Goal: Task Accomplishment & Management: Manage account settings

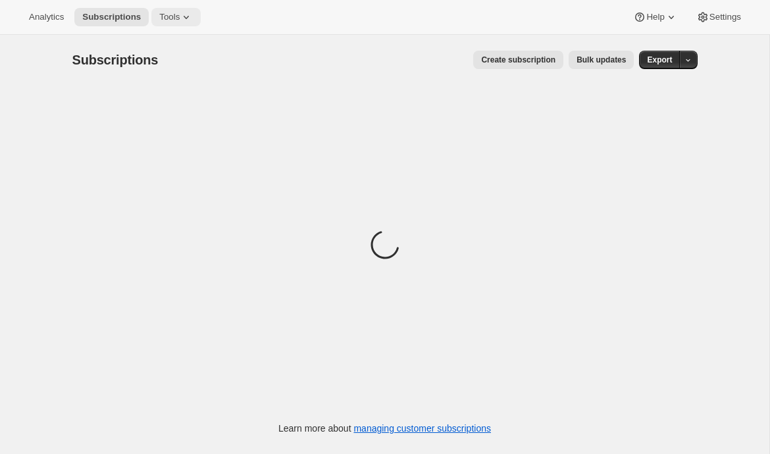
click at [199, 20] on button "Tools" at bounding box center [175, 17] width 49 height 18
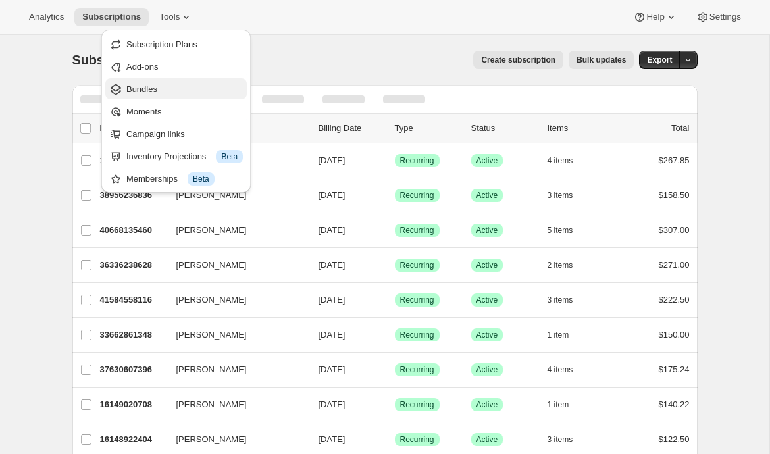
click at [166, 92] on span "Bundles" at bounding box center [184, 89] width 116 height 13
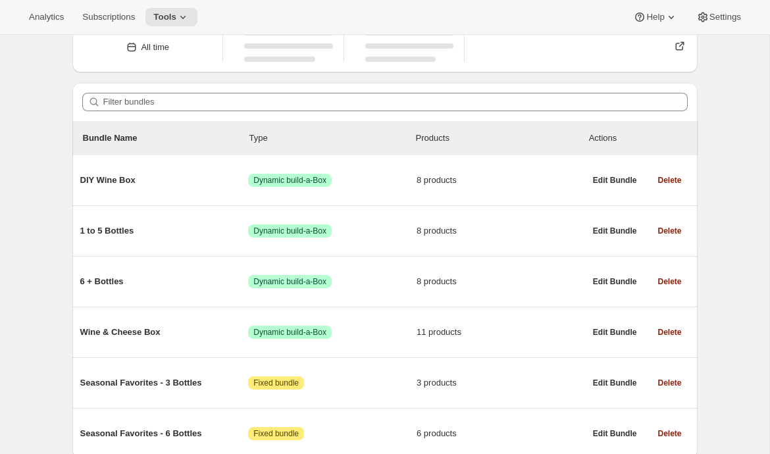
scroll to position [122, 0]
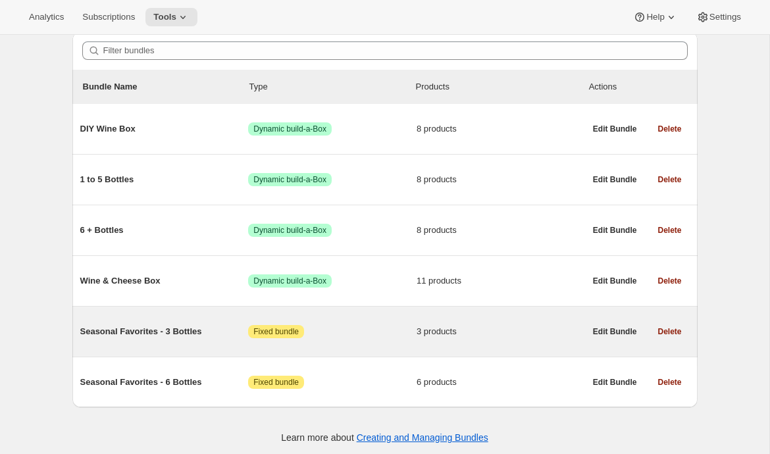
click at [173, 345] on div "Seasonal Favorites - 3 Bottles Attention Fixed bundle 3 products" at bounding box center [332, 332] width 505 height 34
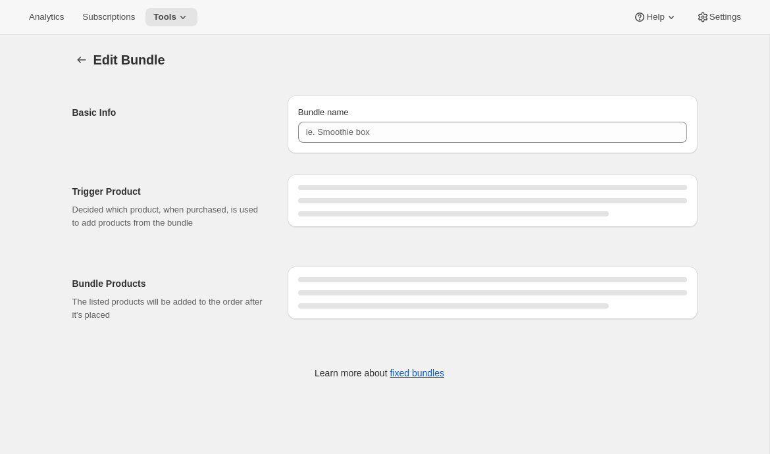
type input "Seasonal Favorites - 3 Bottles"
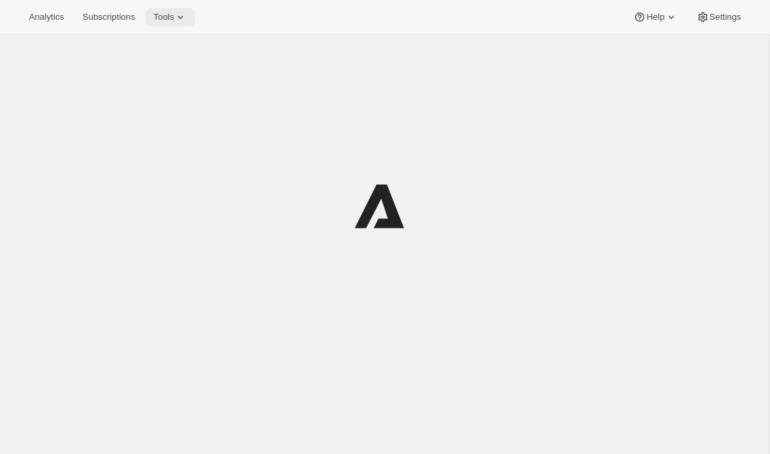
click at [174, 13] on span "Tools" at bounding box center [163, 17] width 20 height 11
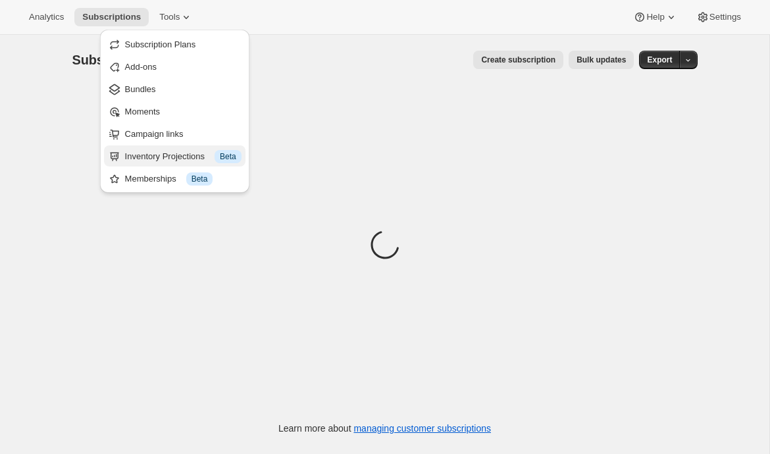
click at [152, 155] on div "Inventory Projections Info Beta" at bounding box center [183, 156] width 116 height 13
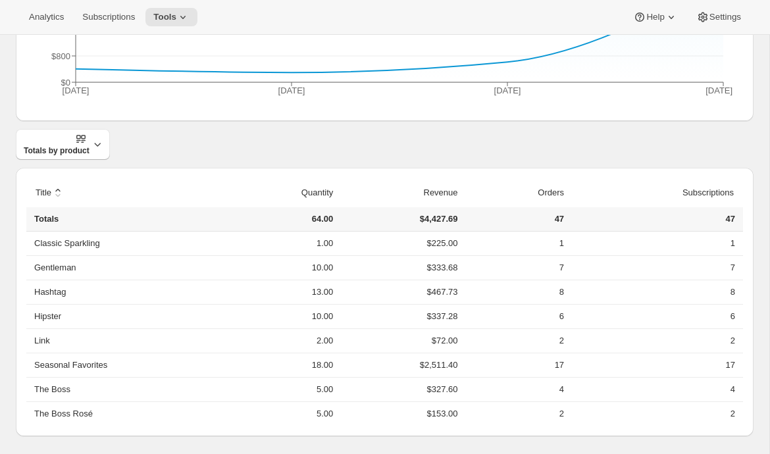
scroll to position [347, 0]
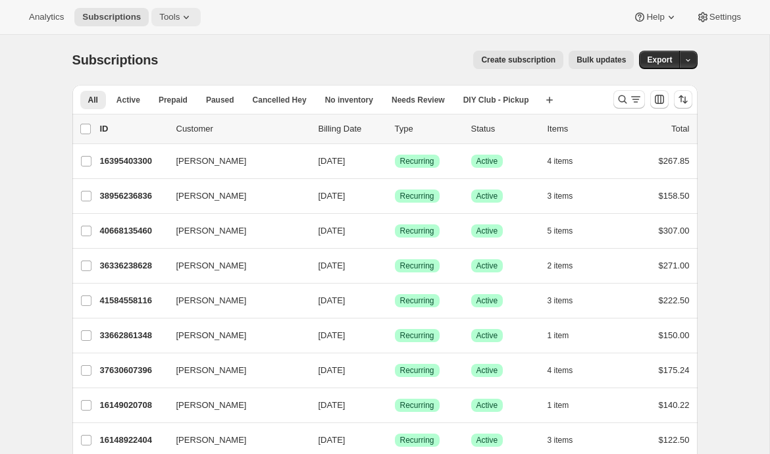
click at [187, 15] on icon at bounding box center [186, 17] width 13 height 13
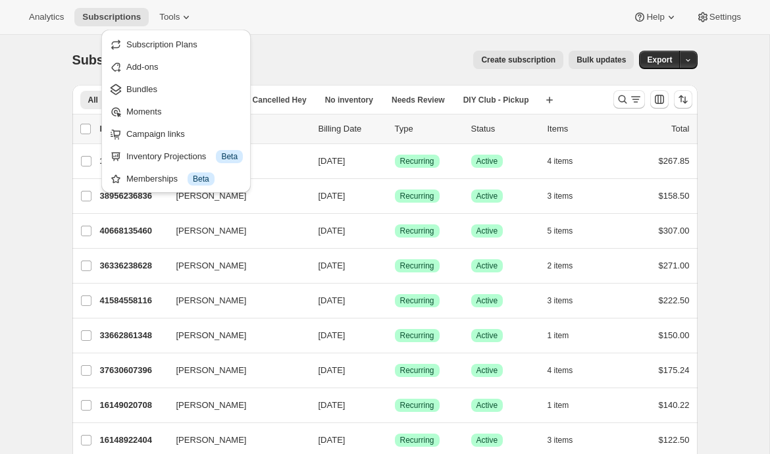
click at [307, 39] on div "Subscriptions. This page is ready Subscriptions Create subscription Bulk update…" at bounding box center [384, 60] width 625 height 50
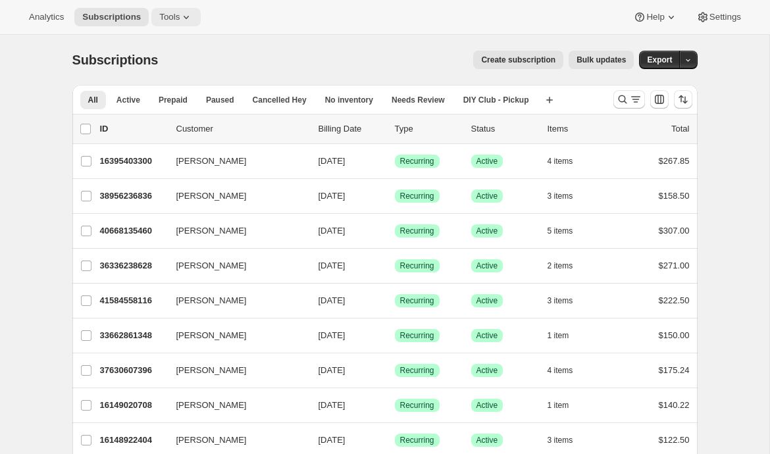
click at [188, 14] on icon at bounding box center [186, 17] width 13 height 13
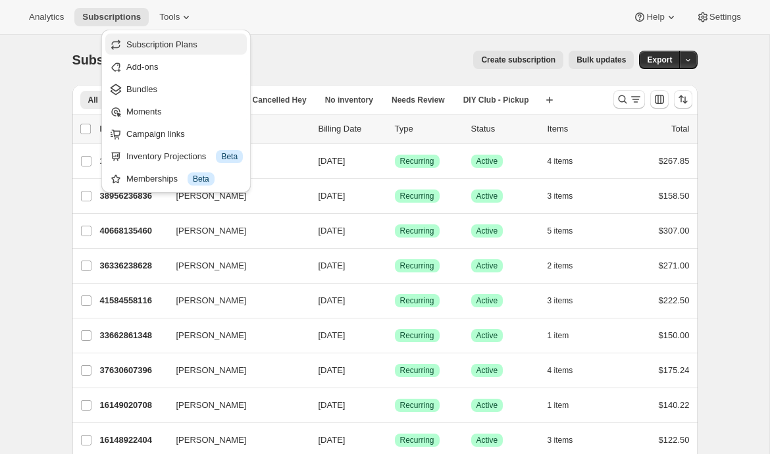
click at [155, 49] on span "Subscription Plans" at bounding box center [184, 44] width 116 height 13
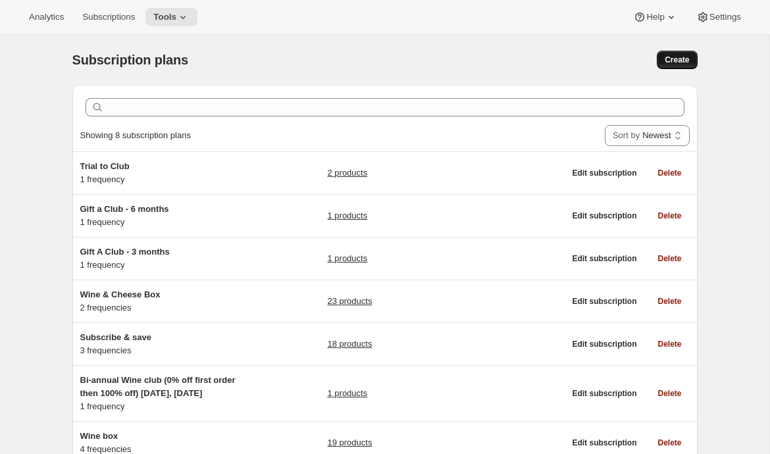
click at [675, 63] on span "Create" at bounding box center [677, 60] width 24 height 11
select select "WEEK"
select select "MONTH"
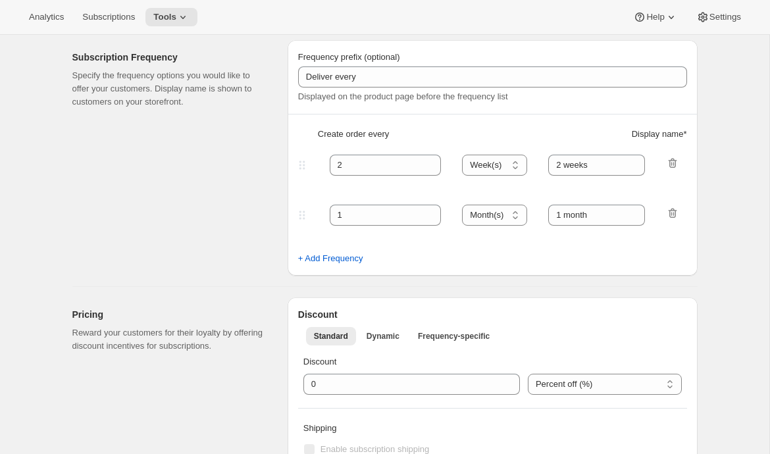
scroll to position [357, 0]
click at [331, 267] on button "+ Add Frequency" at bounding box center [330, 257] width 81 height 21
select select "MONTH"
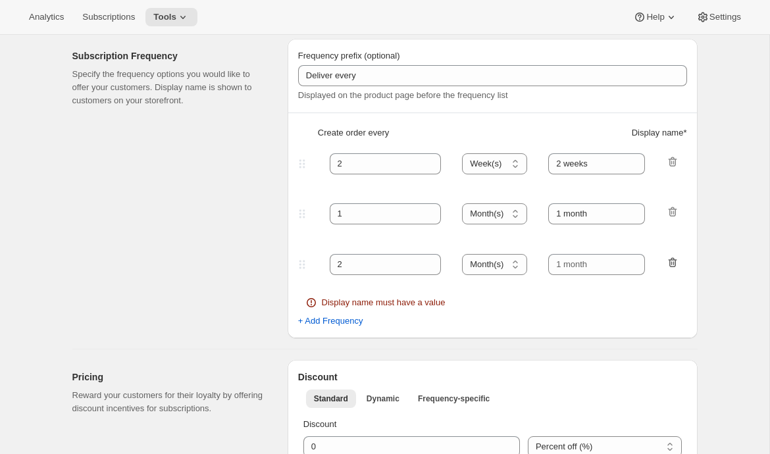
click at [672, 263] on icon "button" at bounding box center [672, 262] width 13 height 13
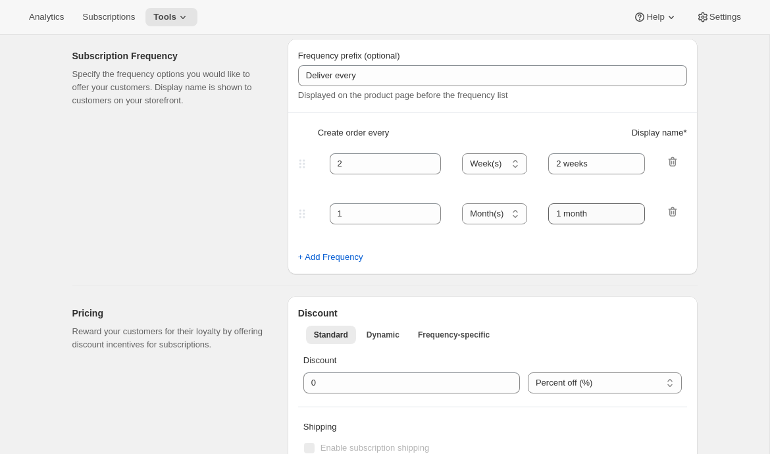
scroll to position [367, 0]
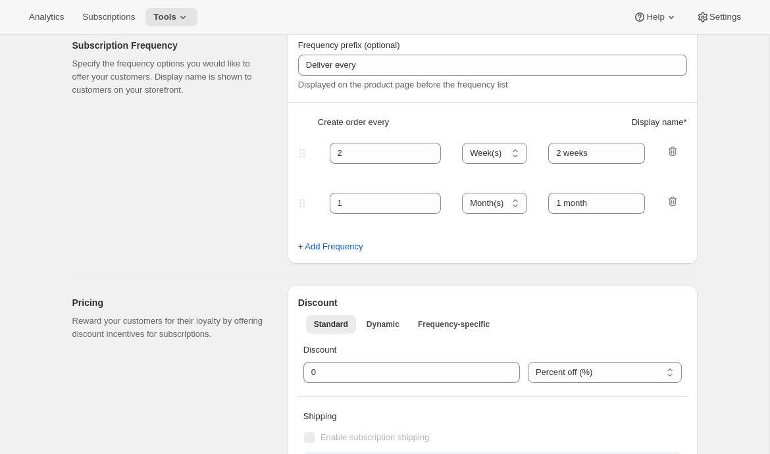
click at [664, 145] on div "2 Day(s) Week(s) Month(s) Year(s) Week(s) 2 weeks" at bounding box center [487, 153] width 384 height 21
click at [671, 147] on icon "button" at bounding box center [672, 151] width 9 height 10
type input "1"
select select "MONTH"
type input "1 month"
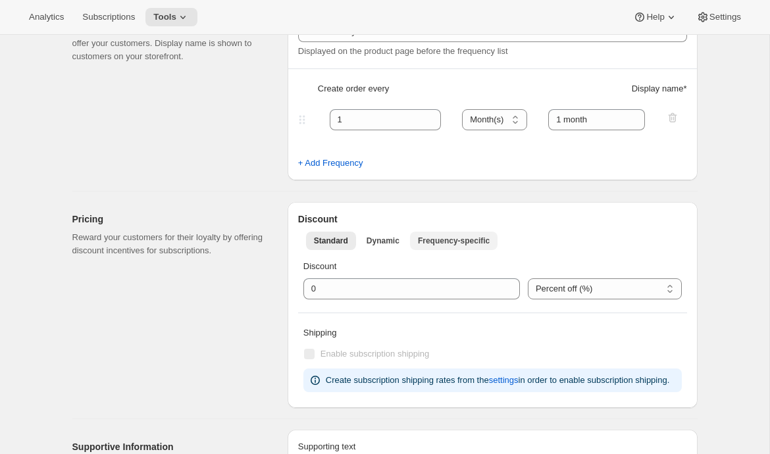
scroll to position [366, 0]
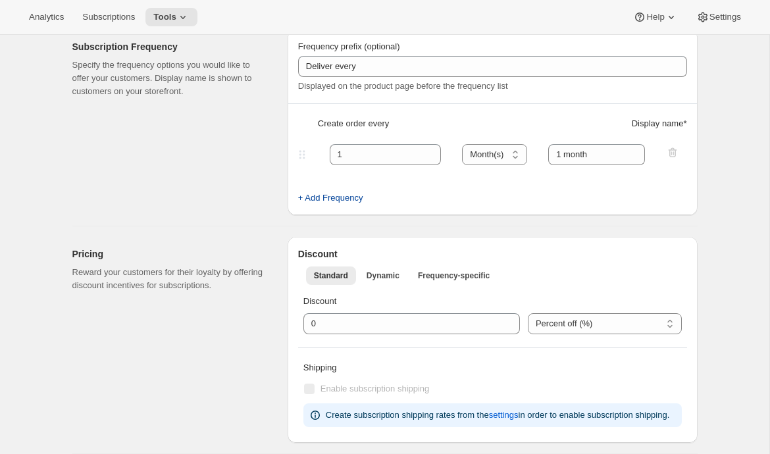
click at [334, 197] on span "+ Add Frequency" at bounding box center [330, 197] width 65 height 13
select select "MONTH"
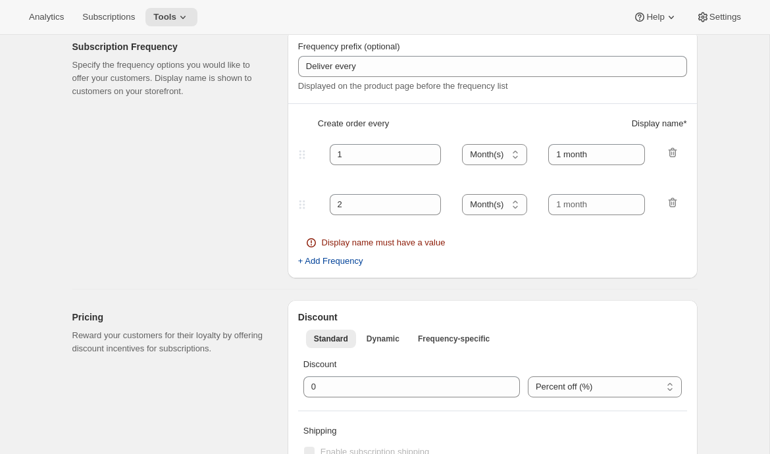
click at [343, 259] on span "+ Add Frequency" at bounding box center [330, 261] width 65 height 13
select select "MONTH"
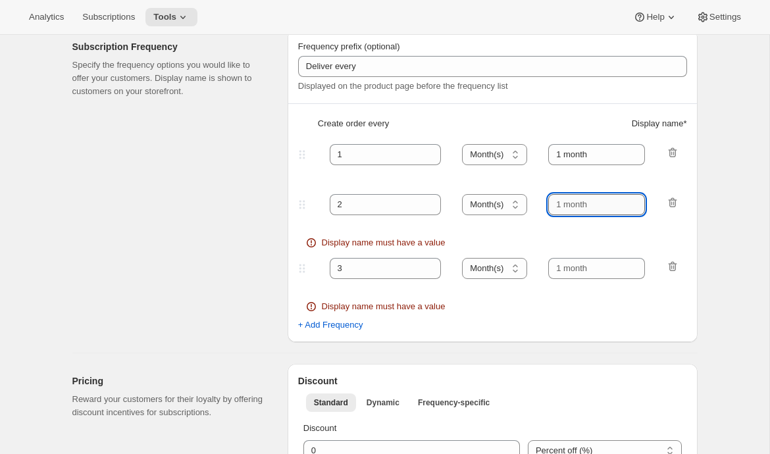
click at [560, 207] on input "text" at bounding box center [596, 204] width 97 height 21
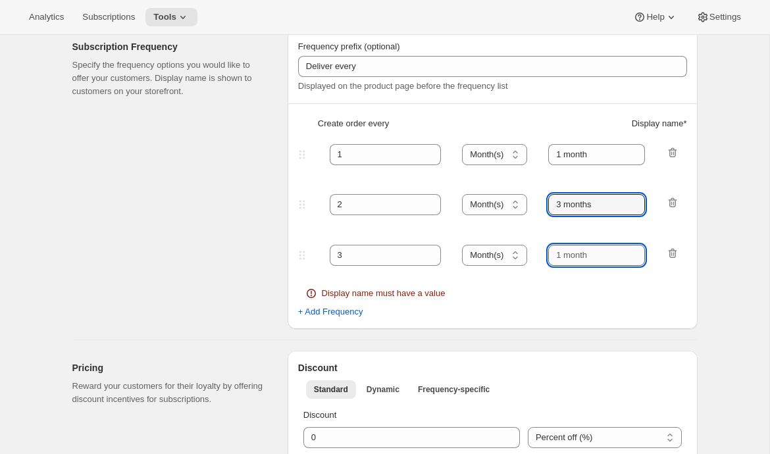
click at [560, 251] on input "text" at bounding box center [596, 255] width 97 height 21
click at [561, 203] on input "3 months" at bounding box center [596, 204] width 97 height 21
type input "2 months"
click at [569, 251] on input "text" at bounding box center [596, 255] width 97 height 21
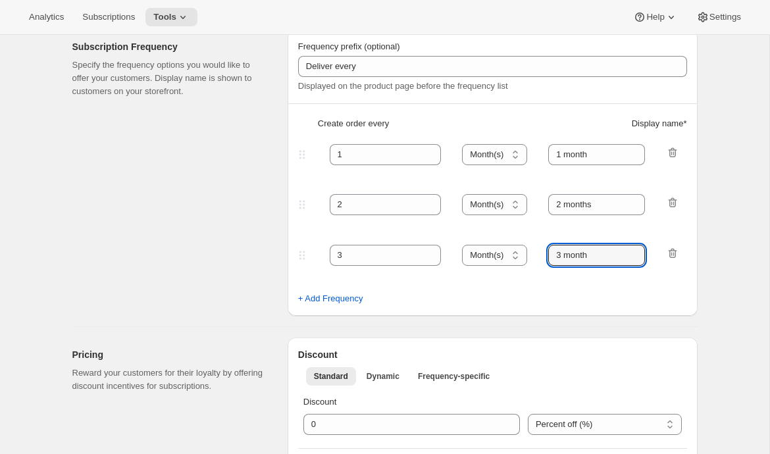
type input "3 month"
click at [672, 204] on icon "button" at bounding box center [672, 202] width 13 height 13
type input "3"
type input "3 month"
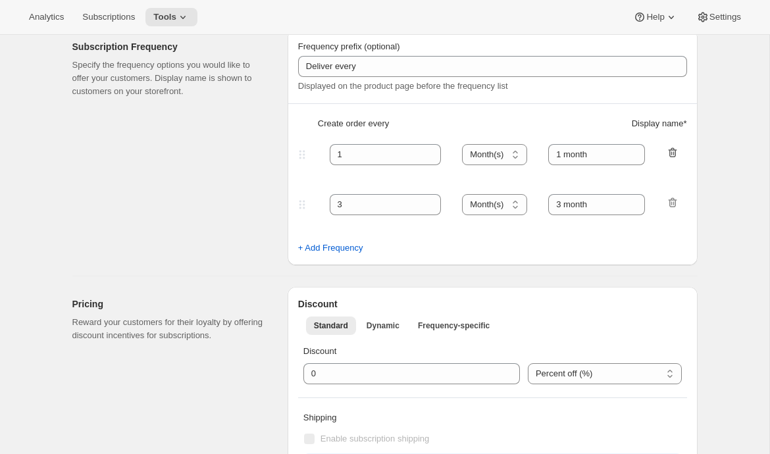
click at [674, 150] on icon "button" at bounding box center [672, 152] width 13 height 13
type input "3"
type input "3 month"
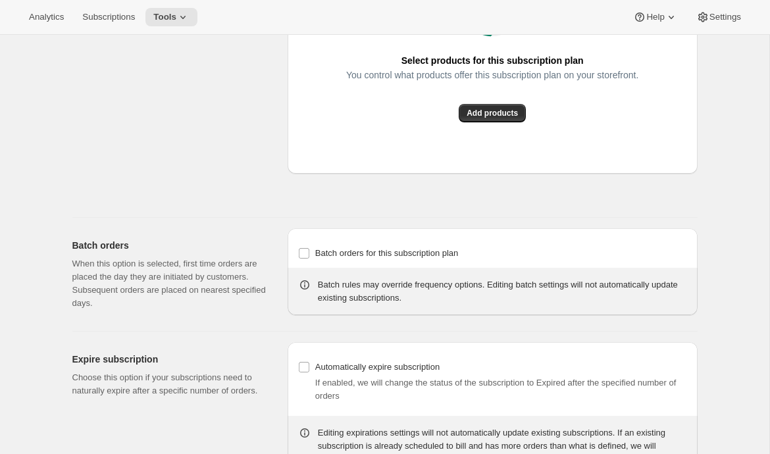
scroll to position [1079, 0]
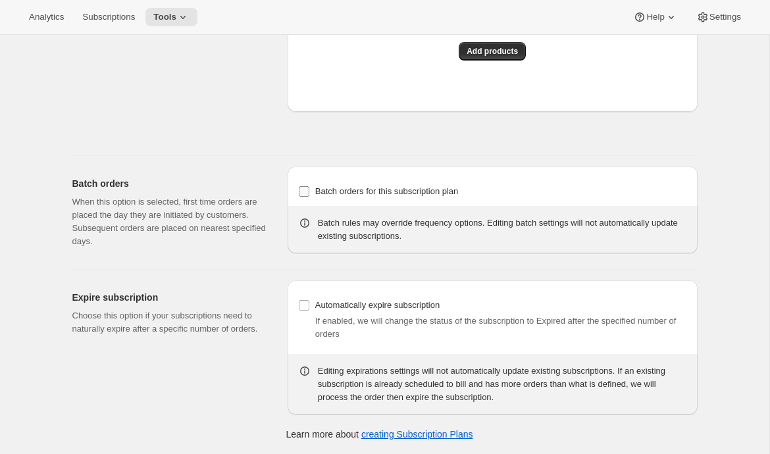
click at [434, 196] on span "Batch orders for this subscription plan" at bounding box center [386, 191] width 143 height 10
click at [309, 197] on input "Batch orders for this subscription plan" at bounding box center [304, 191] width 11 height 11
checkbox input "true"
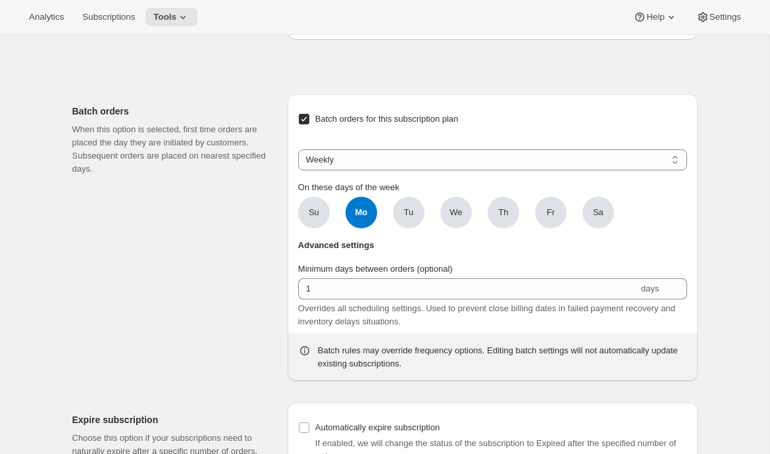
scroll to position [1150, 0]
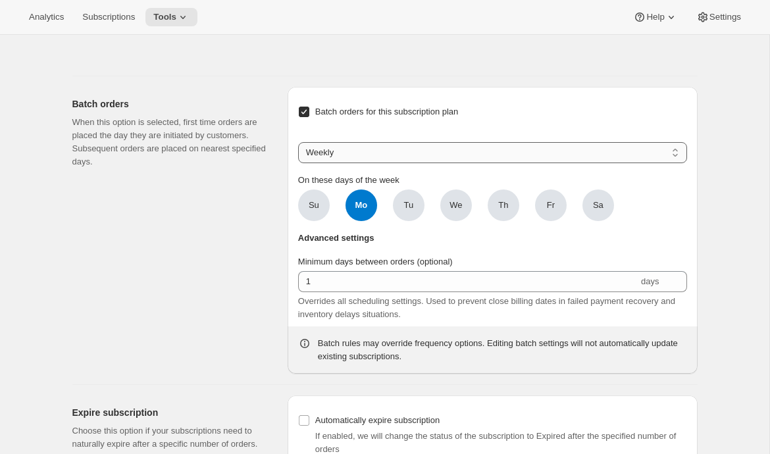
click at [432, 163] on select "Weekly Monthly Yearly" at bounding box center [492, 152] width 389 height 21
select select "YEARDAY"
click at [298, 163] on select "Weekly Monthly Yearly" at bounding box center [492, 152] width 389 height 21
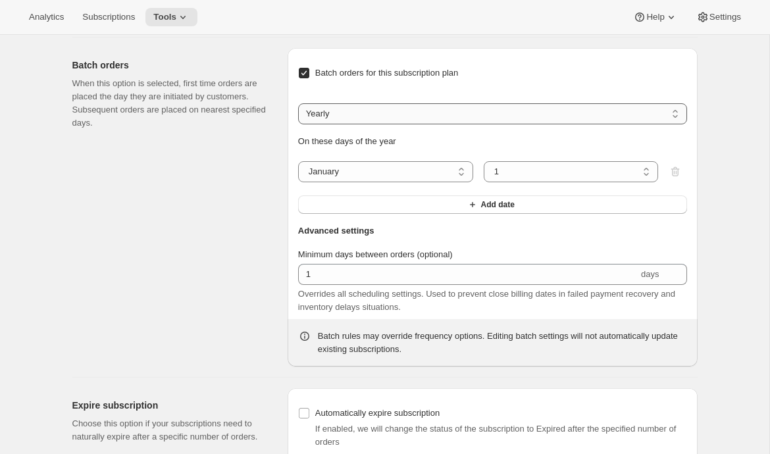
scroll to position [1194, 0]
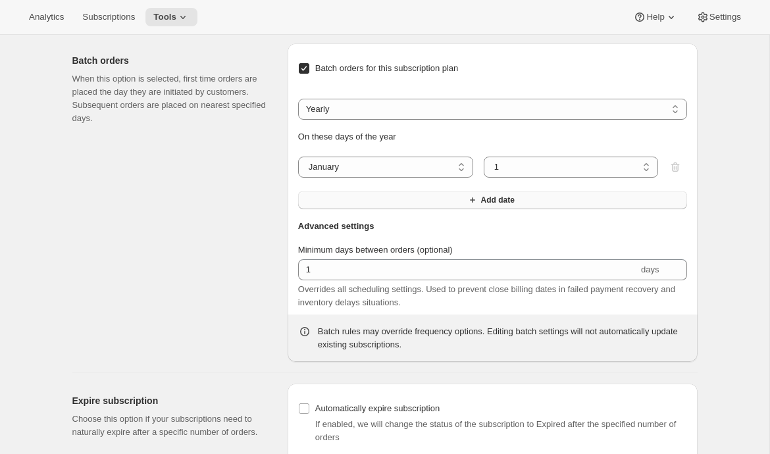
click at [392, 209] on button "Add date" at bounding box center [492, 200] width 389 height 18
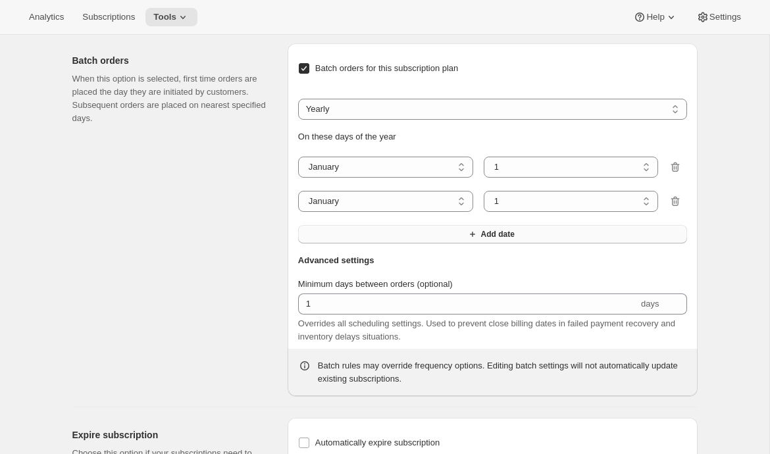
click at [386, 243] on button "Add date" at bounding box center [492, 234] width 389 height 18
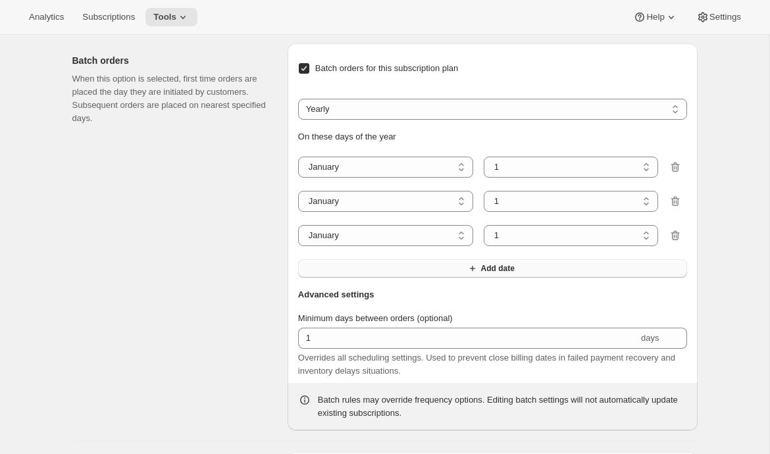
click at [383, 278] on button "Add date" at bounding box center [492, 268] width 389 height 18
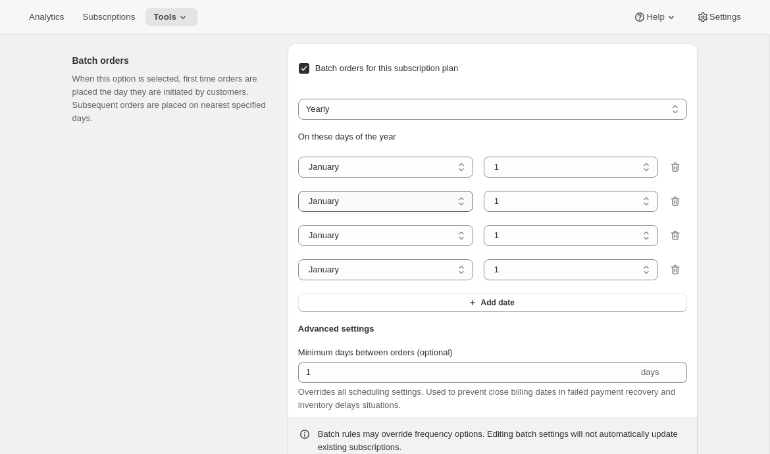
click at [410, 212] on select "January February March April May June July August September October November De…" at bounding box center [385, 201] width 175 height 21
select select "4"
click at [298, 212] on select "January February March April May June July August September October November De…" at bounding box center [385, 201] width 175 height 21
click at [401, 246] on select "January February March April May June July August September October November De…" at bounding box center [385, 235] width 175 height 21
select select "8"
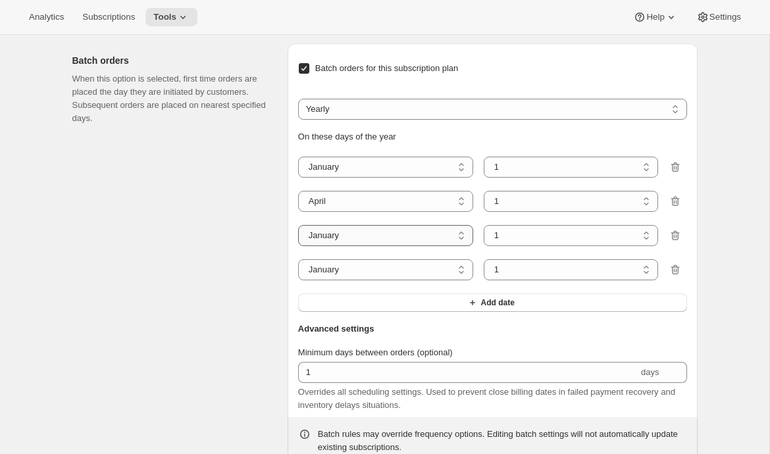
click at [298, 246] on select "January February March April May June July August September October November De…" at bounding box center [385, 235] width 175 height 21
click at [436, 280] on select "January February March April May June July August September October November De…" at bounding box center [385, 269] width 175 height 21
select select "10"
click at [298, 280] on select "January February March April May June July August September October November De…" at bounding box center [385, 269] width 175 height 21
click at [526, 178] on select "1 2 3 4 5 6 7 8 9 10 11 12 13 14 15 16 17 18 19 20 21 22 23 24 25 26 27 28 29 3…" at bounding box center [571, 167] width 175 height 21
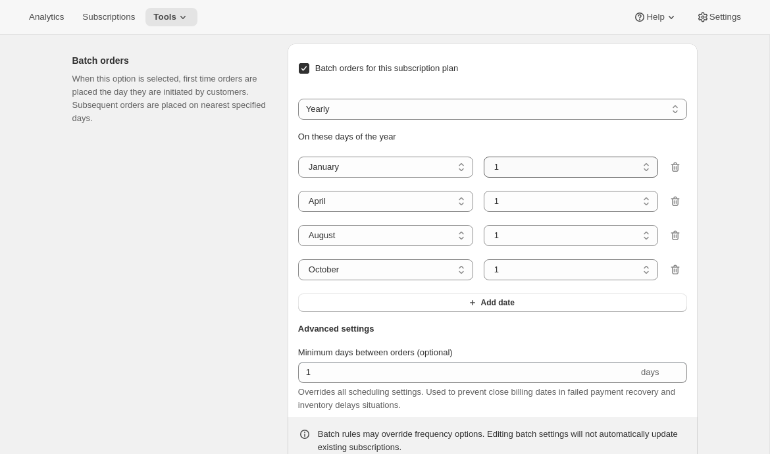
select select "3"
click at [484, 178] on select "1 2 3 4 5 6 7 8 9 10 11 12 13 14 15 16 17 18 19 20 21 22 23 24 25 26 27 28 29 3…" at bounding box center [571, 167] width 175 height 21
click at [523, 212] on select "1 2 3 4 5 6 7 8 9 10 11 12 13 14 15 16 17 18 19 20 21 22 23 24 25 26 27 28 29 30" at bounding box center [571, 201] width 175 height 21
select select "3"
click at [484, 212] on select "1 2 3 4 5 6 7 8 9 10 11 12 13 14 15 16 17 18 19 20 21 22 23 24 25 26 27 28 29 30" at bounding box center [571, 201] width 175 height 21
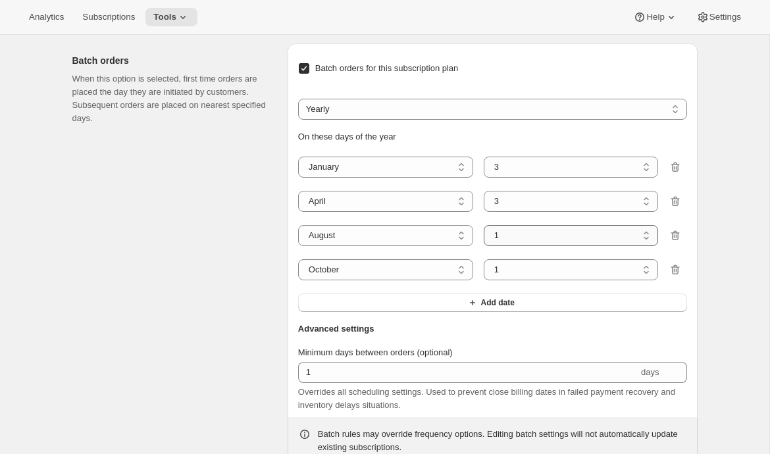
click at [507, 246] on select "1 2 3 4 5 6 7 8 9 10 11 12 13 14 15 16 17 18 19 20 21 22 23 24 25 26 27 28 29 3…" at bounding box center [571, 235] width 175 height 21
select select "6"
click at [484, 246] on select "1 2 3 4 5 6 7 8 9 10 11 12 13 14 15 16 17 18 19 20 21 22 23 24 25 26 27 28 29 3…" at bounding box center [571, 235] width 175 height 21
click at [529, 280] on select "1 2 3 4 5 6 7 8 9 10 11 12 13 14 15 16 17 18 19 20 21 22 23 24 25 26 27 28 29 3…" at bounding box center [571, 269] width 175 height 21
select select "5"
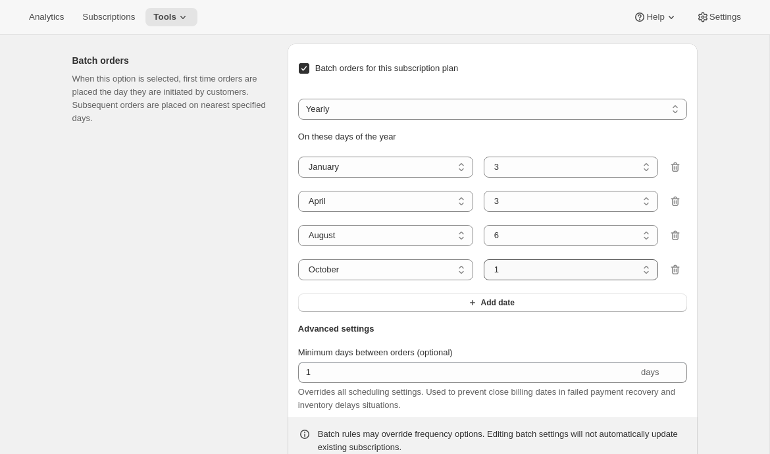
click at [484, 280] on select "1 2 3 4 5 6 7 8 9 10 11 12 13 14 15 16 17 18 19 20 21 22 23 24 25 26 27 28 29 3…" at bounding box center [571, 269] width 175 height 21
click at [120, 355] on div "Batch orders When this option is selected, first time orders are placed the day…" at bounding box center [174, 253] width 205 height 421
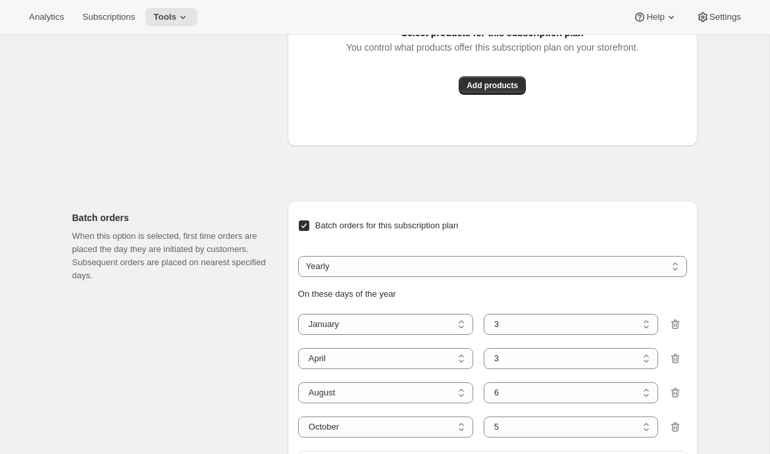
scroll to position [787, 0]
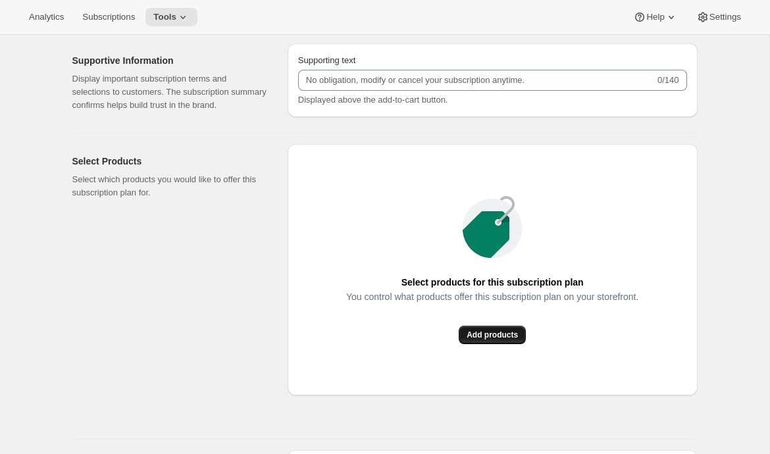
click at [476, 340] on span "Add products" at bounding box center [492, 335] width 51 height 11
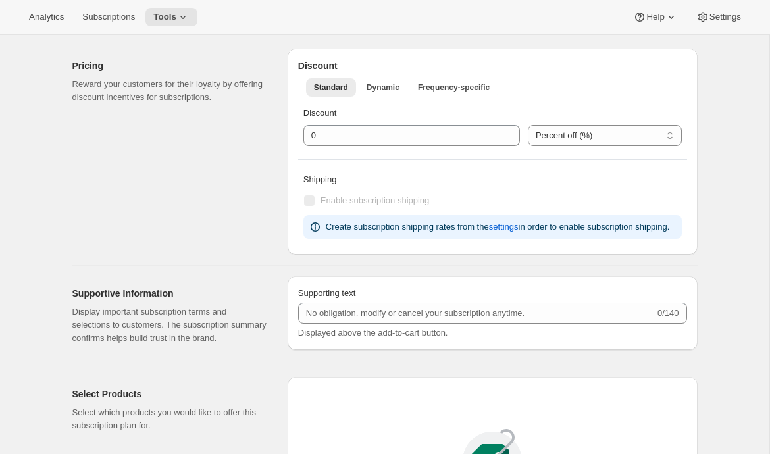
scroll to position [507, 0]
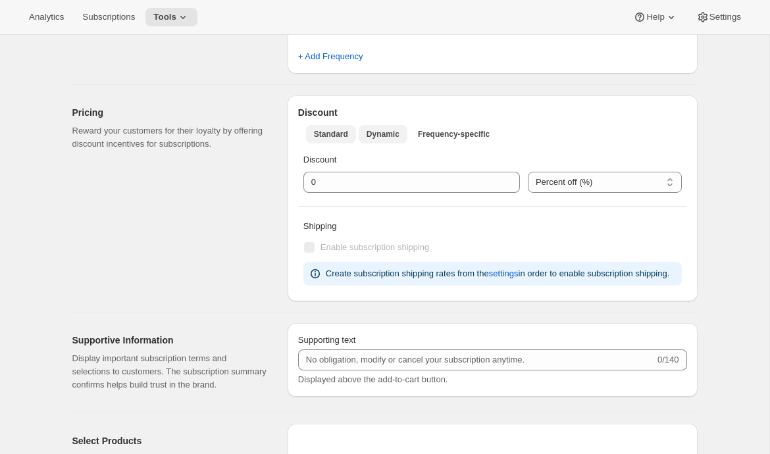
click at [390, 140] on button "Dynamic" at bounding box center [383, 134] width 49 height 18
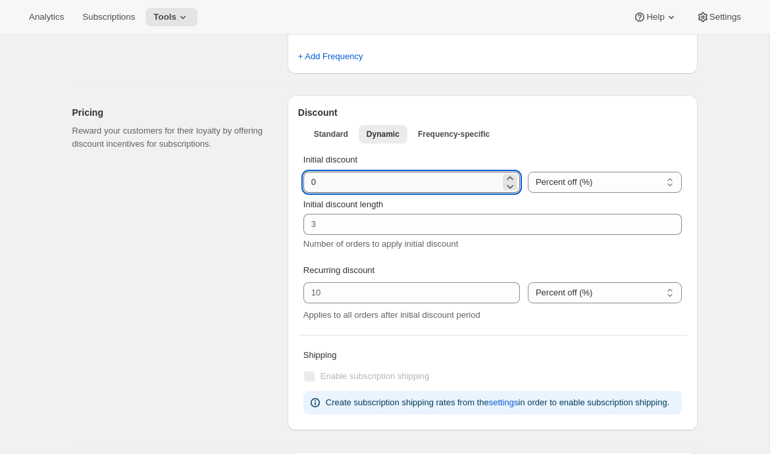
click at [341, 185] on input "integer" at bounding box center [401, 182] width 197 height 21
type input "40"
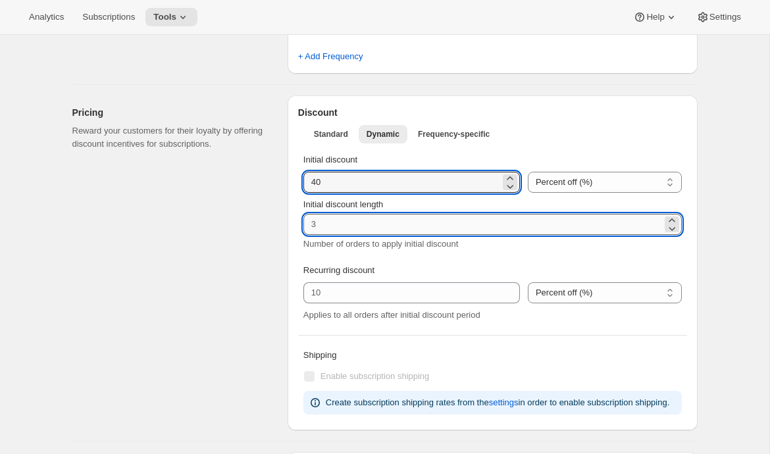
click at [322, 230] on input "Initial discount length" at bounding box center [482, 224] width 359 height 21
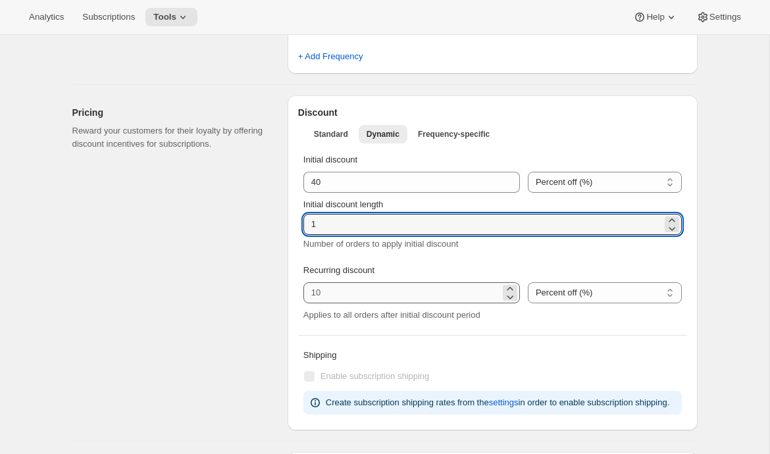
type input "1"
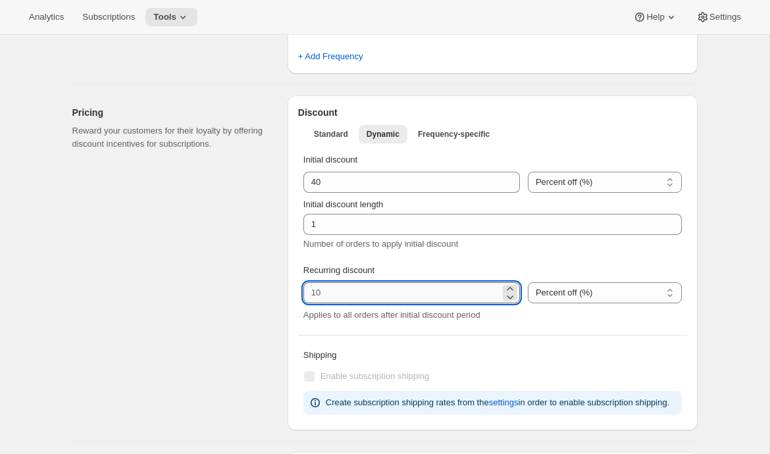
click at [328, 290] on input "integer" at bounding box center [401, 292] width 197 height 21
type input "10"
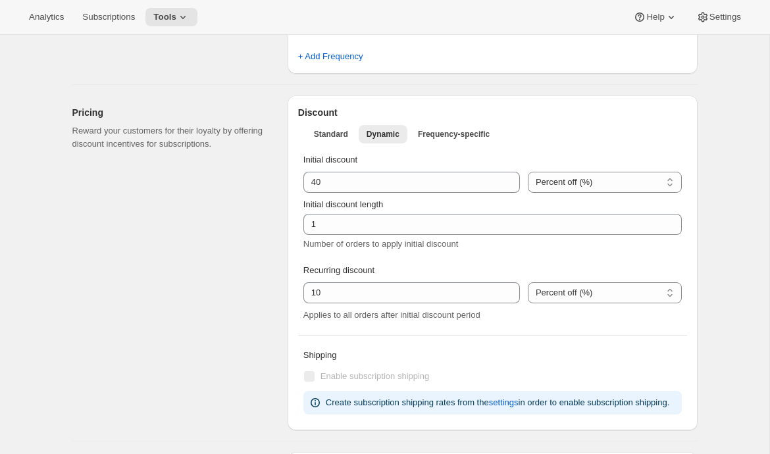
click at [239, 290] on div "Pricing Reward your customers for their loyalty by offering discount incentives…" at bounding box center [174, 262] width 205 height 335
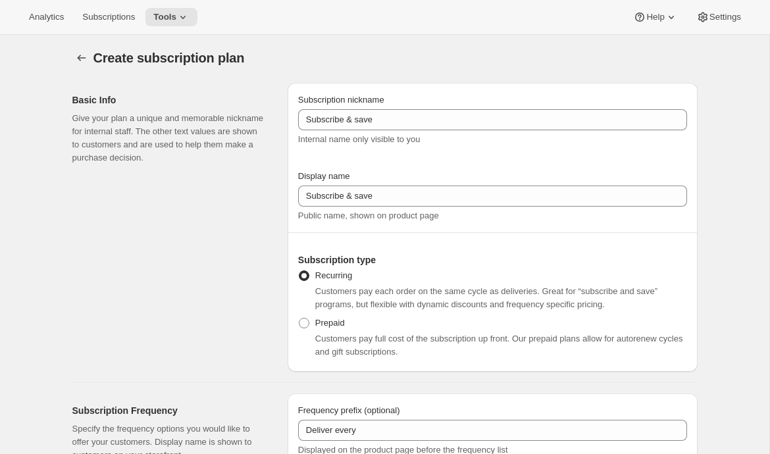
scroll to position [0, 0]
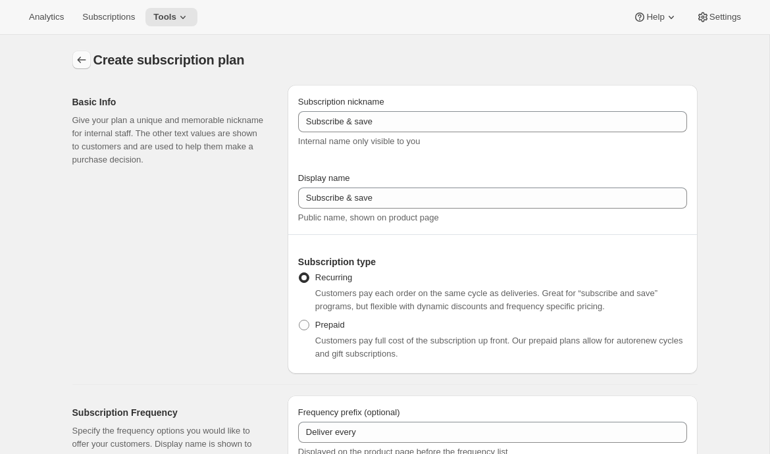
click at [77, 58] on icon "Subscription plans" at bounding box center [81, 59] width 13 height 13
type input "2"
select select "WEEK"
type input "2 weeks"
checkbox input "false"
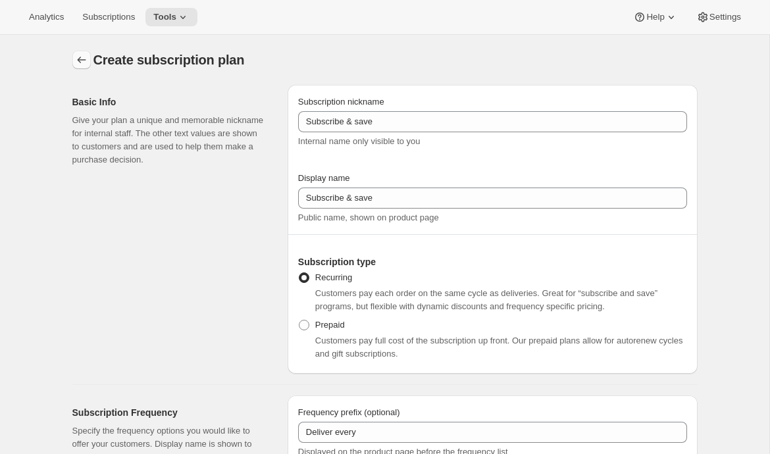
select select "MONTH"
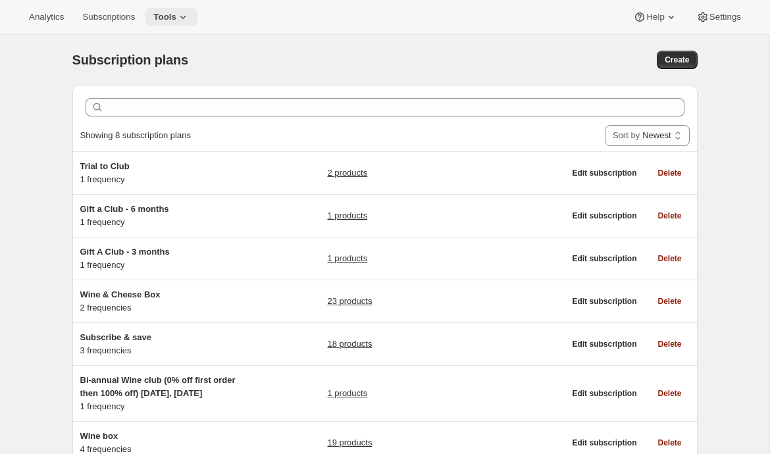
click at [176, 14] on span "Tools" at bounding box center [164, 17] width 23 height 11
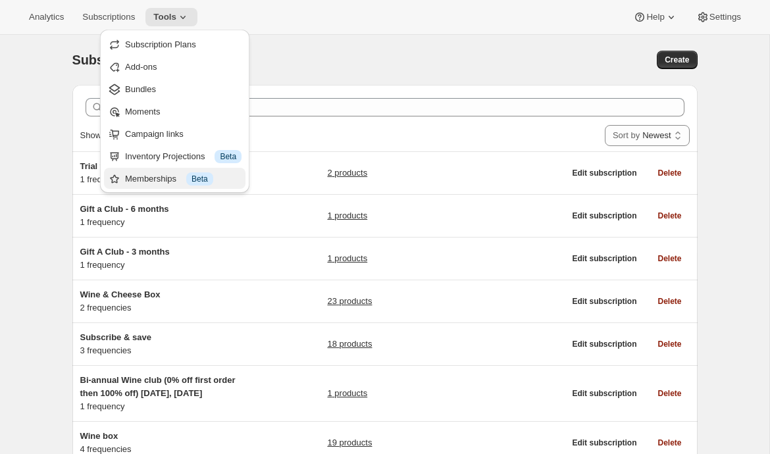
click at [169, 171] on button "Memberships Info Beta" at bounding box center [174, 178] width 141 height 21
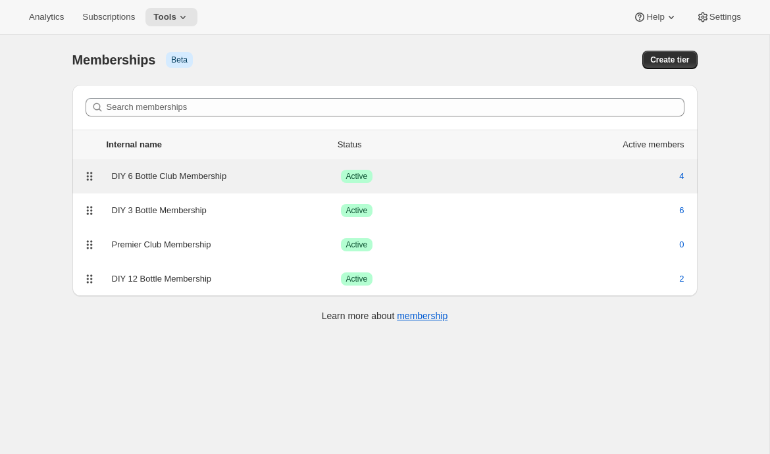
click at [426, 187] on div "DIY 6 Bottle Club Membership Success Active 4" at bounding box center [384, 176] width 625 height 34
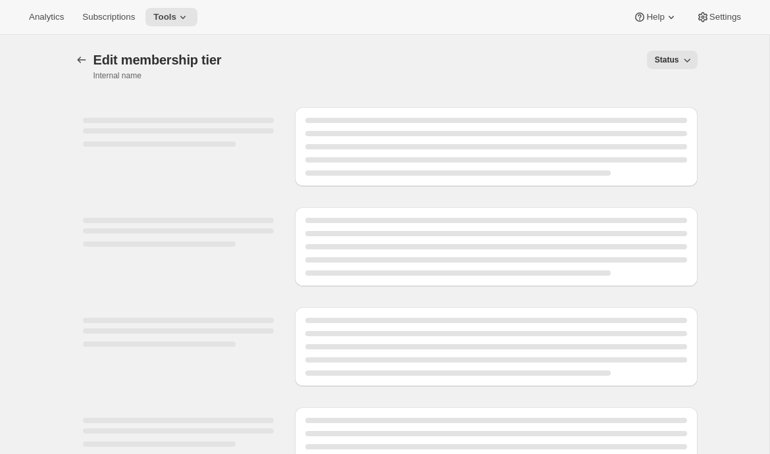
select select "variants"
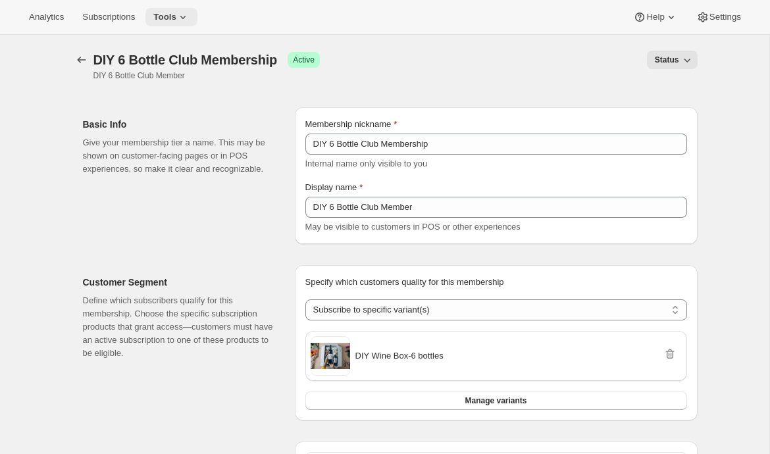
click at [176, 16] on span "Tools" at bounding box center [164, 17] width 23 height 11
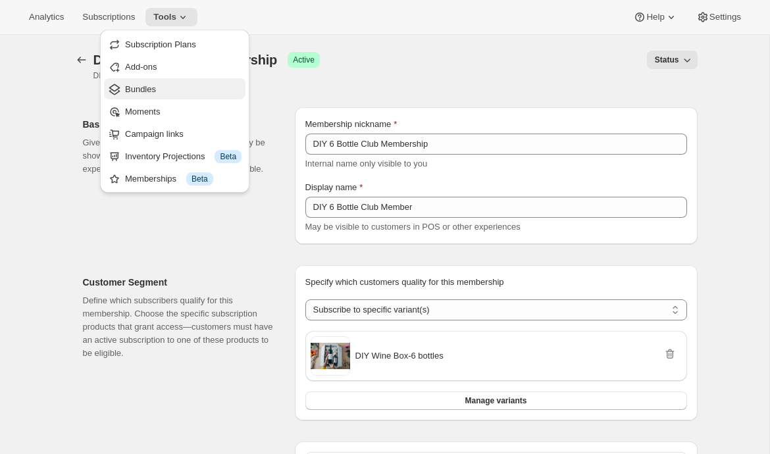
click at [158, 91] on span "Bundles" at bounding box center [183, 89] width 116 height 13
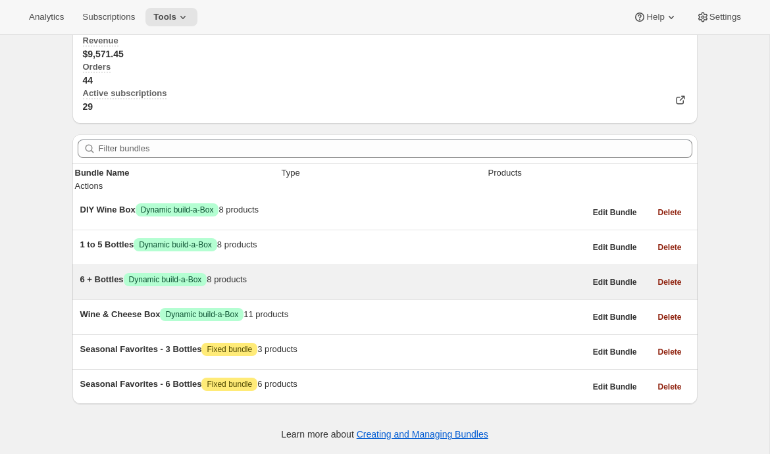
scroll to position [127, 0]
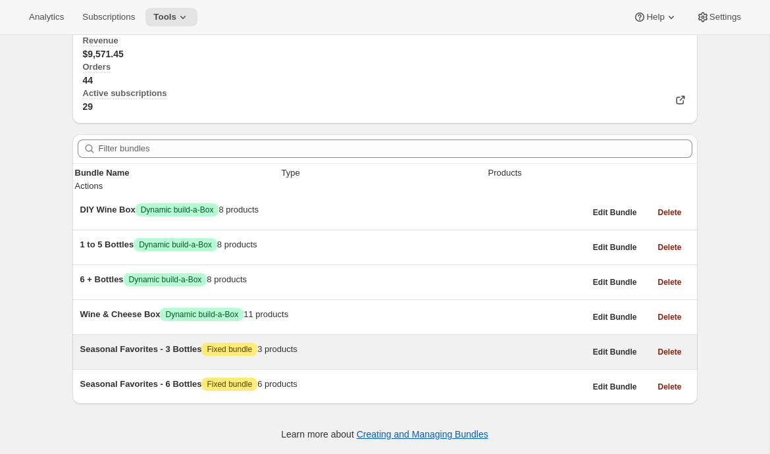
click at [218, 343] on div "Seasonal Favorites - 3 Bottles Attention Fixed bundle 3 products" at bounding box center [332, 349] width 505 height 13
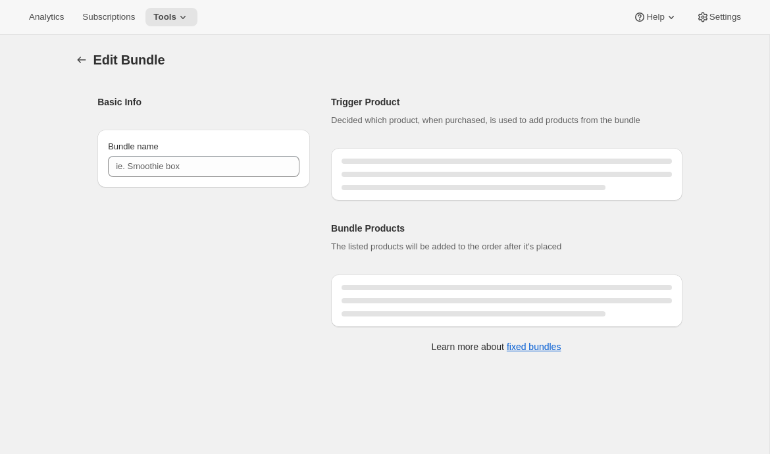
type input "Seasonal Favorites - 3 Bottles"
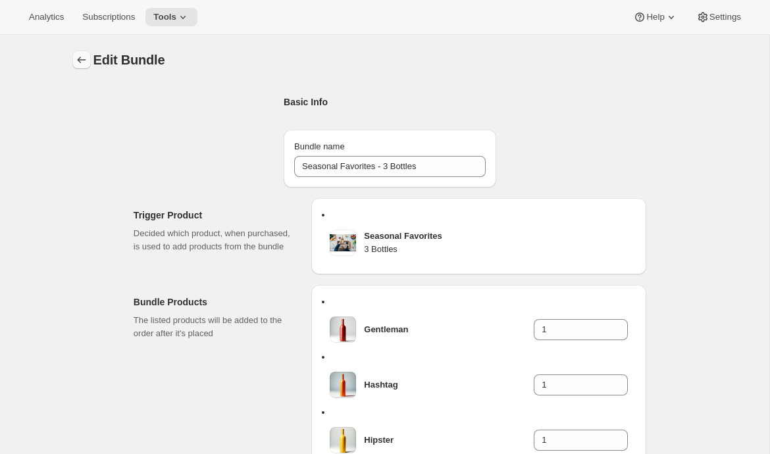
click at [80, 56] on icon "Bundles" at bounding box center [81, 59] width 13 height 13
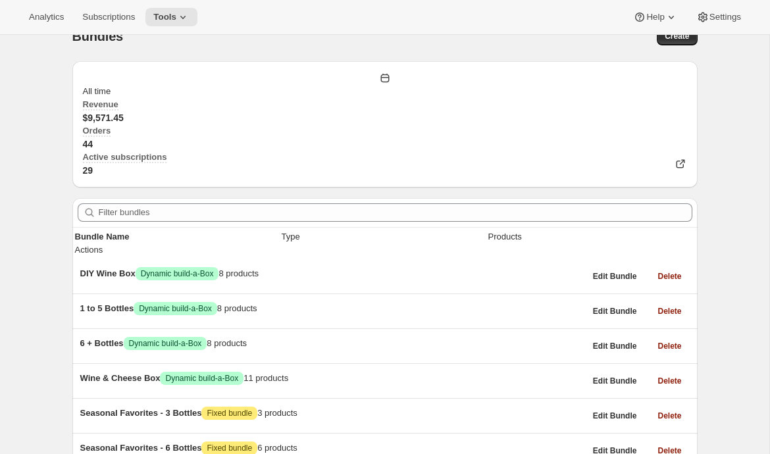
scroll to position [32, 0]
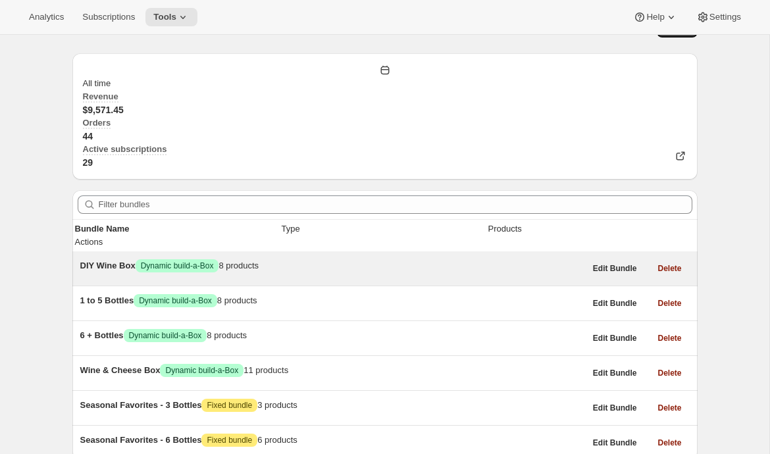
click at [218, 259] on div "DIY Wine Box Success Dynamic build-a-Box 8 products" at bounding box center [332, 265] width 505 height 13
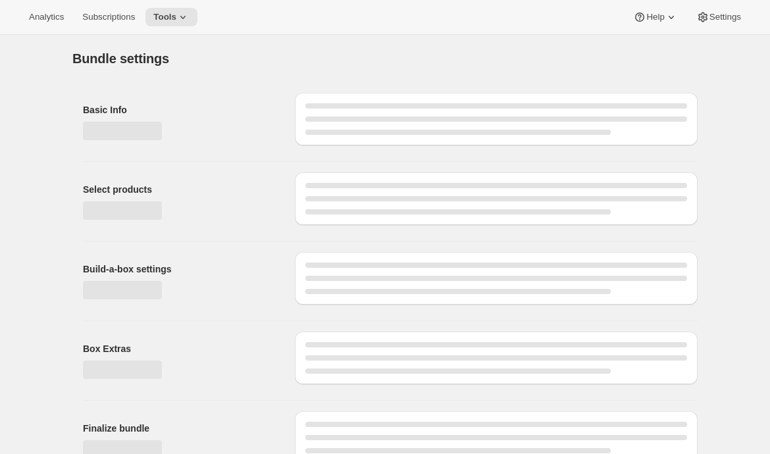
type input "DIY Wine Box"
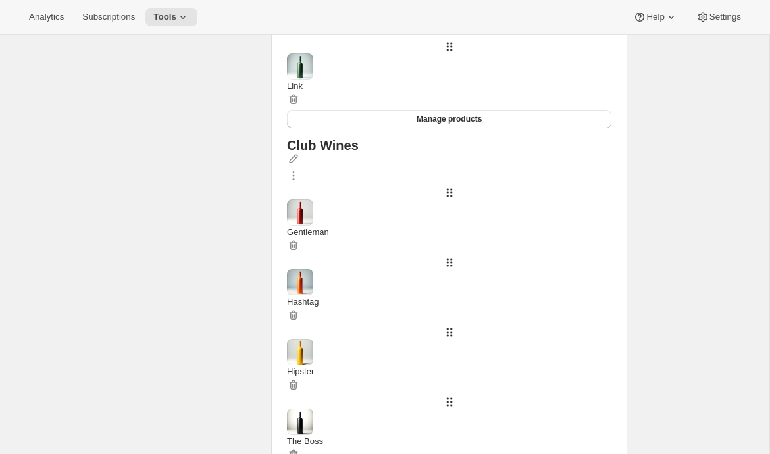
scroll to position [360, 0]
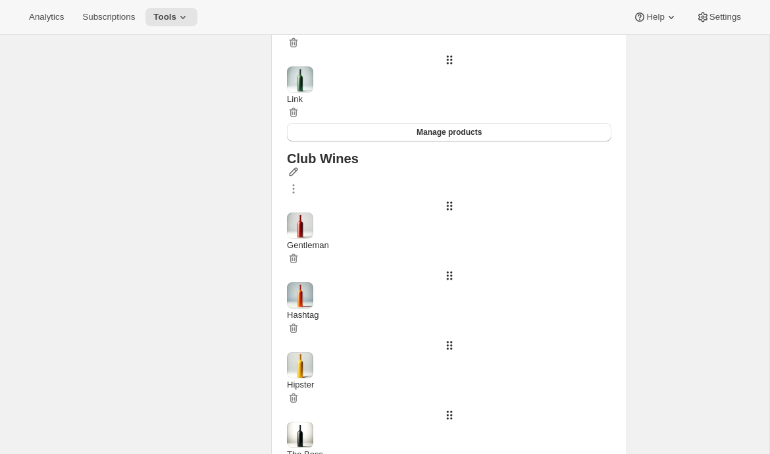
click at [298, 168] on icon "button" at bounding box center [294, 172] width 9 height 9
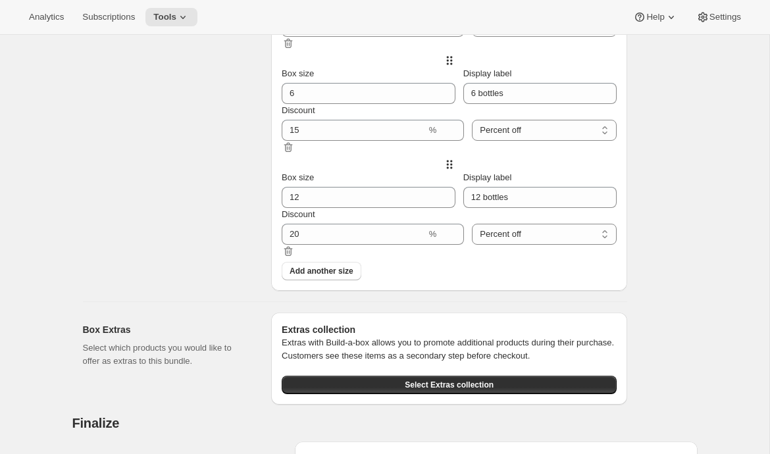
scroll to position [1314, 0]
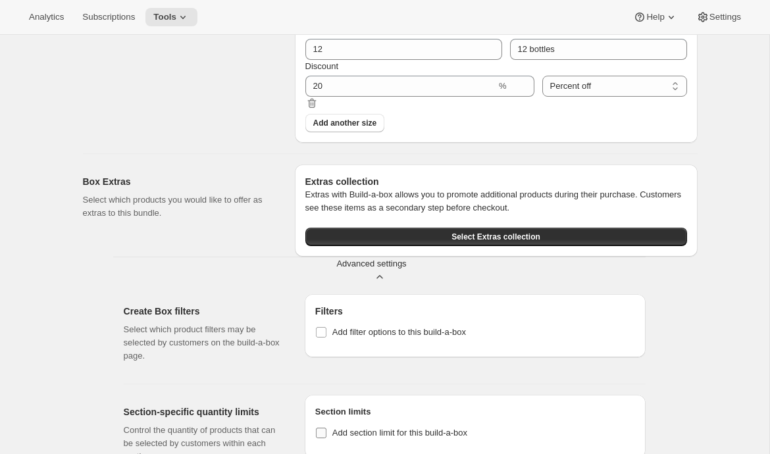
click at [327, 424] on label "Add section limit for this build-a-box" at bounding box center [391, 433] width 152 height 18
click at [326, 428] on input "Add section limit for this build-a-box" at bounding box center [321, 433] width 11 height 11
checkbox input "true"
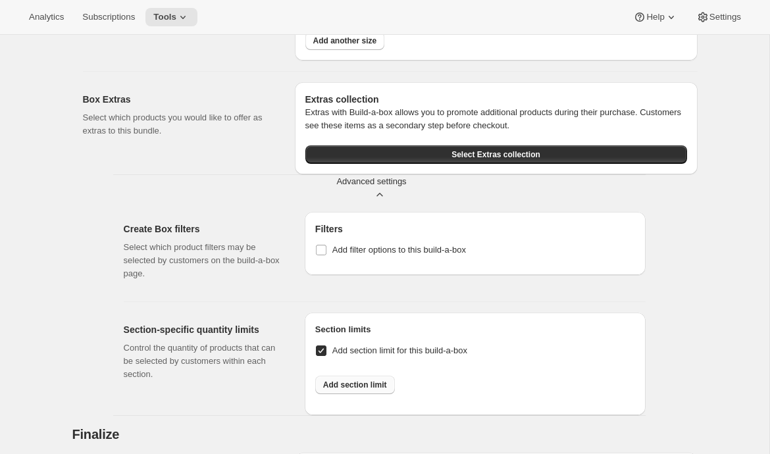
click at [344, 380] on span "Add section limit" at bounding box center [355, 385] width 64 height 11
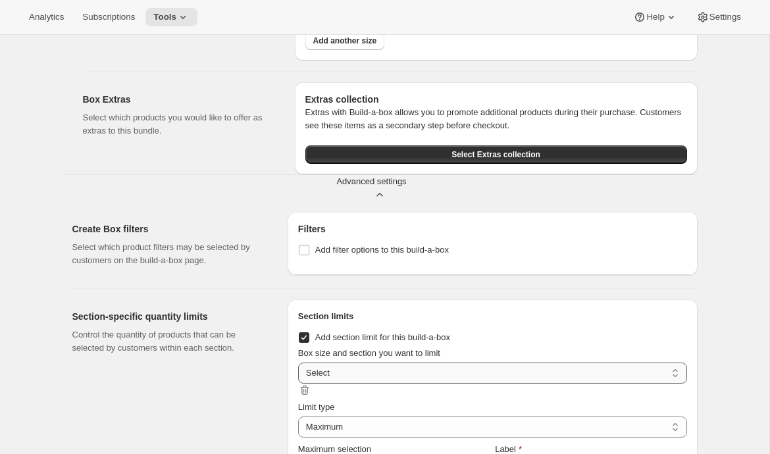
click at [352, 363] on select "3 bottles / Spotlight Wines 3 bottles / Club Wines 6 bottles / Spotlight Wines …" at bounding box center [492, 373] width 389 height 21
select select "gid://shopify/ProductVariant/41085701750820_255a0634-dd1b-4f32-b1e5-8cbb5ea4b3a2"
click at [298, 363] on select "3 bottles / Spotlight Wines 3 bottles / Club Wines 6 bottles / Spotlight Wines …" at bounding box center [492, 373] width 389 height 21
click at [325, 417] on select "Maximum Minimum Both" at bounding box center [492, 427] width 389 height 21
select select "MINIMUM"
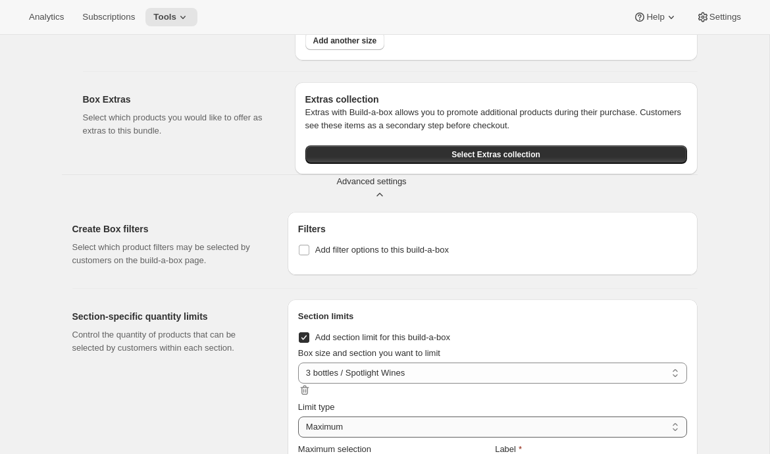
click at [298, 417] on select "Maximum Minimum Both" at bounding box center [492, 427] width 389 height 21
type input "Select at least 1 item"
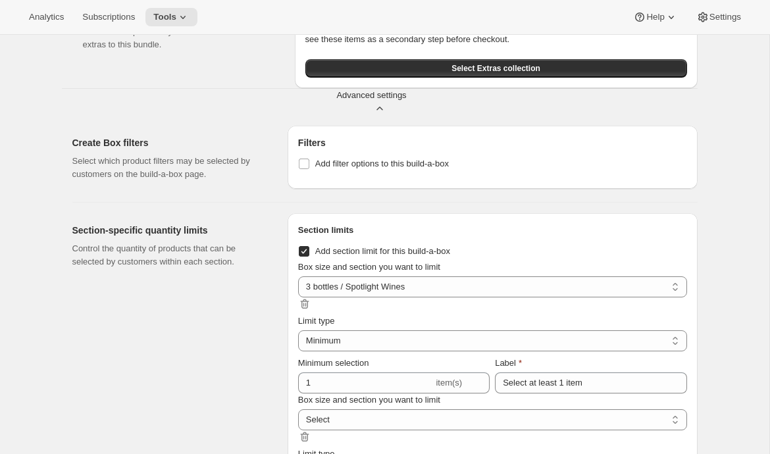
scroll to position [1608, 0]
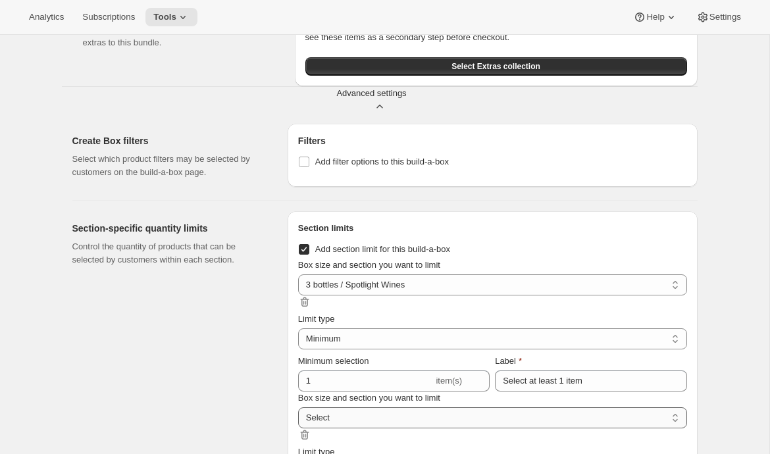
click at [373, 407] on select "3 bottles / Spotlight Wines 3 bottles / Club Wines 6 bottles / Spotlight Wines …" at bounding box center [492, 417] width 389 height 21
select select "gid://shopify/ProductVariant/41085701783588_255a0634-dd1b-4f32-b1e5-8cbb5ea4b3a2"
click at [298, 407] on select "3 bottles / Spotlight Wines 3 bottles / Club Wines 6 bottles / Spotlight Wines …" at bounding box center [492, 417] width 389 height 21
select select "MINIMUM"
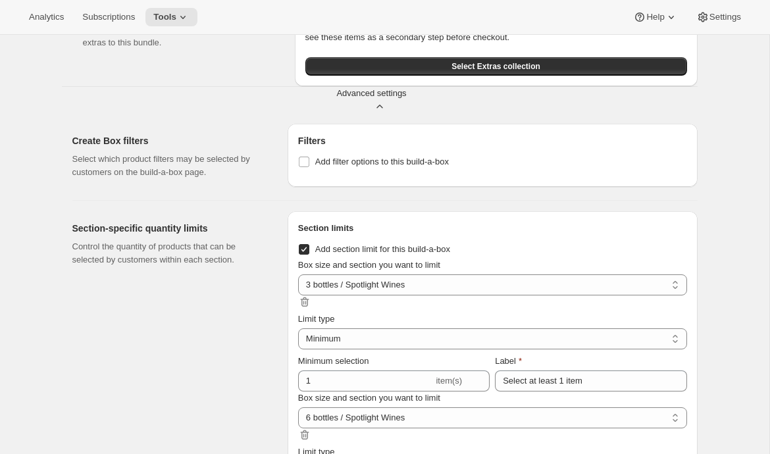
type input "Select at least 1 item"
drag, startPoint x: 306, startPoint y: 419, endPoint x: 259, endPoint y: 419, distance: 47.4
click at [259, 419] on div "Section-specific quantity limits Control the quantity of products that can be s…" at bounding box center [380, 390] width 636 height 379
type input "2"
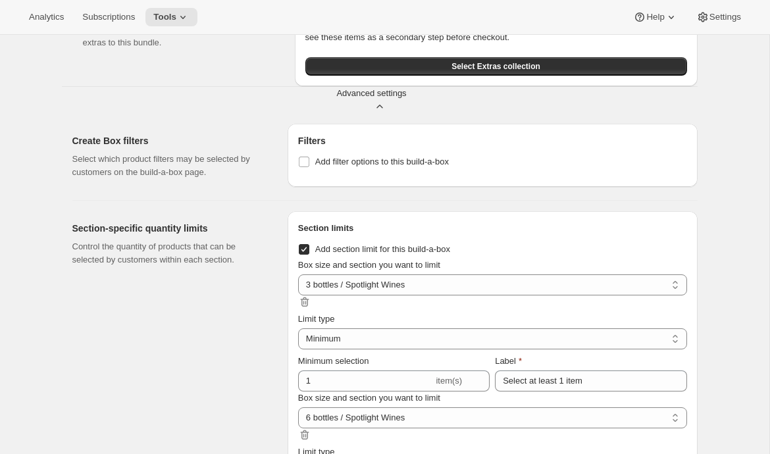
click at [347, 244] on span "Add section limit for this build-a-box" at bounding box center [382, 249] width 135 height 10
click at [309, 244] on input "Add section limit for this build-a-box" at bounding box center [304, 249] width 11 height 11
checkbox input "false"
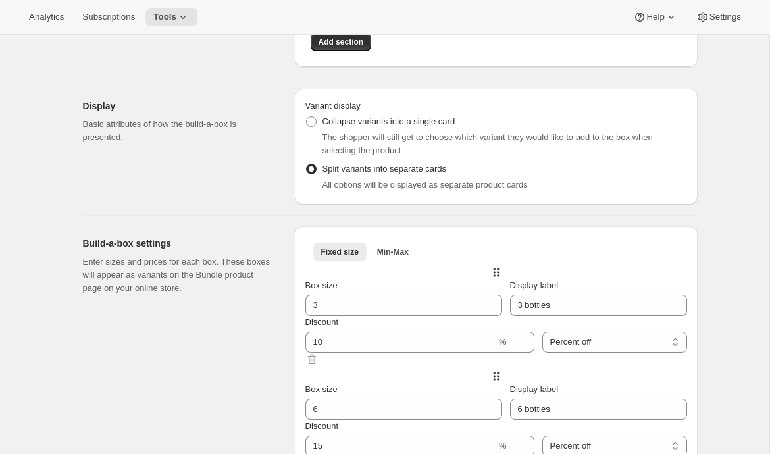
scroll to position [982, 0]
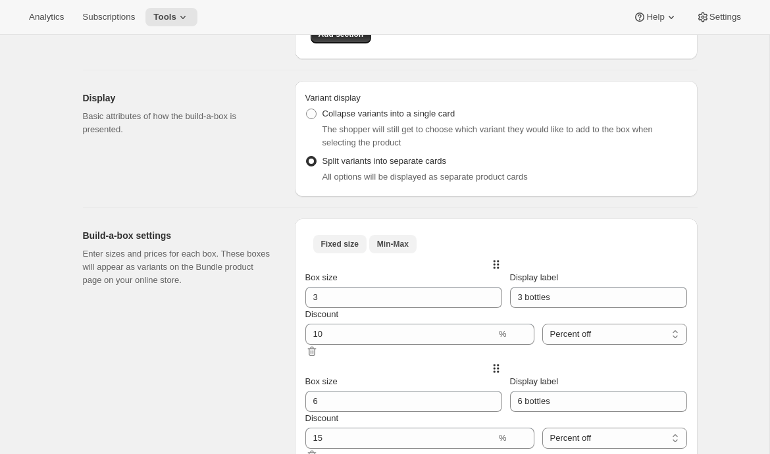
click at [377, 239] on span "Min-Max" at bounding box center [393, 244] width 32 height 11
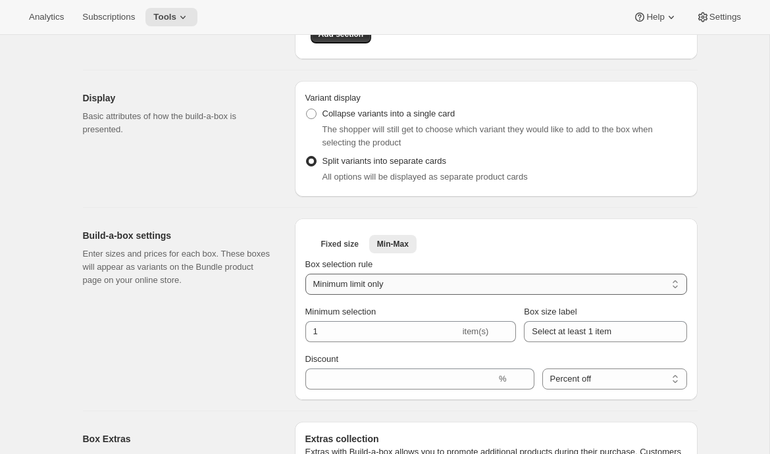
click at [370, 274] on select "Minimum limit only Maximum limit only Minimum and Maximum limits" at bounding box center [496, 284] width 382 height 21
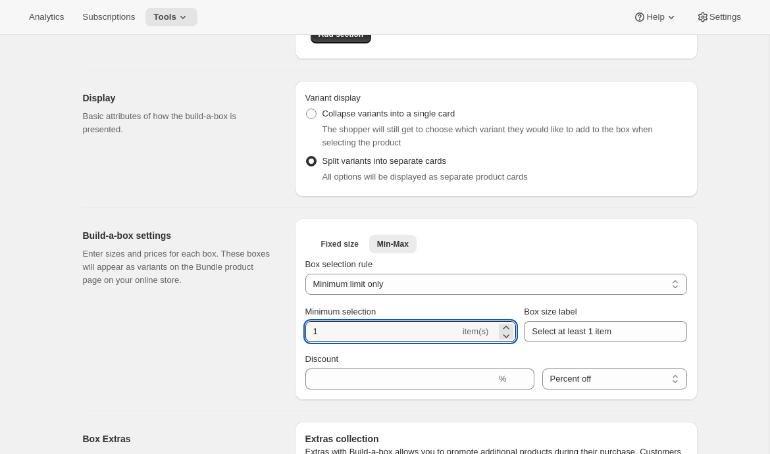
drag, startPoint x: 334, startPoint y: 161, endPoint x: 261, endPoint y: 170, distance: 73.6
click at [261, 208] on div "Build-a-box settings Enter sizes and prices for each box. These boxes will appe…" at bounding box center [384, 304] width 625 height 192
type input "3"
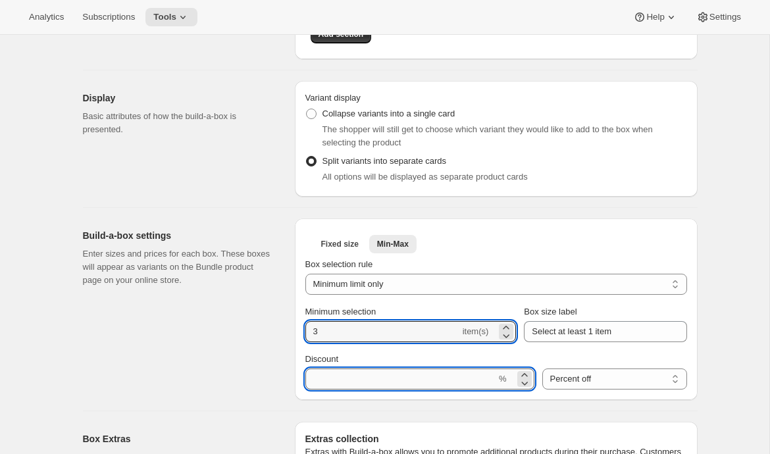
click at [388, 369] on input "Discount" at bounding box center [400, 379] width 191 height 21
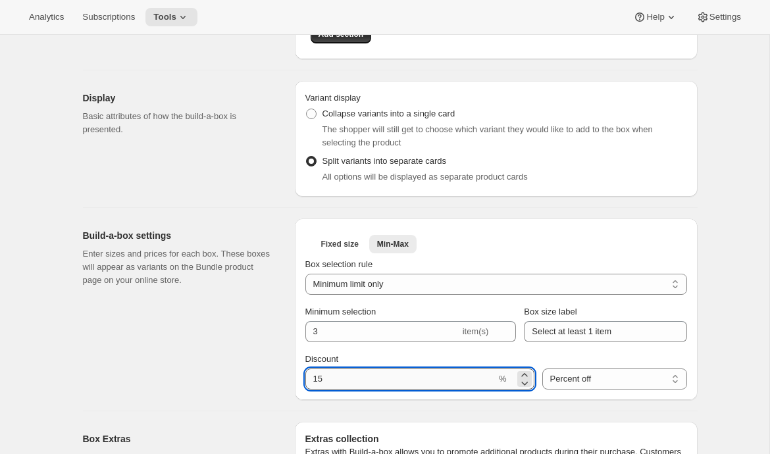
click at [308, 369] on input "Discount" at bounding box center [400, 379] width 191 height 21
type input "15"
click at [259, 238] on div "Build-a-box settings Enter sizes and prices for each box. These boxes will appe…" at bounding box center [183, 309] width 201 height 182
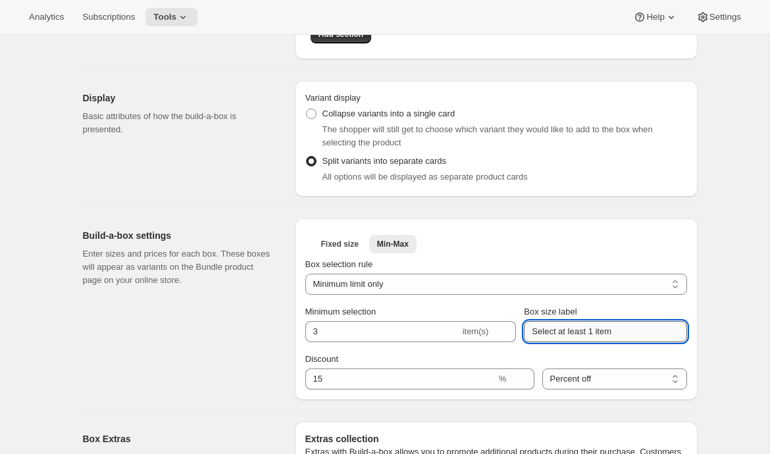
click at [575, 321] on input "Select at least 1 item" at bounding box center [605, 331] width 163 height 21
type input "Select at least 3 item"
click at [321, 239] on span "Fixed size" at bounding box center [340, 244] width 38 height 11
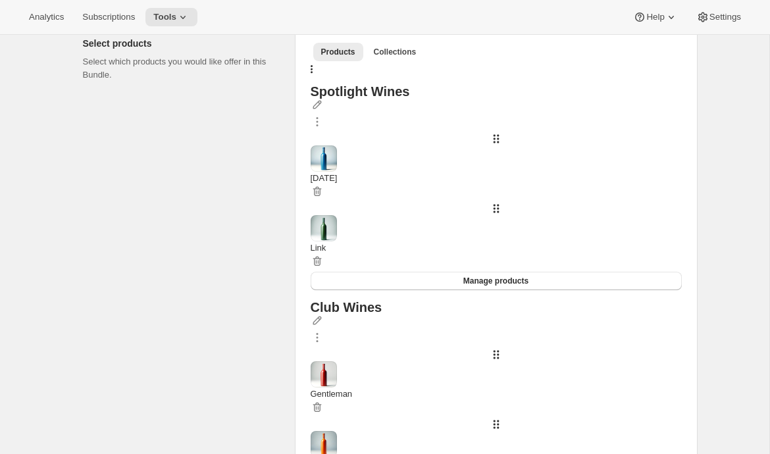
scroll to position [211, 0]
click at [313, 76] on icon "button" at bounding box center [312, 71] width 3 height 11
click at [669, 157] on button "Bulk Autoswap for existing subscribers" at bounding box center [674, 163] width 154 height 21
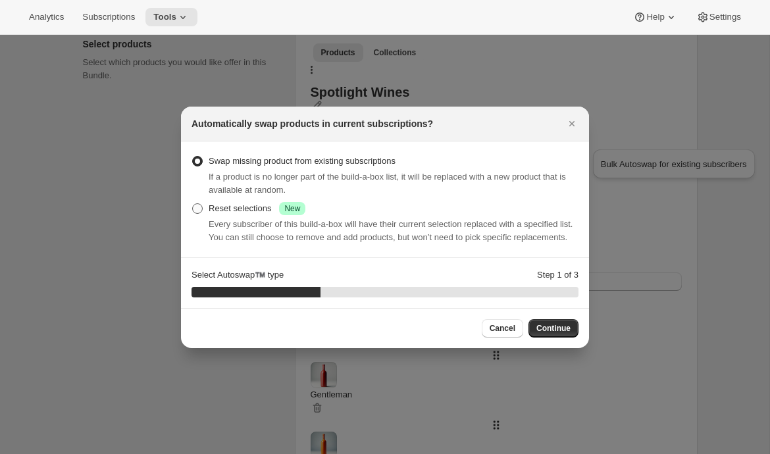
click at [256, 202] on div "Reset selections Success New" at bounding box center [257, 208] width 97 height 13
click at [193, 203] on input "Reset selections Success New" at bounding box center [192, 203] width 1 height 1
radio input "true"
click at [553, 334] on span "Continue" at bounding box center [553, 328] width 34 height 11
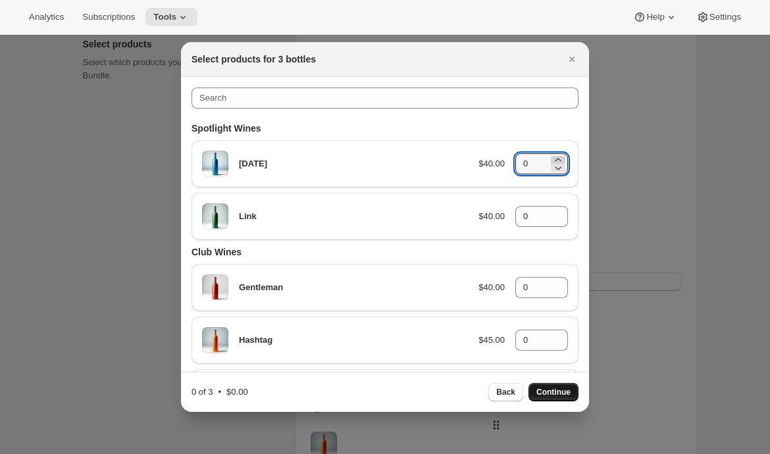
click at [556, 156] on icon ":ref:" at bounding box center [557, 159] width 13 height 13
type input "1"
click at [556, 212] on icon ":ref:" at bounding box center [557, 212] width 13 height 13
type input "1"
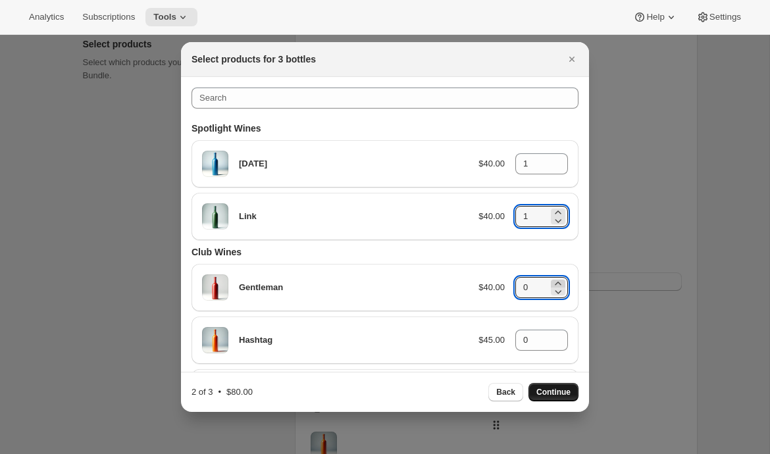
click at [561, 282] on icon ":ref:" at bounding box center [557, 283] width 13 height 13
type input "1"
click at [561, 395] on span "Continue" at bounding box center [553, 392] width 34 height 11
type input "0"
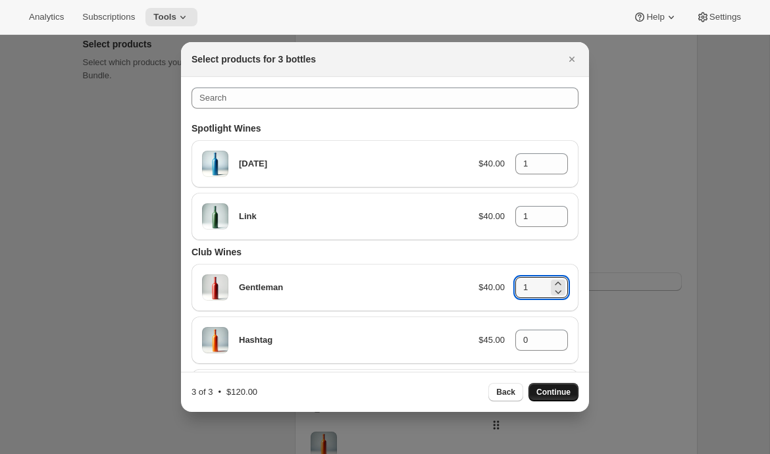
type input "0"
click at [559, 159] on icon ":ref:" at bounding box center [557, 159] width 13 height 13
type input "2"
click at [559, 209] on icon ":ref:" at bounding box center [557, 212] width 13 height 13
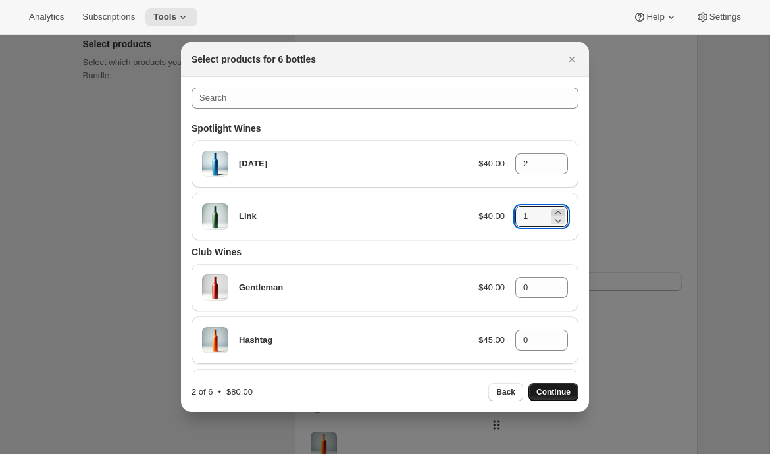
click at [559, 209] on icon ":ref:" at bounding box center [557, 212] width 13 height 13
type input "2"
click at [560, 282] on icon ":ref:" at bounding box center [557, 283] width 13 height 13
type input "2"
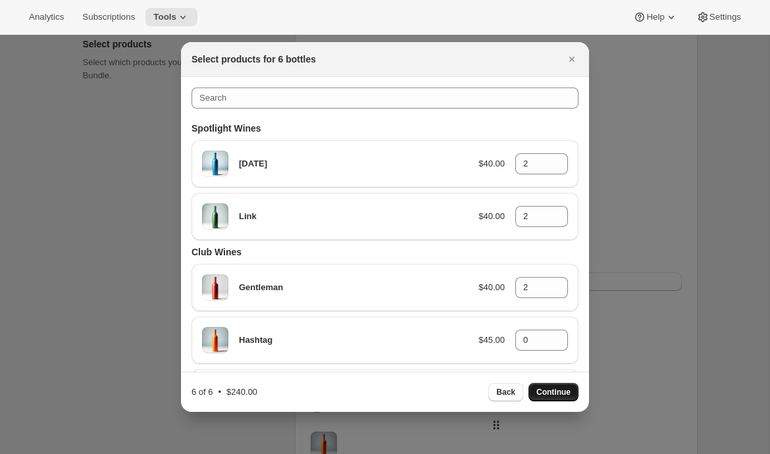
click at [544, 390] on span "Continue" at bounding box center [553, 392] width 34 height 11
type input "0"
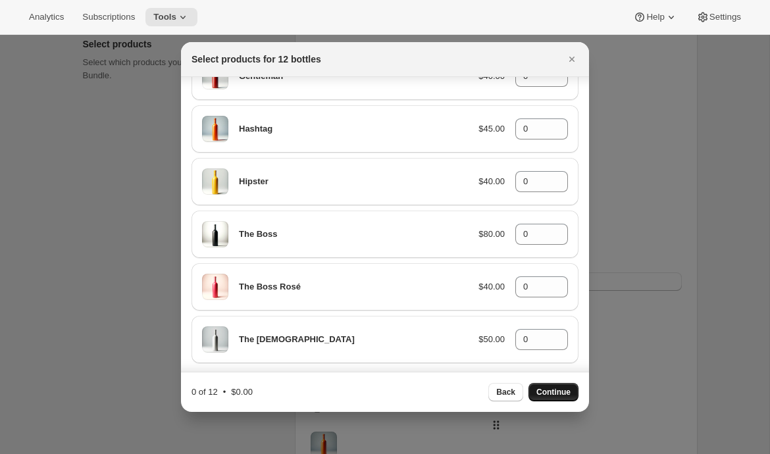
scroll to position [242, 0]
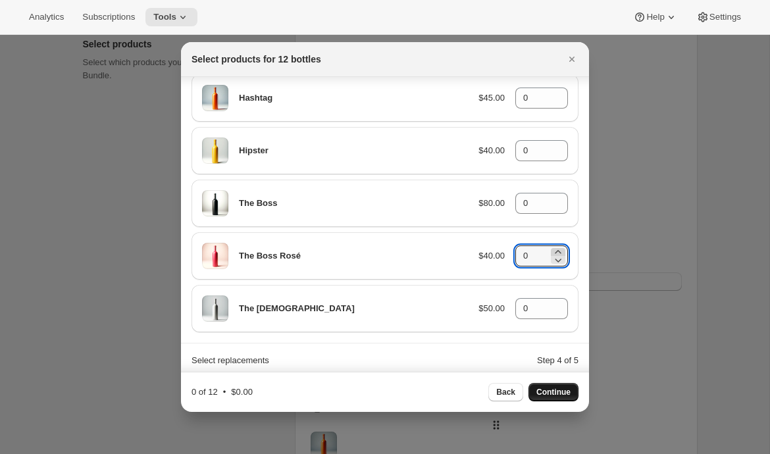
click at [557, 249] on icon ":ref:" at bounding box center [557, 251] width 13 height 13
type input "1"
click at [560, 195] on icon ":ref:" at bounding box center [557, 199] width 13 height 13
type input "1"
click at [560, 145] on icon ":ref:" at bounding box center [557, 146] width 13 height 13
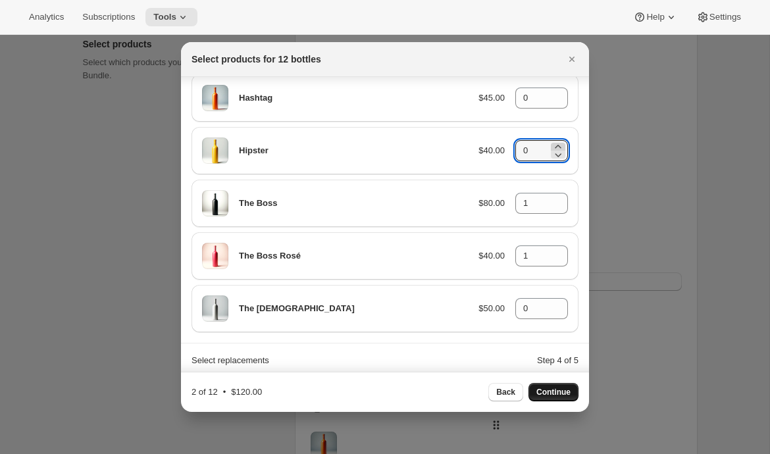
type input "1"
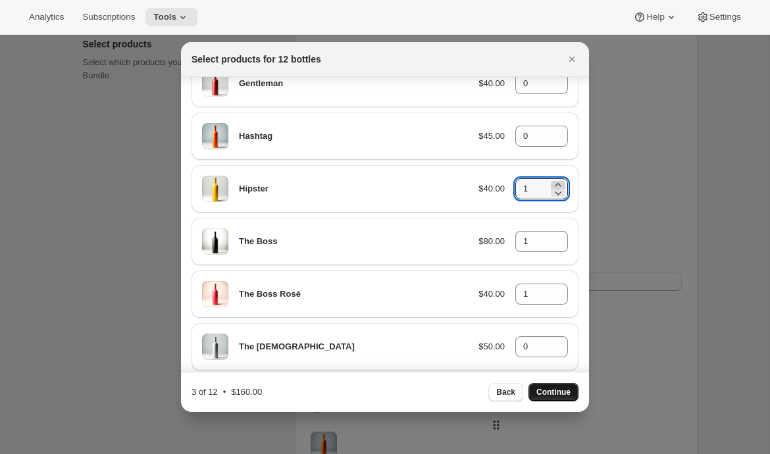
scroll to position [202, 0]
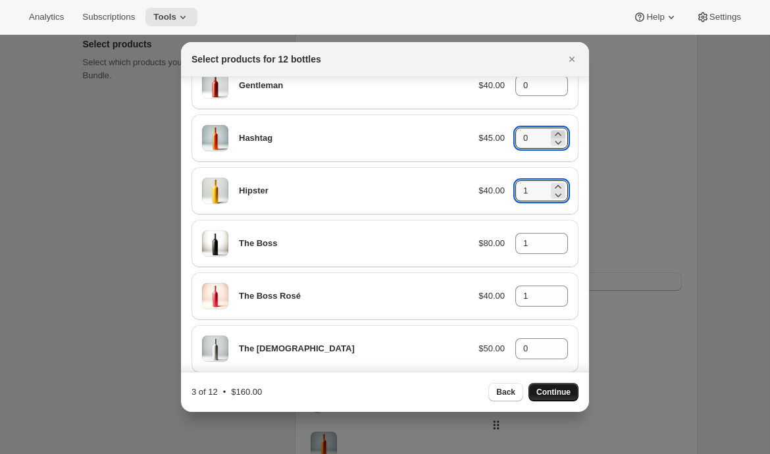
click at [559, 132] on icon ":ref:" at bounding box center [557, 134] width 13 height 13
type input "1"
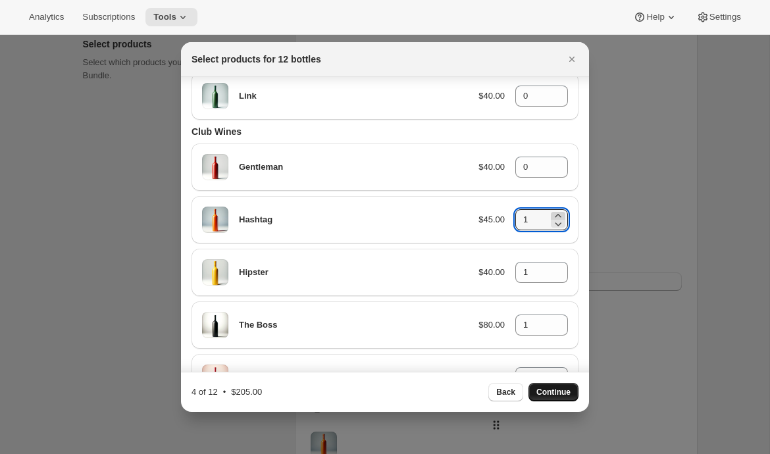
scroll to position [79, 0]
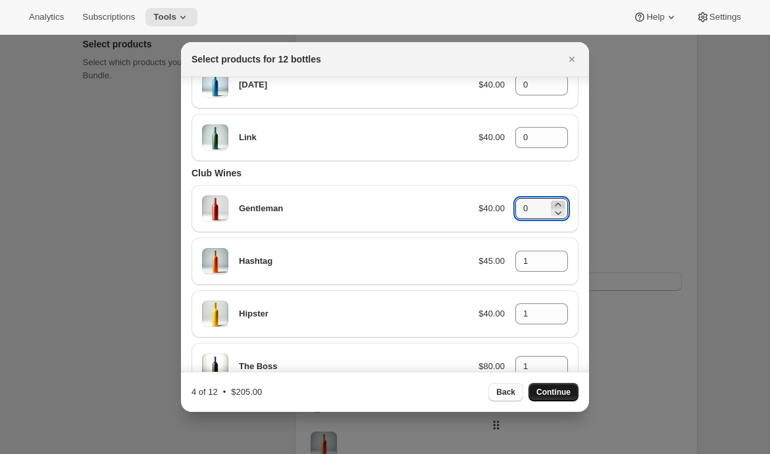
click at [555, 205] on icon ":ref:" at bounding box center [557, 204] width 13 height 13
type input "1"
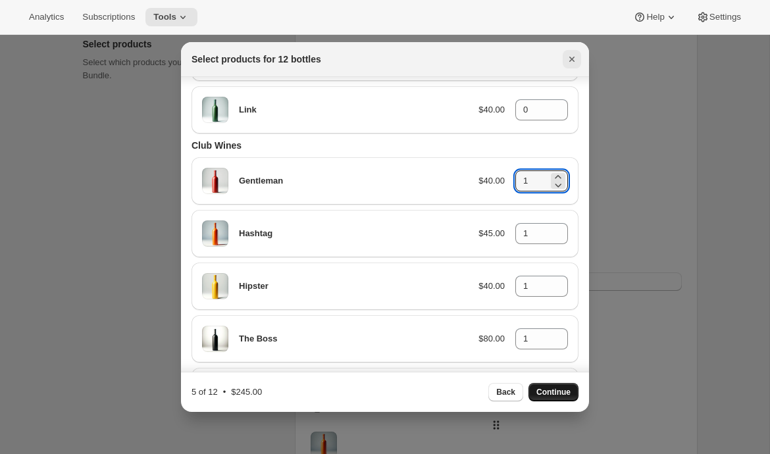
click at [570, 55] on icon "Close" at bounding box center [571, 59] width 13 height 13
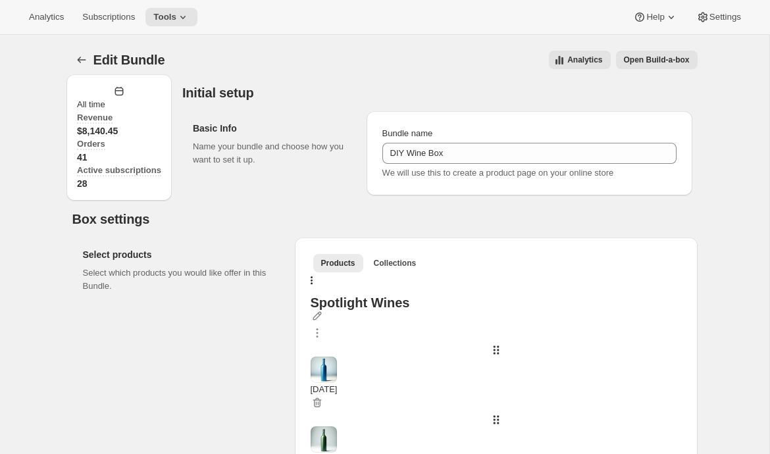
scroll to position [211, 0]
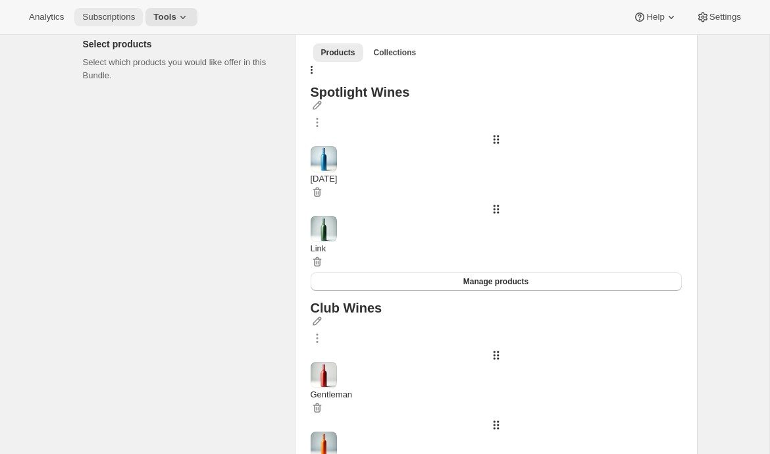
click at [93, 17] on span "Subscriptions" at bounding box center [108, 17] width 53 height 11
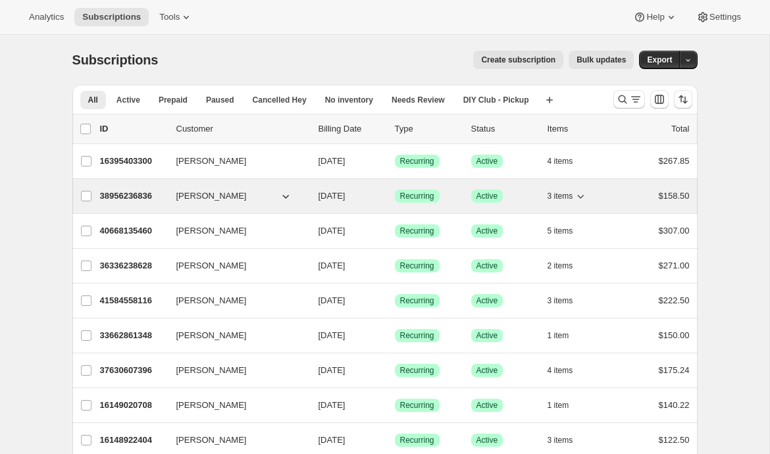
click at [135, 199] on p "38956236836" at bounding box center [133, 196] width 66 height 13
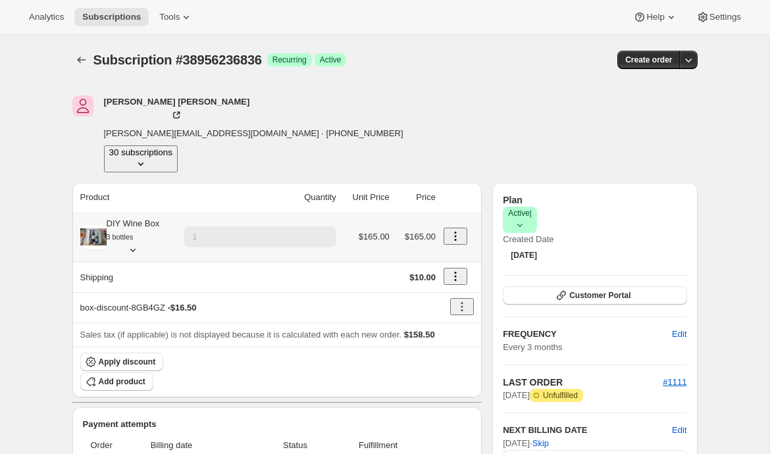
click at [140, 243] on icon at bounding box center [132, 249] width 13 height 13
click at [136, 249] on icon at bounding box center [132, 250] width 5 height 3
click at [145, 376] on span "Add product" at bounding box center [122, 381] width 47 height 11
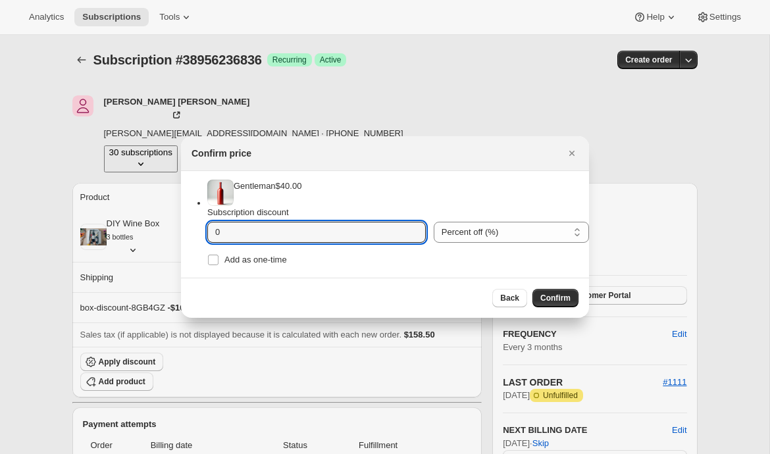
drag, startPoint x: 225, startPoint y: 234, endPoint x: 168, endPoint y: 234, distance: 57.3
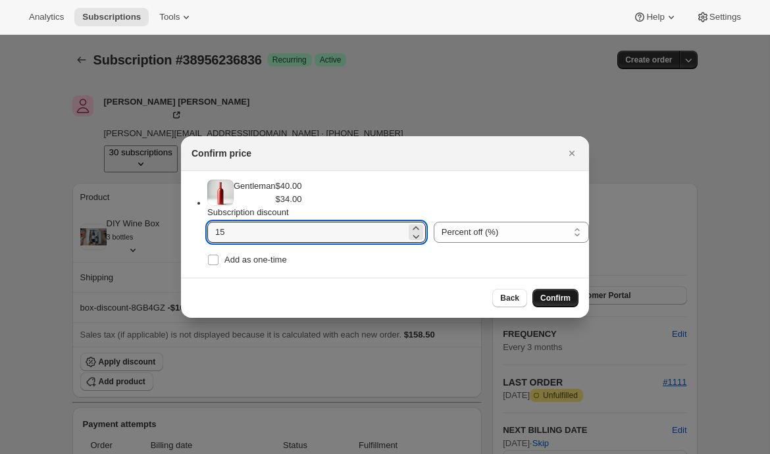
type input "15"
click at [563, 303] on span "Confirm" at bounding box center [555, 298] width 30 height 11
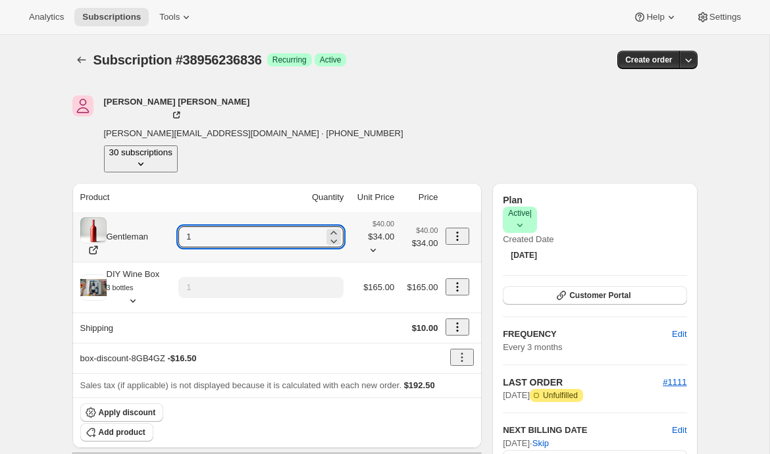
drag, startPoint x: 268, startPoint y: 204, endPoint x: 225, endPoint y: 204, distance: 42.8
click at [230, 212] on td "1" at bounding box center [260, 237] width 173 height 50
type input "12"
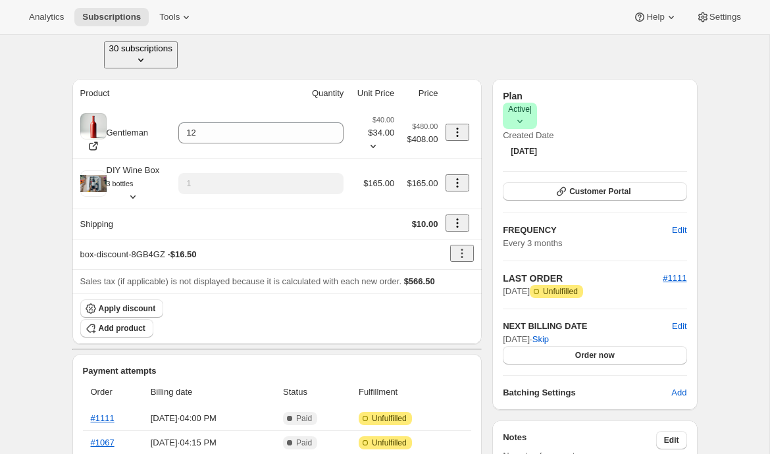
scroll to position [97, 0]
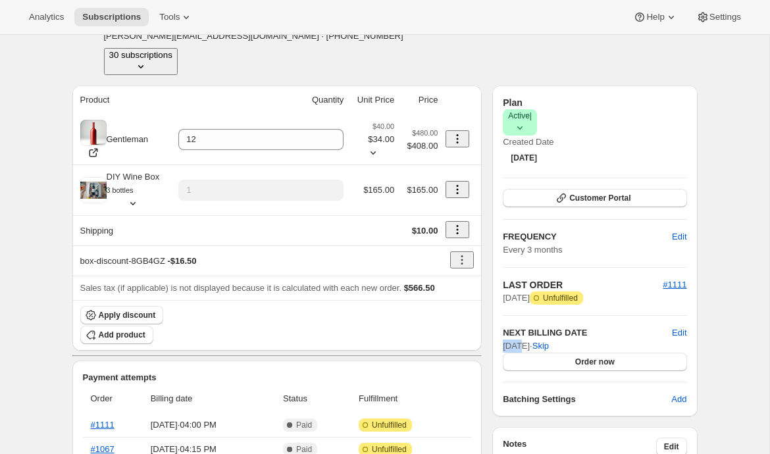
drag, startPoint x: 501, startPoint y: 315, endPoint x: 535, endPoint y: 315, distance: 33.6
click at [525, 315] on div "Plan Success Active | Created Date Mar 20, 2025 Customer Portal FREQUENCY Edit …" at bounding box center [594, 251] width 205 height 331
click at [549, 341] on span "Sep 20, 2025 · Skip" at bounding box center [526, 346] width 46 height 10
click at [682, 326] on span "Edit" at bounding box center [679, 332] width 14 height 13
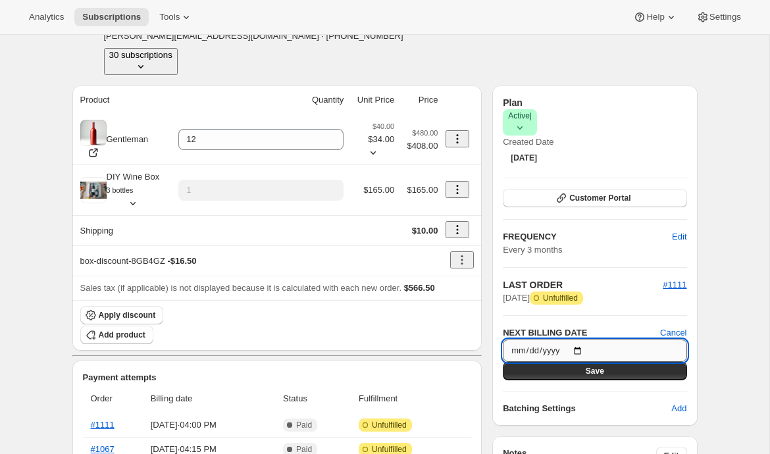
click at [585, 340] on input "2025-09-20" at bounding box center [595, 351] width 184 height 22
type input "2025-09-24"
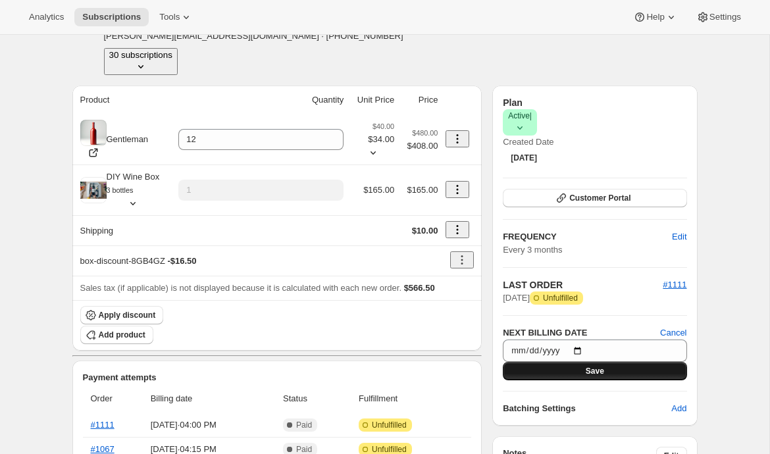
click at [591, 366] on span "Save" at bounding box center [595, 371] width 18 height 11
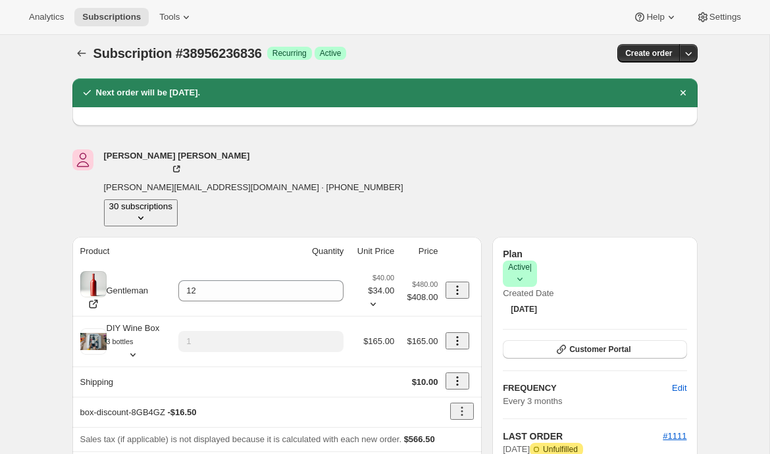
scroll to position [0, 0]
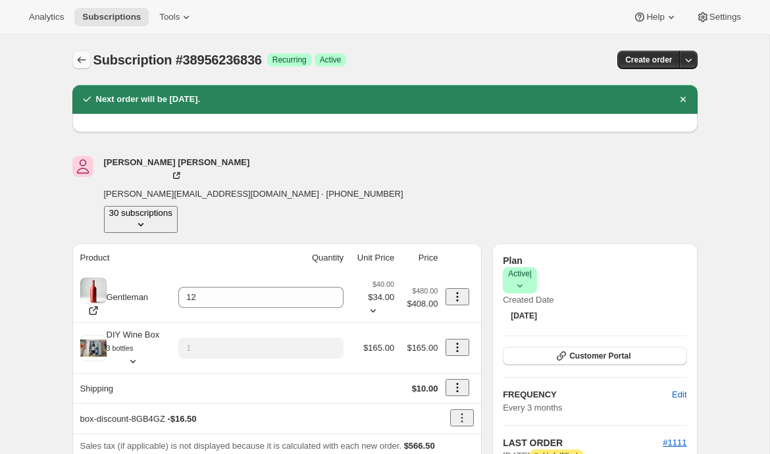
click at [78, 61] on icon "Subscriptions" at bounding box center [81, 60] width 9 height 7
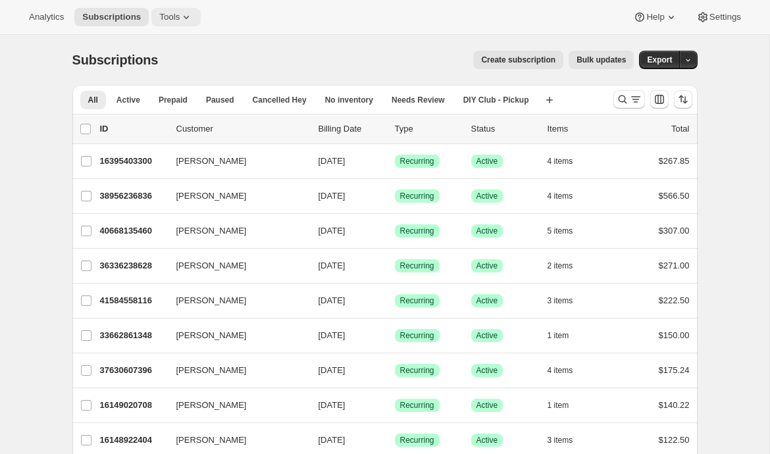
click at [183, 14] on icon at bounding box center [186, 17] width 13 height 13
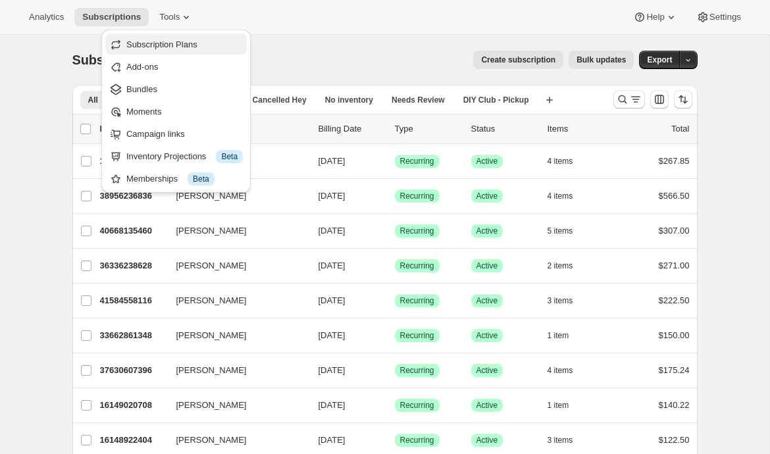
click at [219, 47] on span "Subscription Plans" at bounding box center [184, 44] width 116 height 13
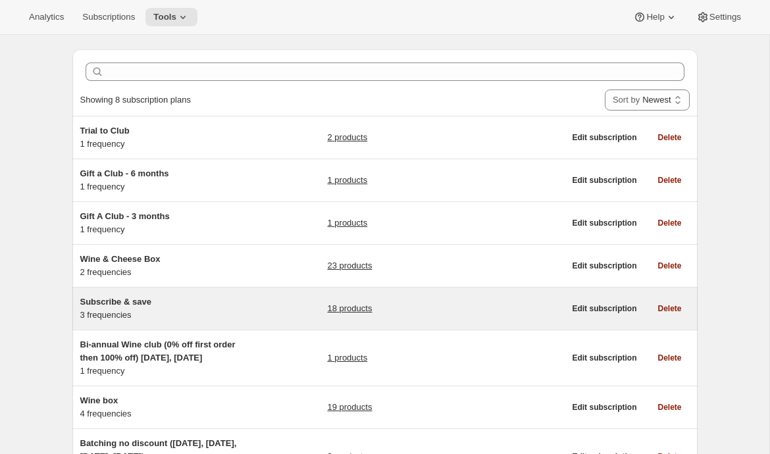
scroll to position [42, 0]
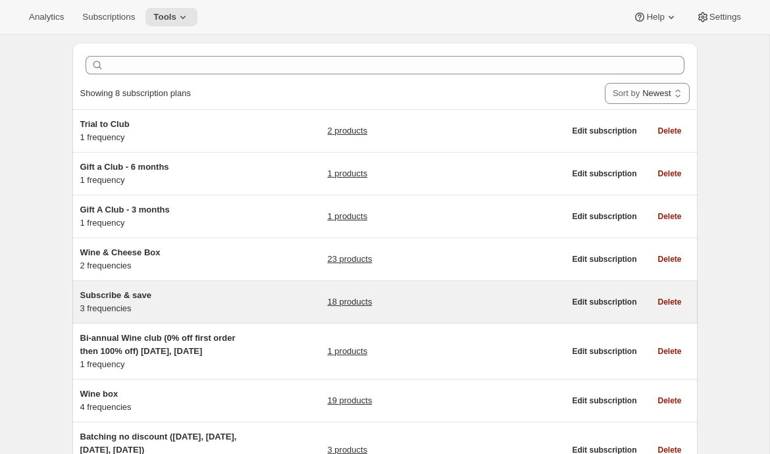
click at [217, 349] on h5 "Bi-annual Wine club (0% off first order then 100% off) Jan25, july 10" at bounding box center [162, 345] width 165 height 26
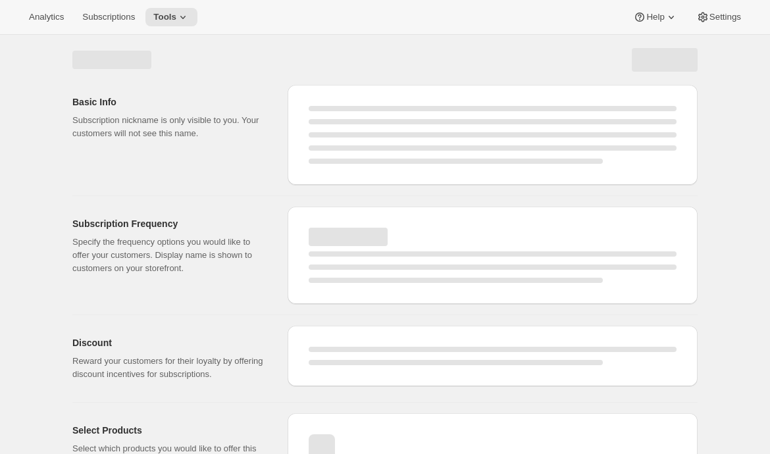
select select "WEEK"
select select "MONTH"
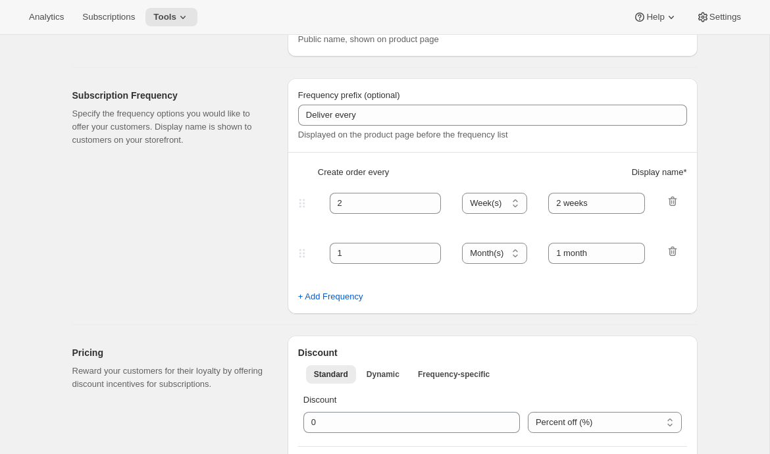
type input "Bi-annual Wine club (0% off first order then 100% off) Jan25, july 10"
type input "Wine Club"
type input "6"
type input "6 months"
checkbox input "true"
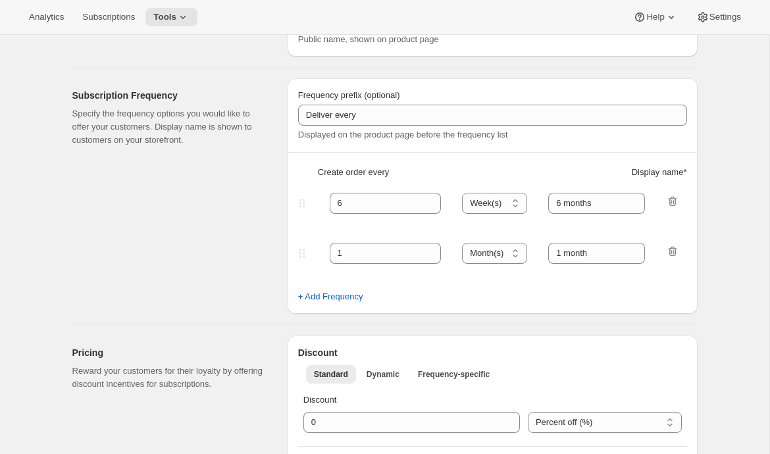
select select "YEARDAY"
select select "25"
select select "7"
select select "10"
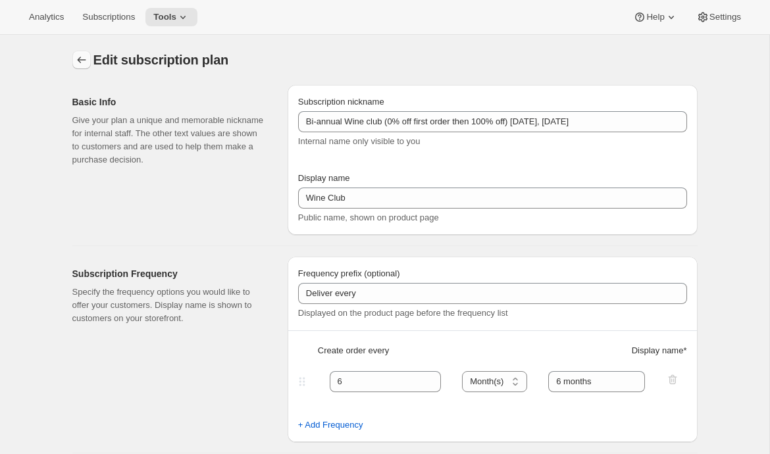
click at [75, 59] on icon "Subscription plans" at bounding box center [81, 59] width 13 height 13
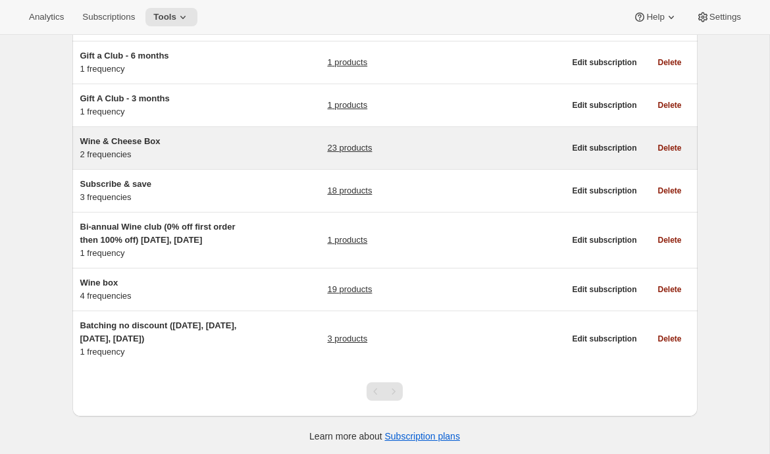
scroll to position [155, 0]
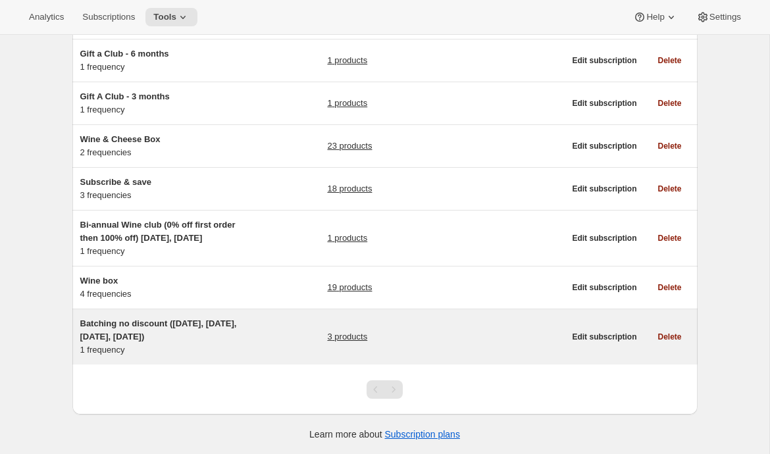
click at [216, 339] on h5 "Batching no discount (jan 15, april 10, july 21, oct 6)" at bounding box center [162, 330] width 165 height 26
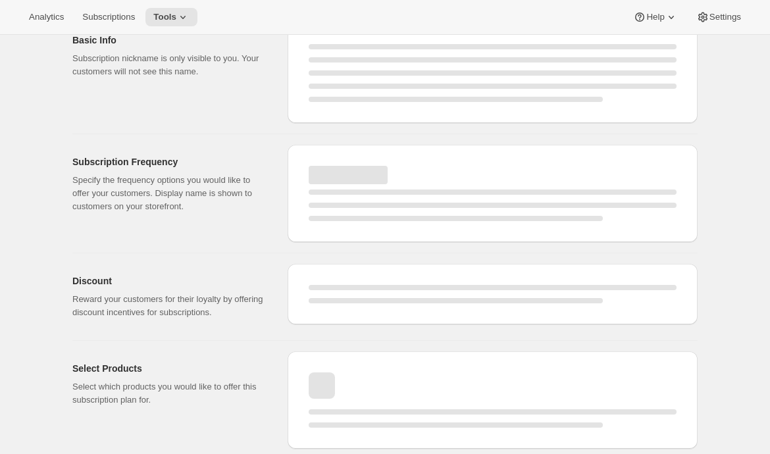
select select "WEEK"
select select "MONTH"
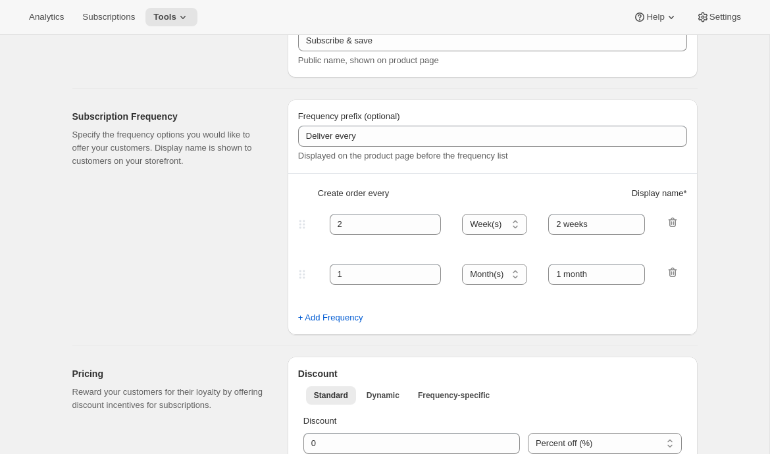
type input "Batching no discount (jan 15, april 10, july 21, oct 6)"
type input "Quarterly Club Shipments"
type input "Shipments in"
type input "3"
type input "January, April, July and October"
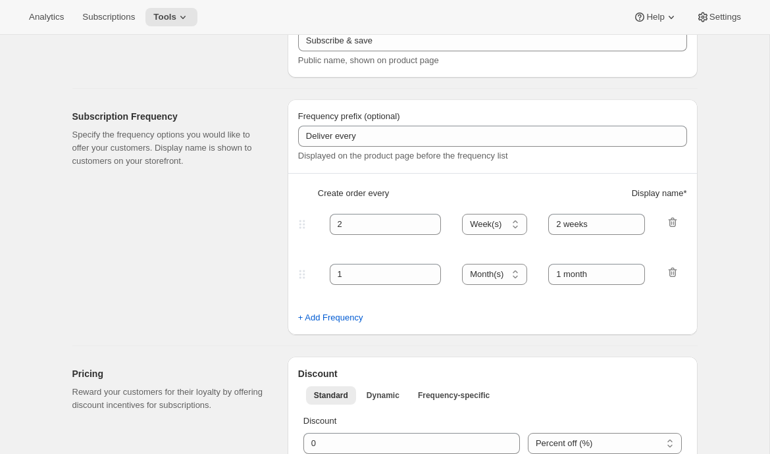
checkbox input "true"
select select "YEARDAY"
select select "15"
select select "4"
select select "10"
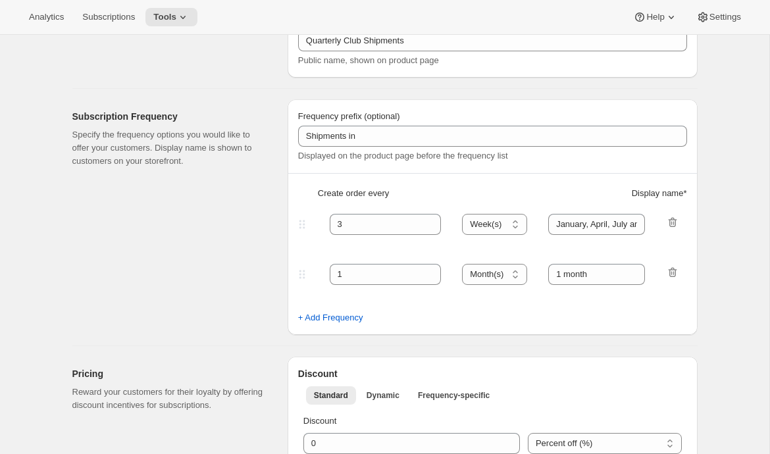
select select "7"
select select "21"
select select "10"
select select "6"
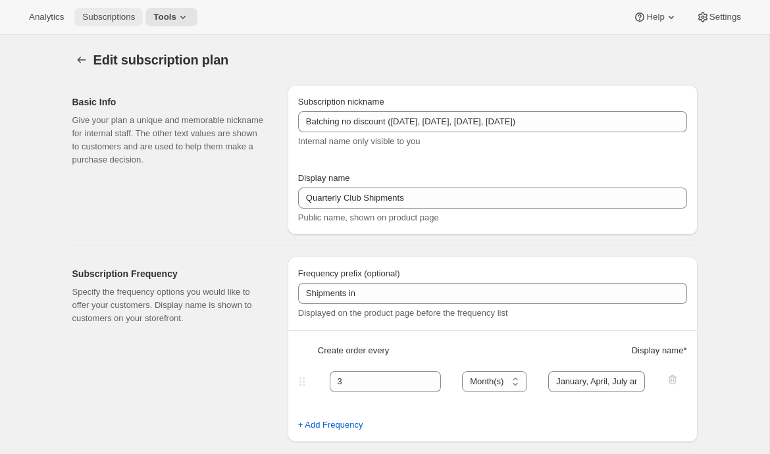
click at [101, 20] on span "Subscriptions" at bounding box center [108, 17] width 53 height 11
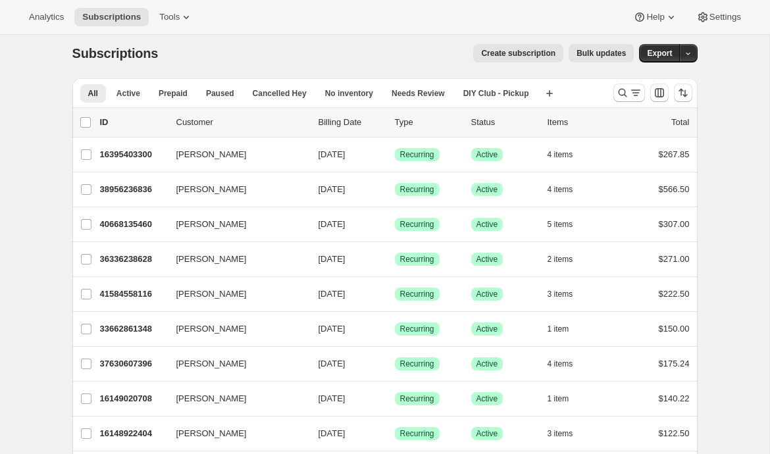
scroll to position [6, 0]
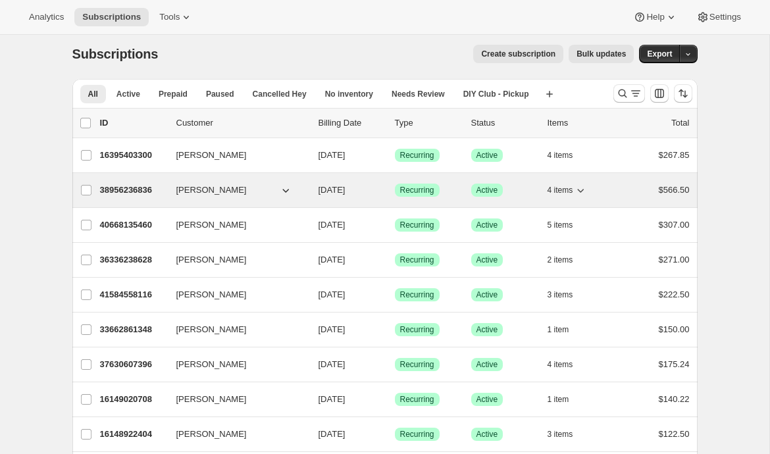
click at [119, 194] on p "38956236836" at bounding box center [133, 190] width 66 height 13
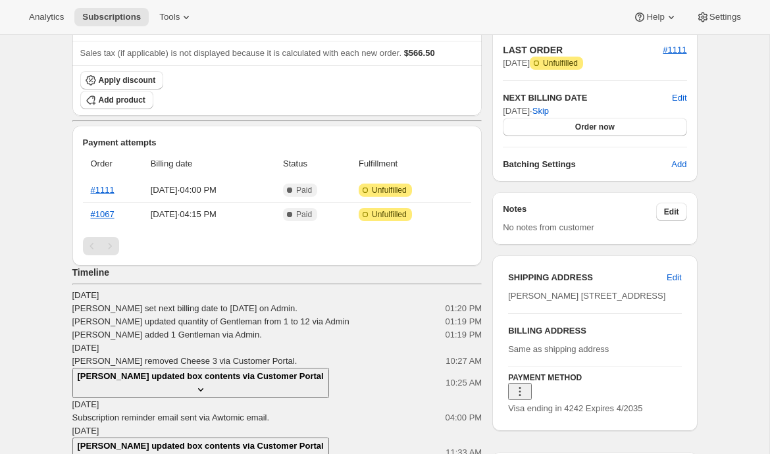
scroll to position [247, 0]
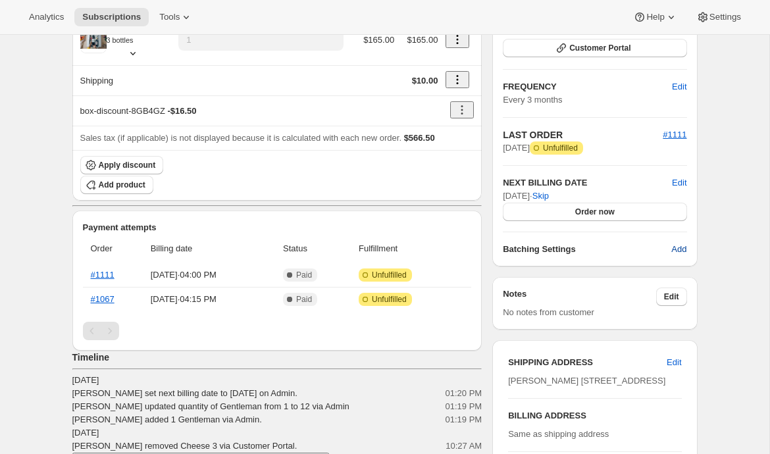
click at [688, 239] on button "Add" at bounding box center [678, 249] width 31 height 21
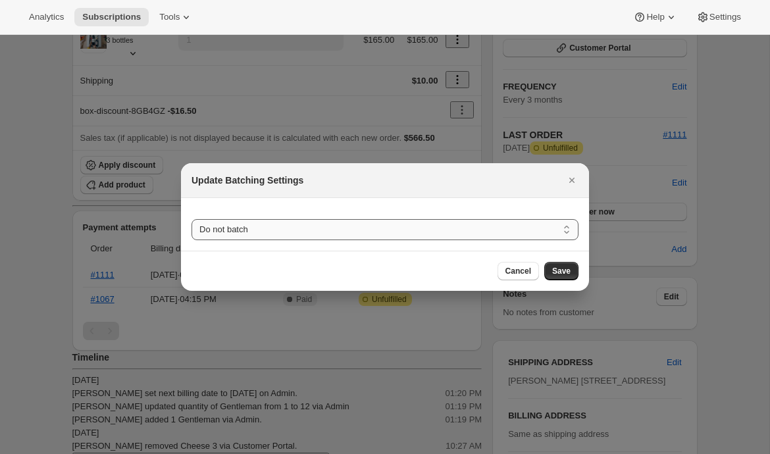
click at [441, 229] on select "Do not batch Weekly Monthly Yearly" at bounding box center [384, 229] width 387 height 21
select select "YEARDAY"
click at [191, 219] on select "Do not batch Weekly Monthly Yearly" at bounding box center [384, 229] width 387 height 21
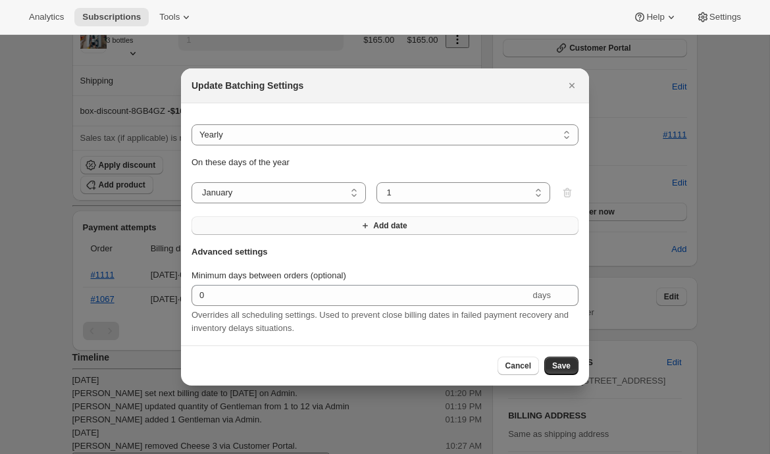
click at [269, 228] on button "Add date" at bounding box center [384, 226] width 387 height 18
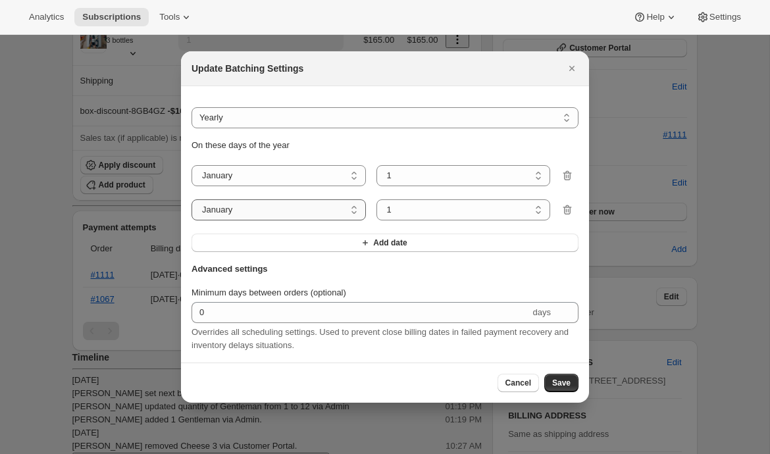
click at [272, 211] on select "January February March April May June July August September October November De…" at bounding box center [278, 209] width 174 height 21
select select "4"
click at [191, 199] on select "January February March April May June July August September October November De…" at bounding box center [278, 209] width 174 height 21
click at [297, 236] on button "Add date" at bounding box center [384, 243] width 387 height 18
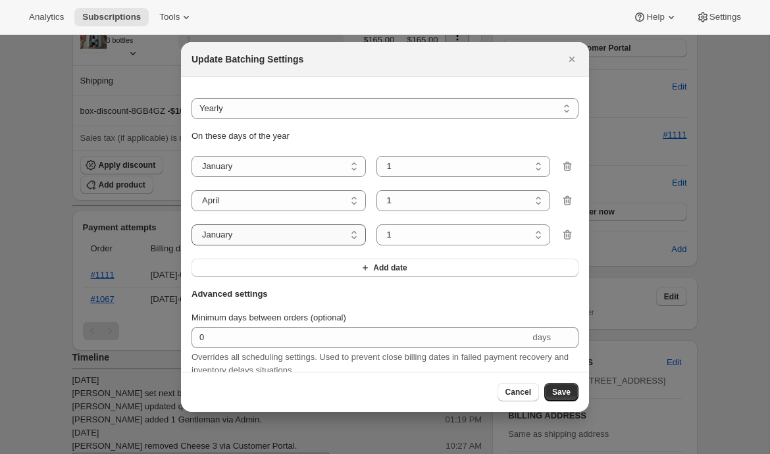
click at [282, 234] on select "January February March April May June July August September October November De…" at bounding box center [278, 234] width 174 height 21
select select "7"
click at [191, 224] on select "January February March April May June July August September October November De…" at bounding box center [278, 234] width 174 height 21
click at [334, 268] on button "Add date" at bounding box center [384, 268] width 387 height 18
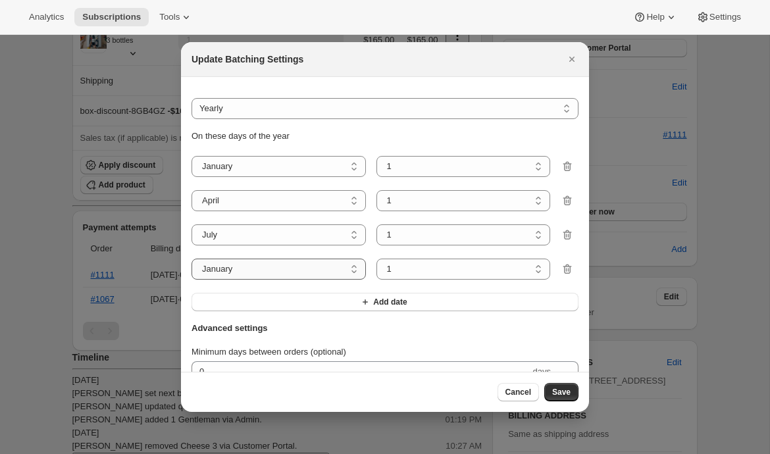
click at [299, 267] on select "January February March April May June July August September October November De…" at bounding box center [278, 269] width 174 height 21
select select "10"
click at [191, 259] on select "January February March April May June July August September October November De…" at bounding box center [278, 269] width 174 height 21
click at [554, 393] on span "Save" at bounding box center [561, 392] width 18 height 11
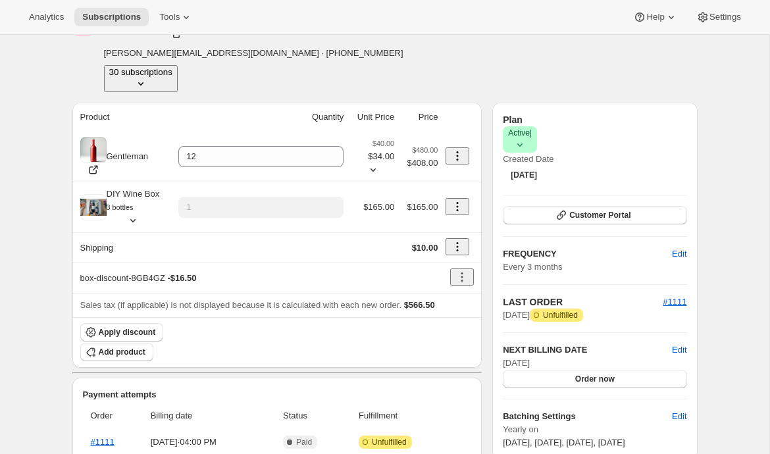
scroll to position [247, 0]
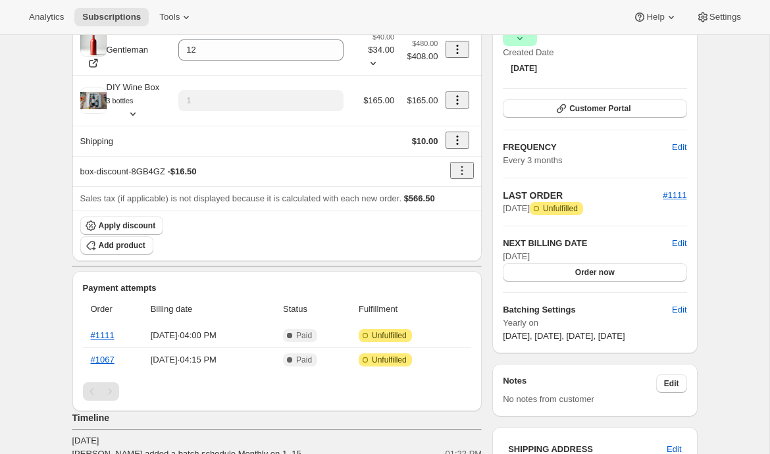
drag, startPoint x: 506, startPoint y: 321, endPoint x: 640, endPoint y: 314, distance: 134.4
click at [625, 331] on span "[DATE], [DATE], [DATE], [DATE]" at bounding box center [564, 336] width 122 height 10
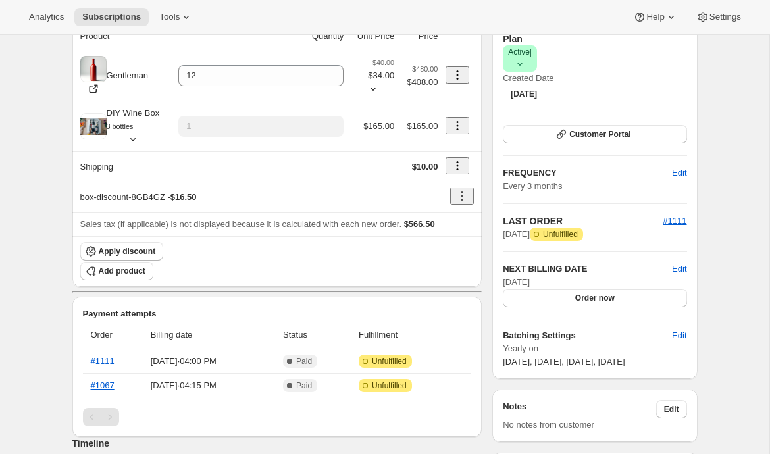
scroll to position [217, 0]
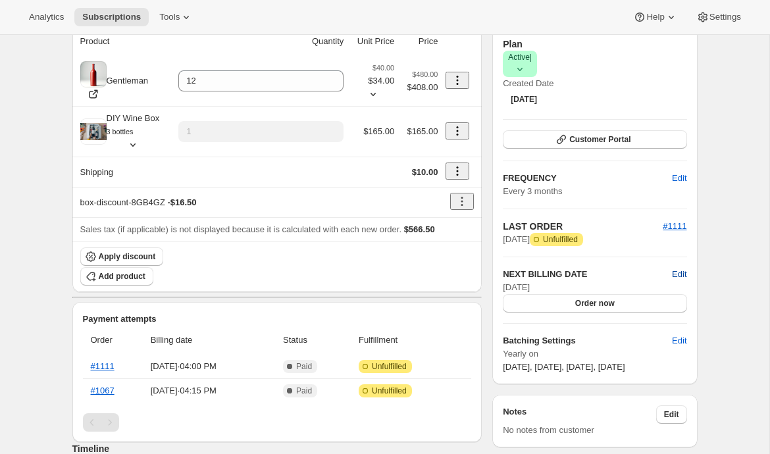
click at [678, 268] on span "Edit" at bounding box center [679, 274] width 14 height 13
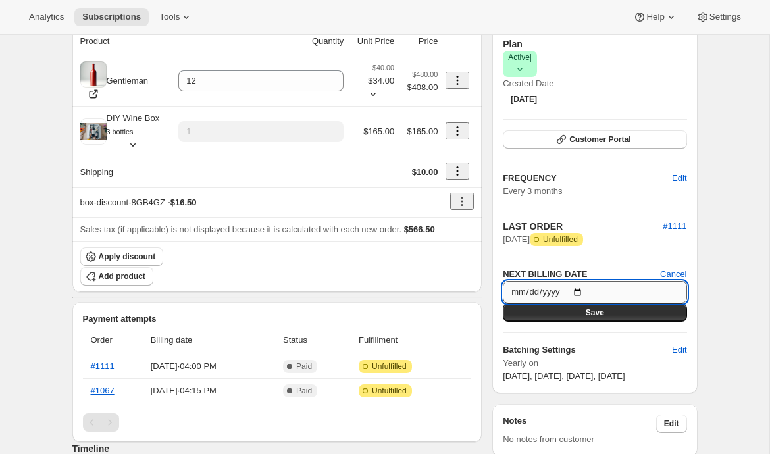
click at [584, 281] on input "2025-09-24" at bounding box center [595, 292] width 184 height 22
type input "2025-10-09"
click at [637, 303] on button "Save" at bounding box center [595, 312] width 184 height 18
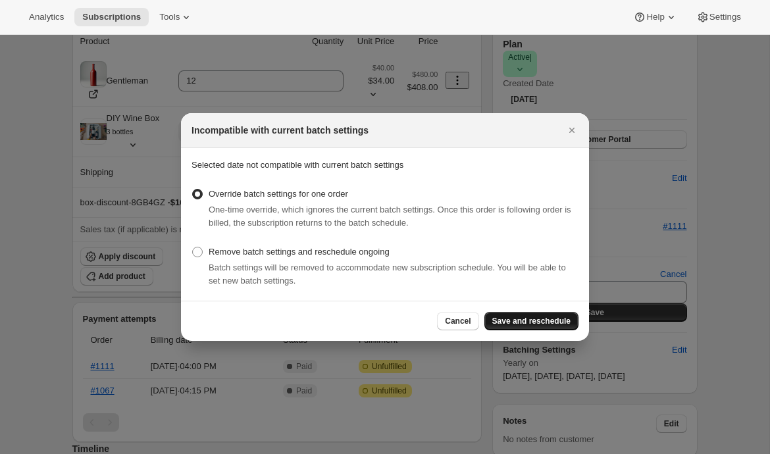
click at [534, 323] on span "Save and reschedule" at bounding box center [531, 321] width 78 height 11
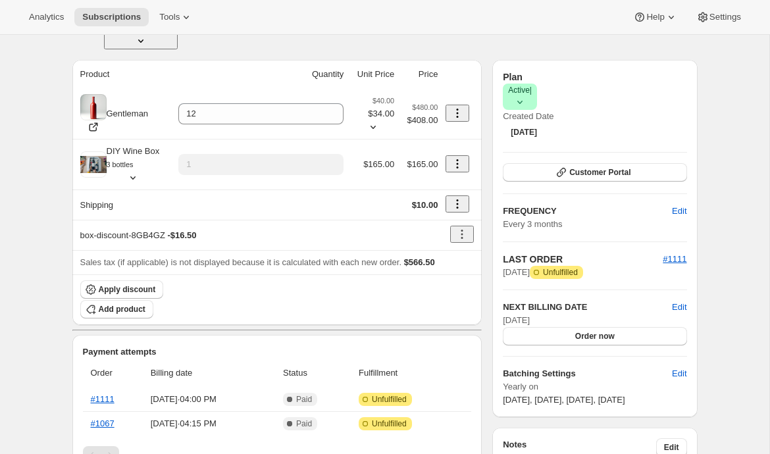
scroll to position [230, 0]
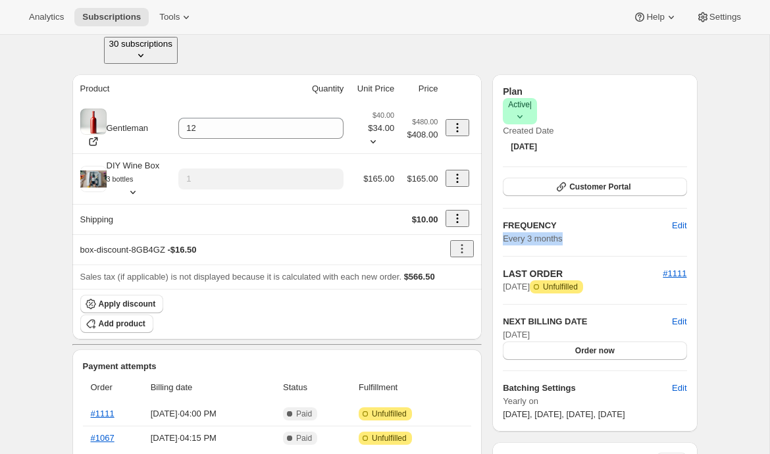
drag, startPoint x: 544, startPoint y: 199, endPoint x: 582, endPoint y: 201, distance: 38.2
click at [582, 201] on div "Plan Success Active | Created Date Mar 20, 2025 Customer Portal FREQUENCY Edit …" at bounding box center [594, 252] width 205 height 357
click at [724, 328] on div "Subscription #38956236836. This page is ready Subscription #38956236836 Success…" at bounding box center [384, 307] width 769 height 1005
click at [575, 345] on span "Order now" at bounding box center [594, 350] width 39 height 11
click at [574, 345] on span "Click to confirm" at bounding box center [595, 350] width 60 height 11
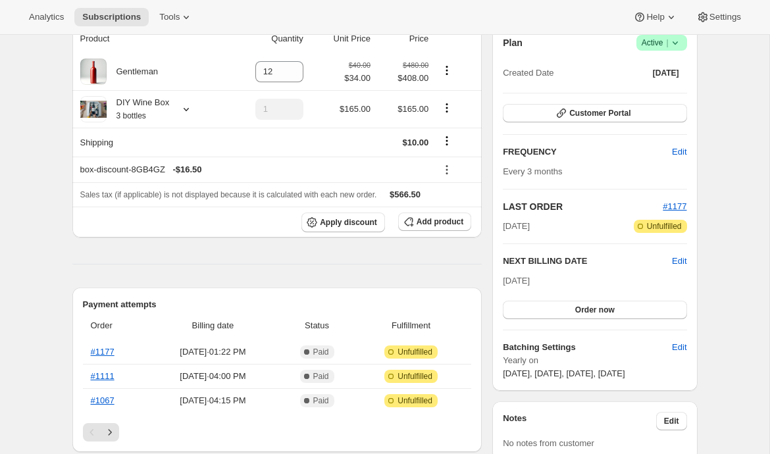
scroll to position [143, 0]
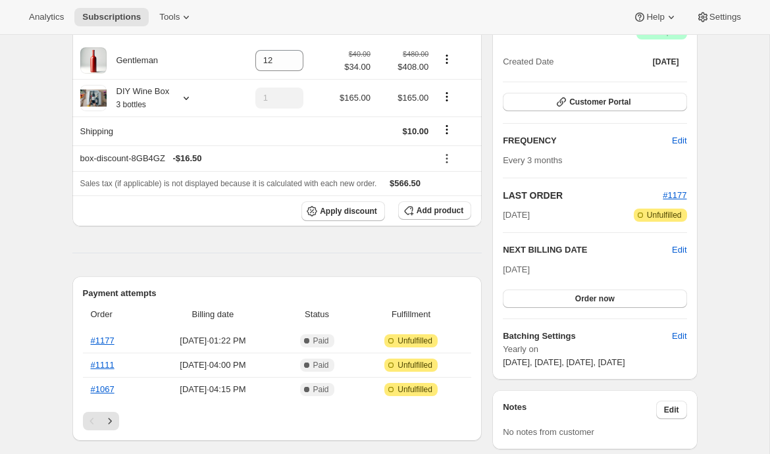
drag, startPoint x: 503, startPoint y: 270, endPoint x: 543, endPoint y: 269, distance: 39.5
click at [530, 269] on span "[DATE]" at bounding box center [516, 270] width 27 height 10
click at [551, 265] on div "[DATE] Order now" at bounding box center [595, 285] width 184 height 45
click at [679, 338] on span "Edit" at bounding box center [679, 336] width 14 height 13
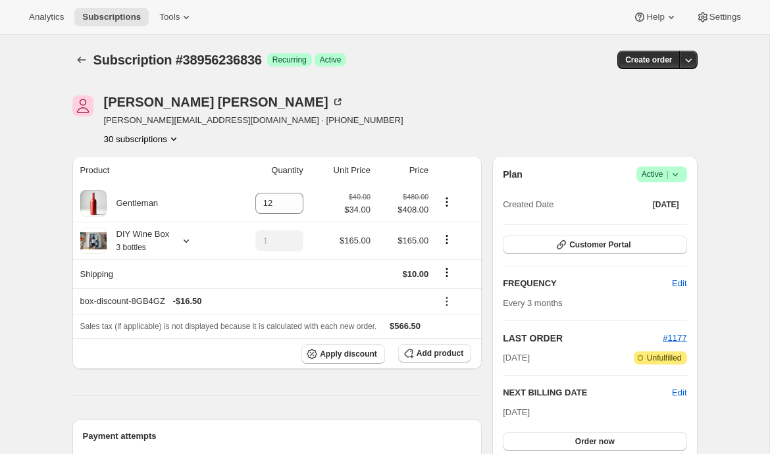
select select "YEARDAY"
select select "4"
select select "7"
select select "10"
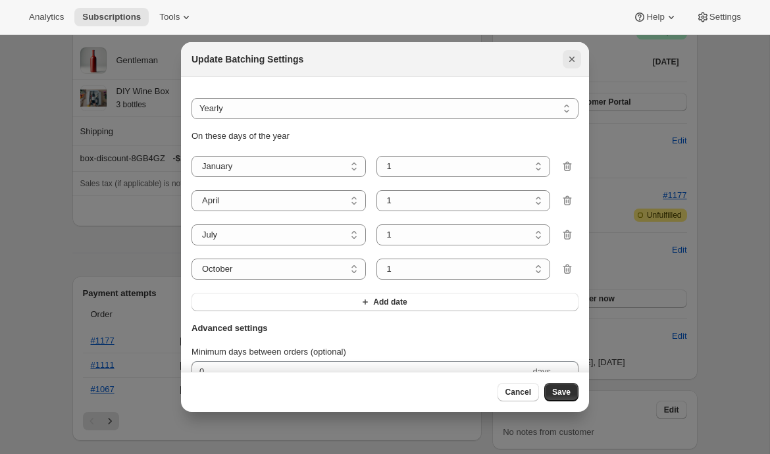
click at [571, 55] on icon "Close" at bounding box center [571, 59] width 13 height 13
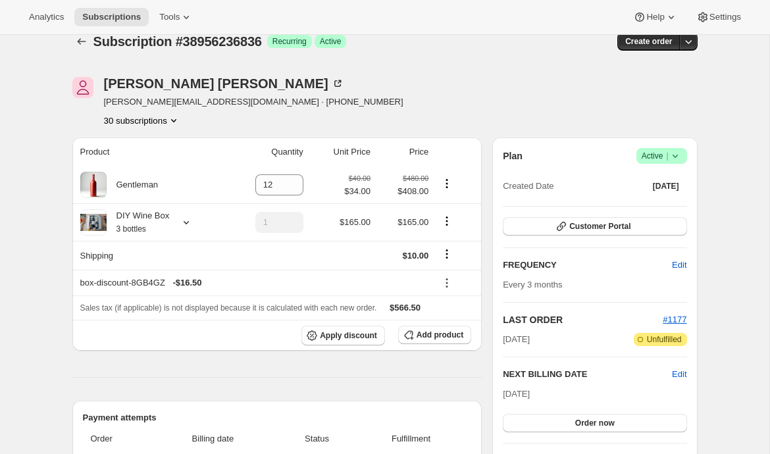
scroll to position [0, 0]
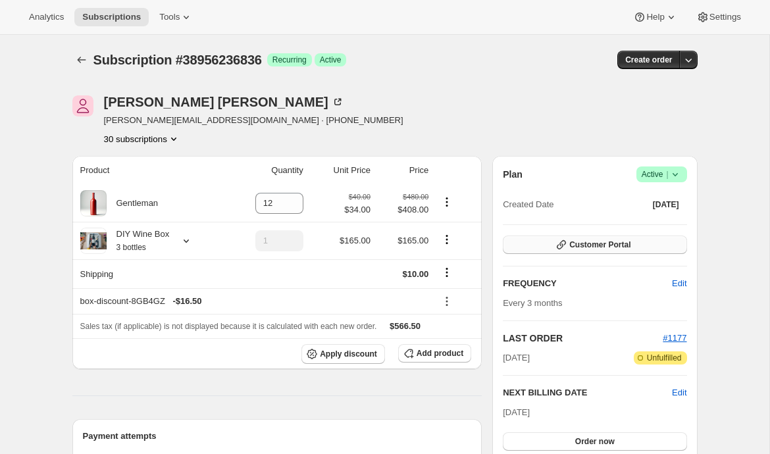
click at [584, 247] on span "Customer Portal" at bounding box center [599, 245] width 61 height 11
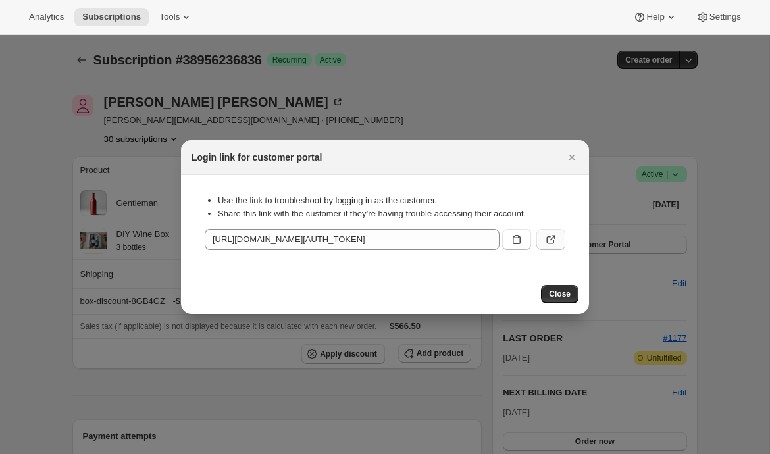
click at [553, 232] on button ":r1e:" at bounding box center [550, 239] width 29 height 21
click at [572, 160] on icon "Close" at bounding box center [571, 157] width 13 height 13
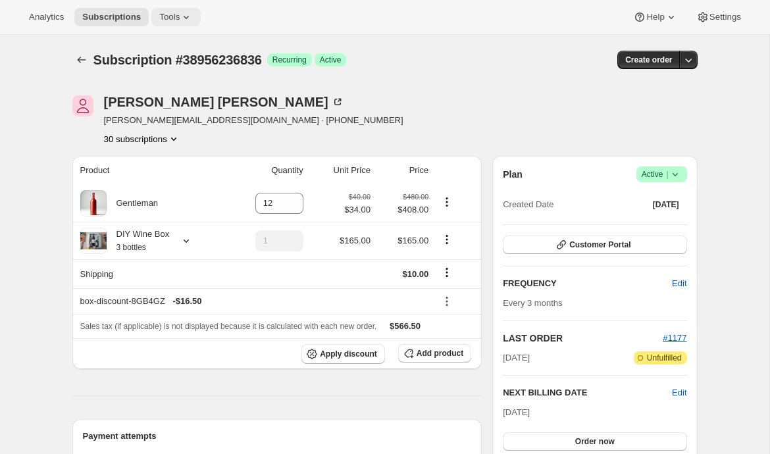
click at [168, 20] on span "Tools" at bounding box center [169, 17] width 20 height 11
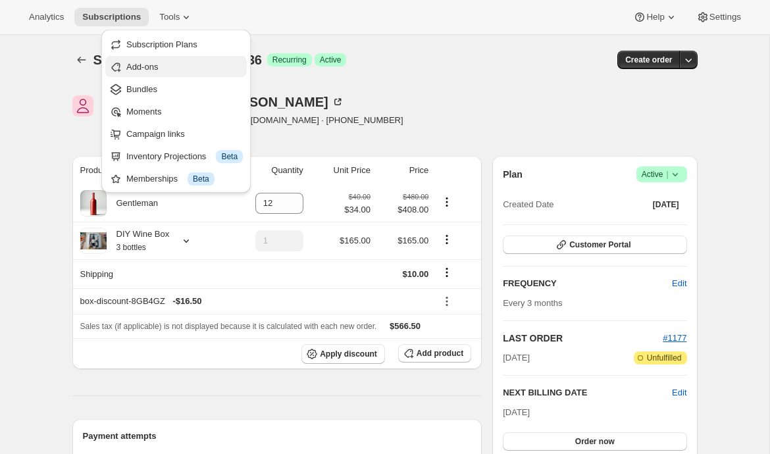
click at [155, 76] on button "Add-ons" at bounding box center [175, 66] width 141 height 21
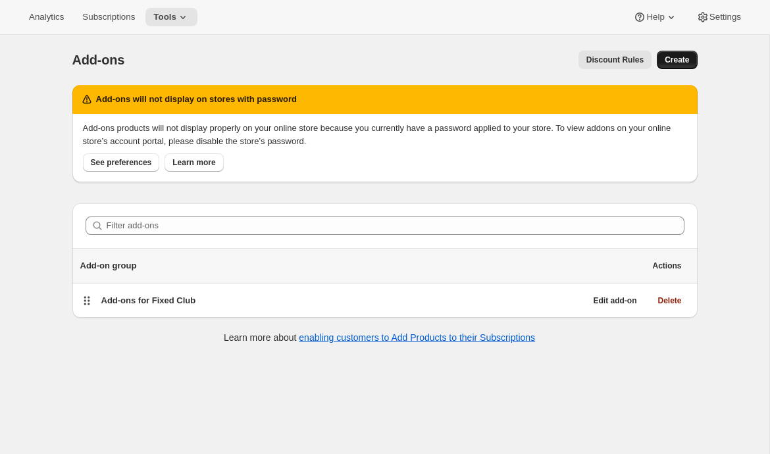
click at [667, 58] on span "Create" at bounding box center [677, 60] width 24 height 11
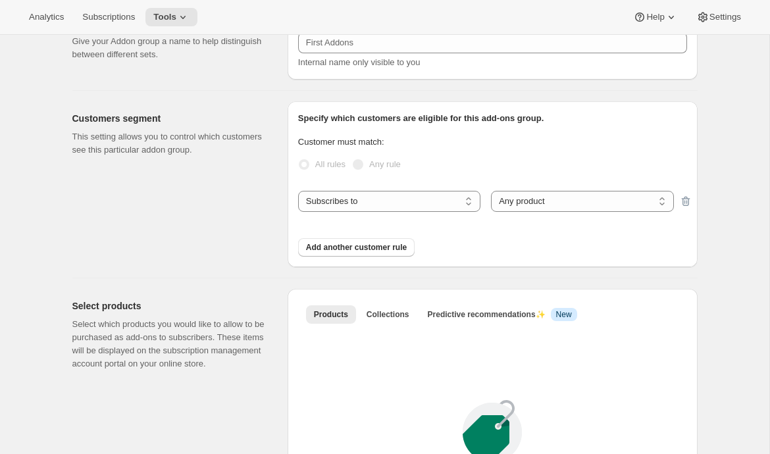
scroll to position [80, 0]
click at [529, 207] on select "Any product Specific products Specific product variants" at bounding box center [582, 200] width 182 height 21
select select "selectedVariants"
click at [491, 190] on select "Any product Specific products Specific product variants" at bounding box center [582, 200] width 182 height 21
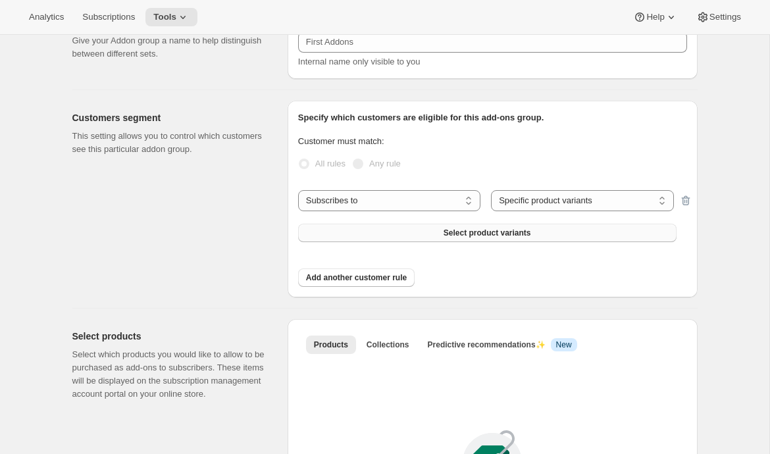
click at [398, 234] on button "Select product variants" at bounding box center [487, 233] width 378 height 18
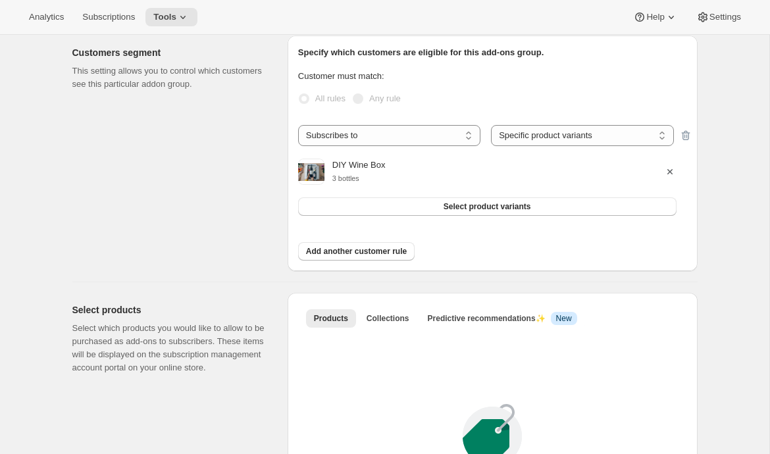
scroll to position [143, 0]
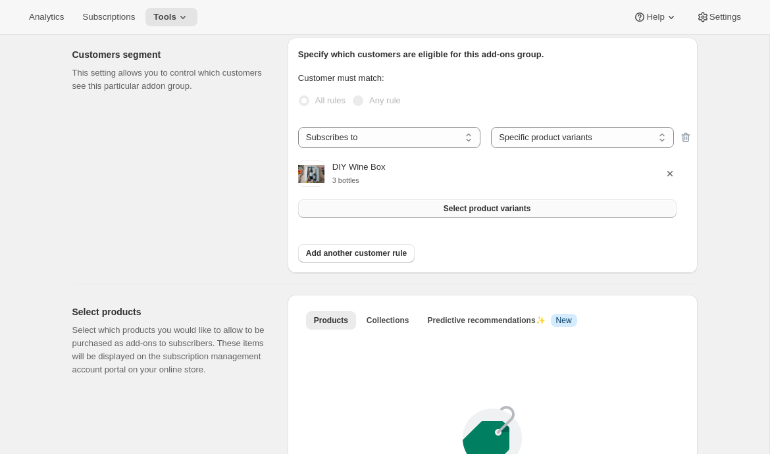
click at [434, 211] on button "Select product variants" at bounding box center [487, 208] width 378 height 18
click at [349, 259] on span "Add another customer rule" at bounding box center [356, 253] width 101 height 11
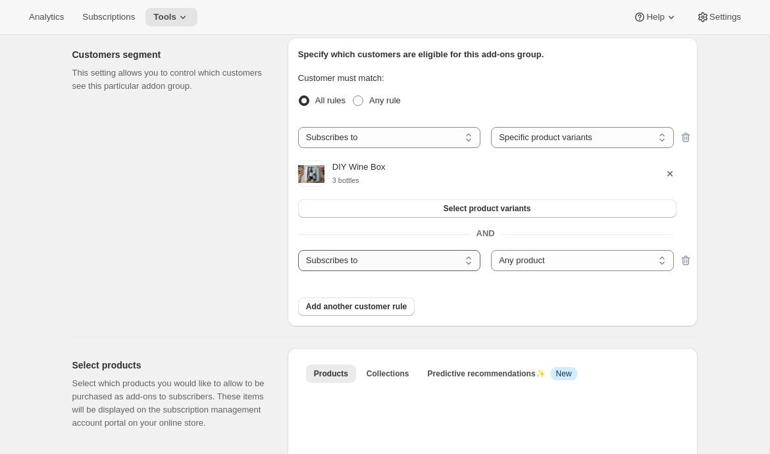
click at [365, 260] on select "Subscribes to Shipping address is Customer tags" at bounding box center [389, 260] width 182 height 21
select select "customerTags"
click at [298, 250] on select "Subscribes to Shipping address is Customer tags" at bounding box center [389, 260] width 182 height 21
select select "customerTags_some"
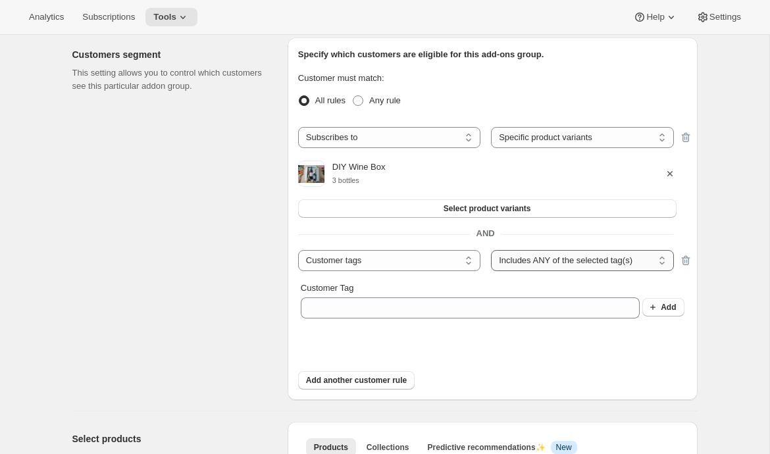
click at [574, 265] on select "Includes ANY of the selected tag(s) Includes ALL of the selected tag(s) Include…" at bounding box center [582, 260] width 182 height 21
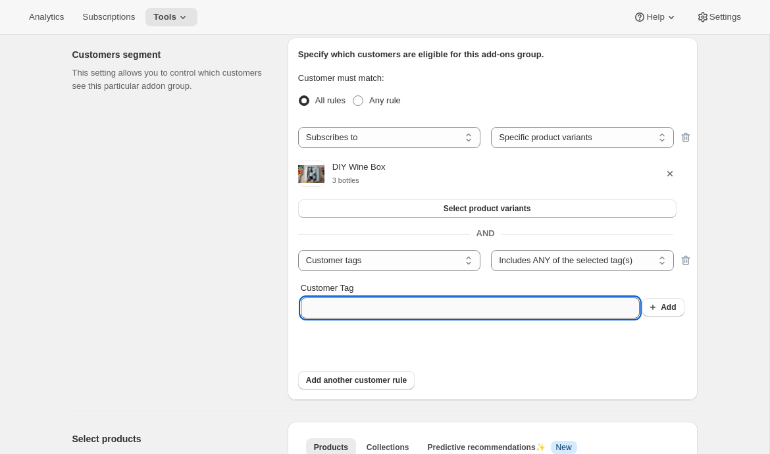
click at [445, 312] on input "Customer Tag" at bounding box center [470, 307] width 339 height 21
type input "VIP"
click at [674, 302] on button "Add" at bounding box center [662, 307] width 41 height 18
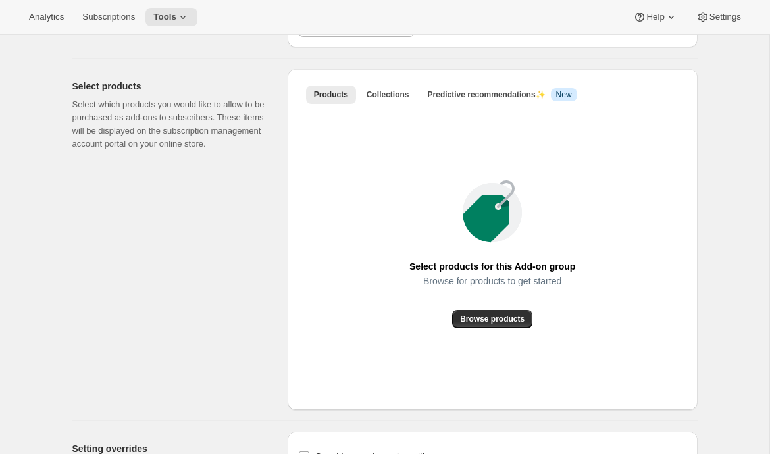
scroll to position [528, 0]
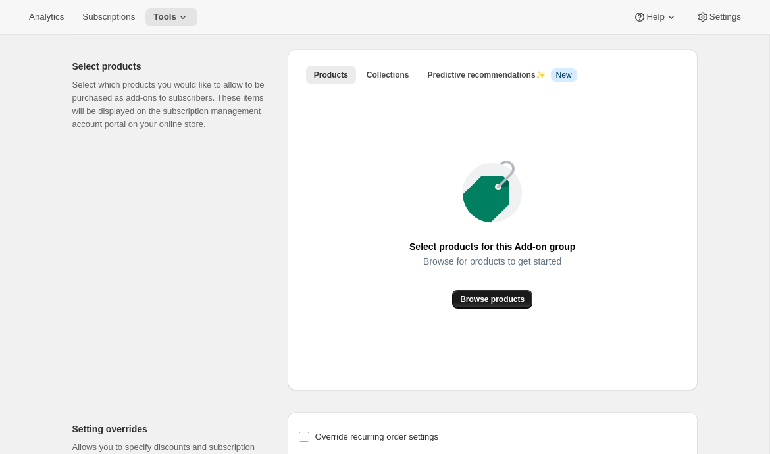
click at [503, 300] on span "Browse products" at bounding box center [492, 299] width 64 height 11
click at [409, 70] on span "Collections" at bounding box center [388, 75] width 43 height 11
click at [245, 301] on div "Select products Select which products you would like to allow to be purchased a…" at bounding box center [174, 219] width 205 height 341
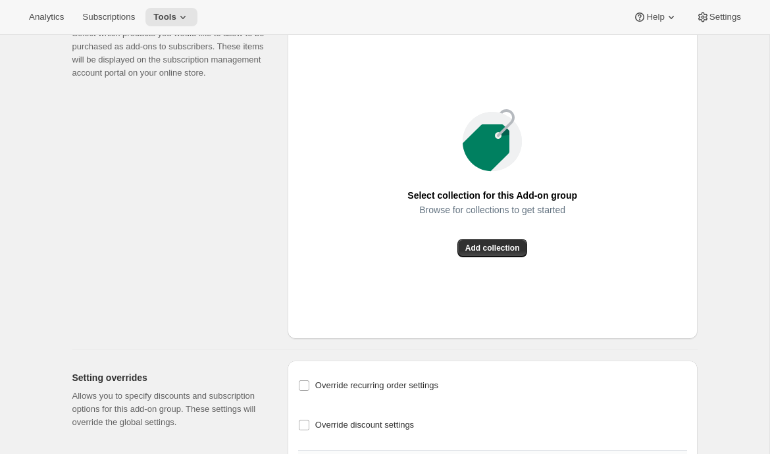
scroll to position [652, 0]
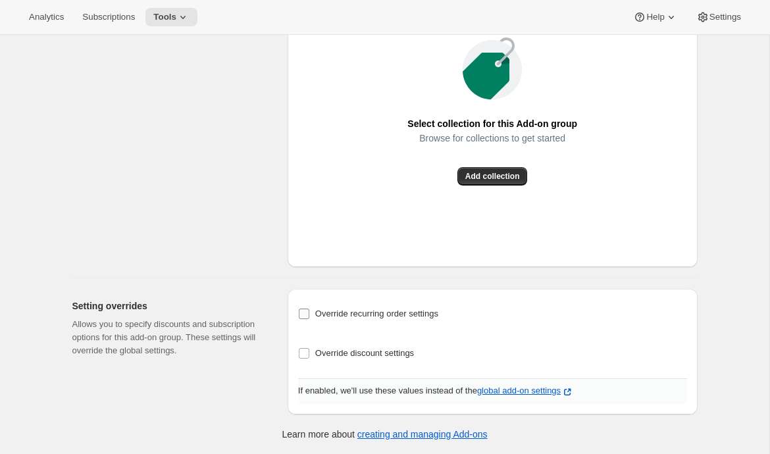
click at [332, 310] on span "Override recurring order settings" at bounding box center [376, 314] width 123 height 10
click at [309, 310] on input "Override recurring order settings" at bounding box center [304, 314] width 11 height 11
checkbox input "true"
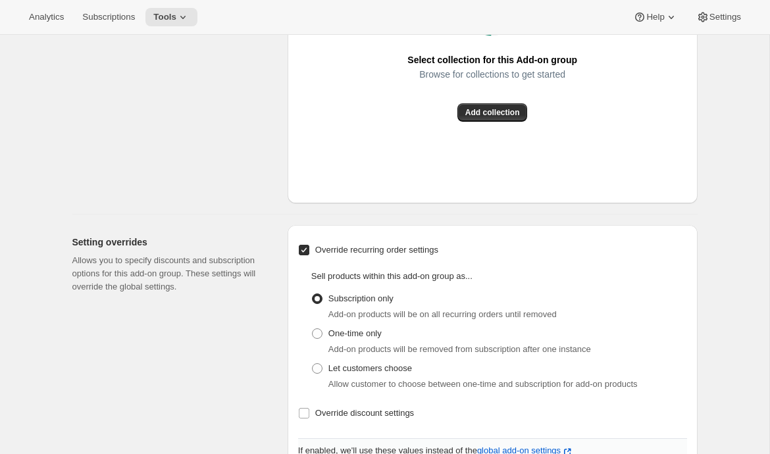
scroll to position [776, 0]
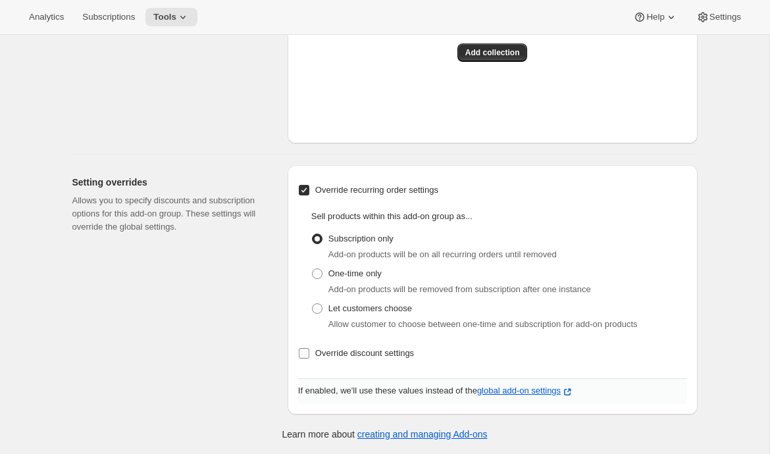
click at [349, 351] on span "Override discount settings" at bounding box center [364, 353] width 99 height 10
click at [309, 351] on input "Override discount settings" at bounding box center [304, 353] width 11 height 11
checkbox input "true"
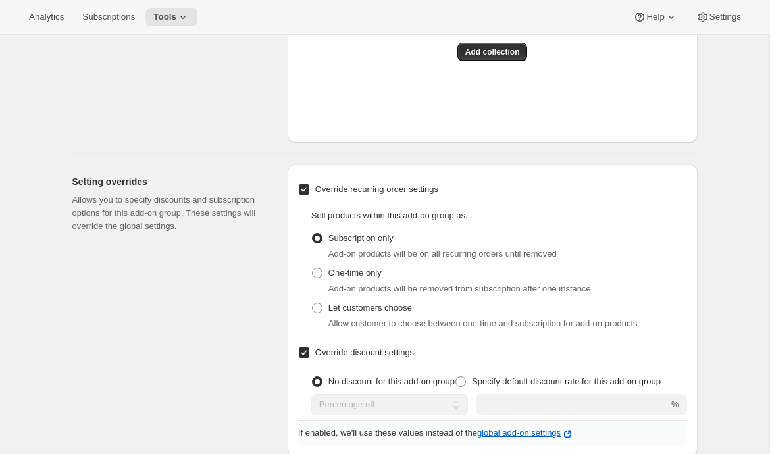
scroll to position [819, 0]
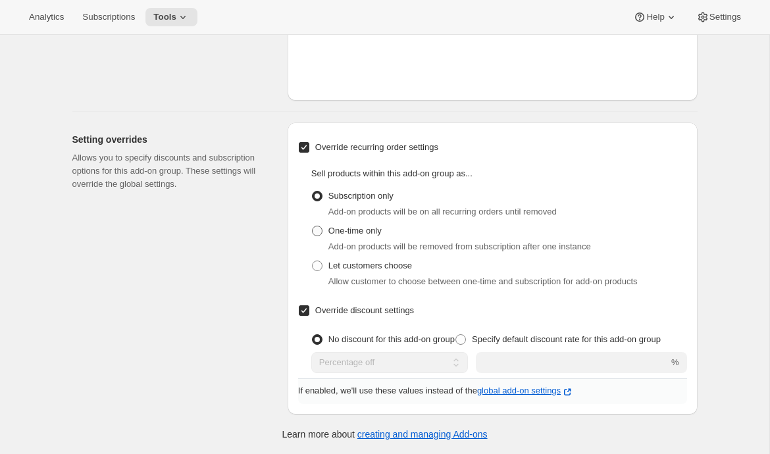
click at [357, 232] on span "One-time only" at bounding box center [354, 231] width 53 height 10
click at [313, 226] on input "One-time only" at bounding box center [312, 226] width 1 height 1
radio input "true"
click at [368, 192] on span "Subscription only" at bounding box center [360, 196] width 65 height 10
click at [313, 191] on input "Subscription only" at bounding box center [312, 191] width 1 height 1
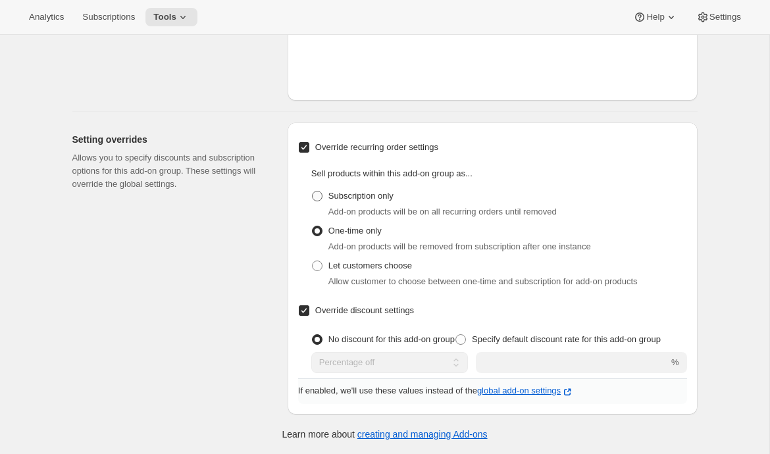
radio input "true"
click at [351, 268] on span "Let customers choose" at bounding box center [370, 266] width 84 height 10
click at [313, 261] on input "Let customers choose" at bounding box center [312, 261] width 1 height 1
radio input "true"
click at [503, 340] on span "Specify default discount rate for this add-on group" at bounding box center [566, 339] width 189 height 10
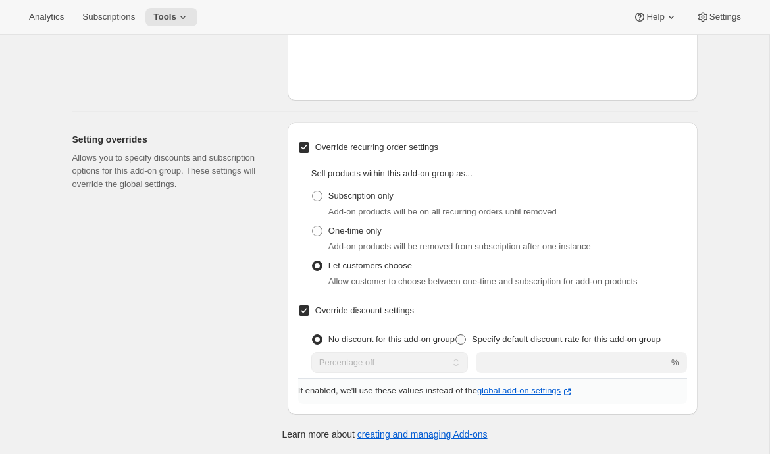
click at [456, 335] on input "Specify default discount rate for this add-on group" at bounding box center [455, 334] width 1 height 1
radio input "true"
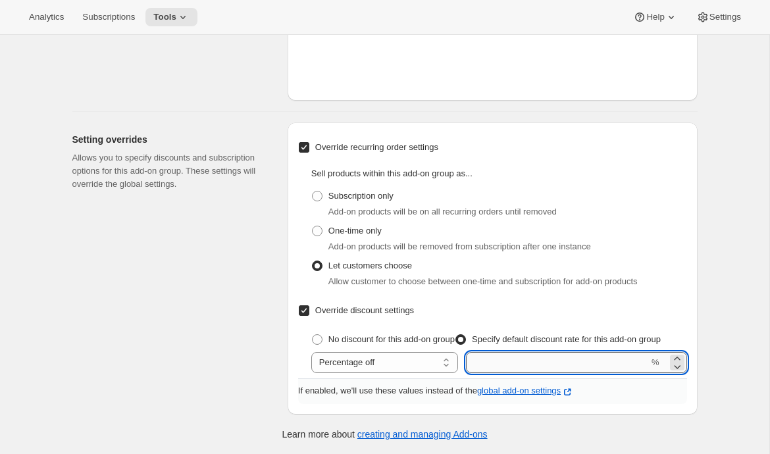
click at [511, 355] on input "integer" at bounding box center [557, 362] width 183 height 21
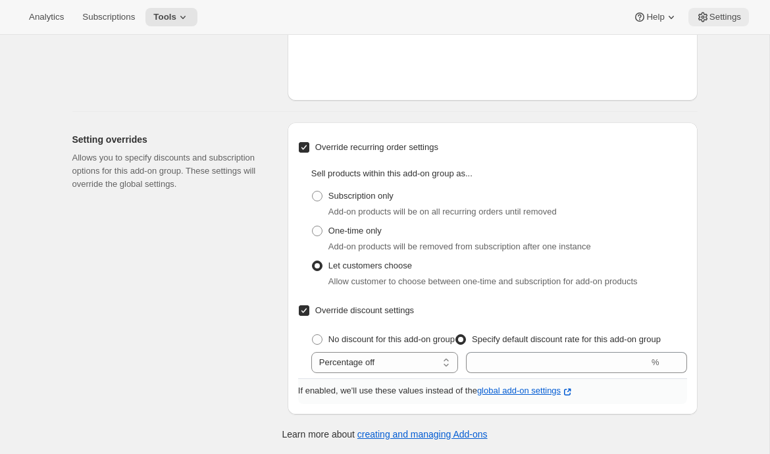
click at [710, 14] on span "Settings" at bounding box center [725, 17] width 32 height 11
select select "all"
checkbox input "false"
radio input "true"
checkbox input "false"
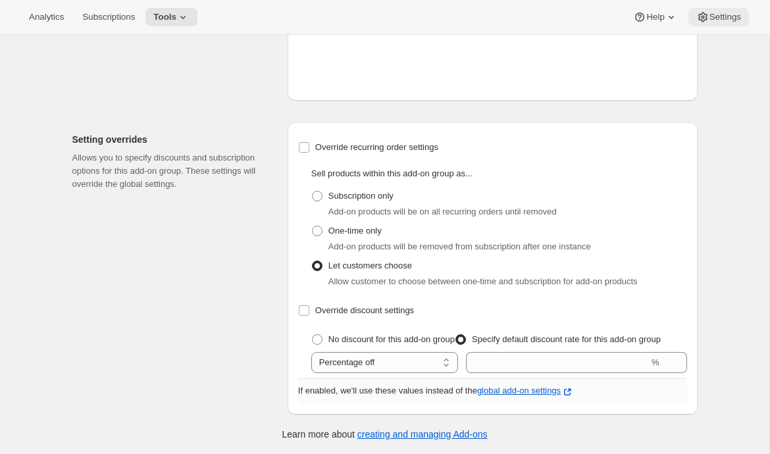
radio input "true"
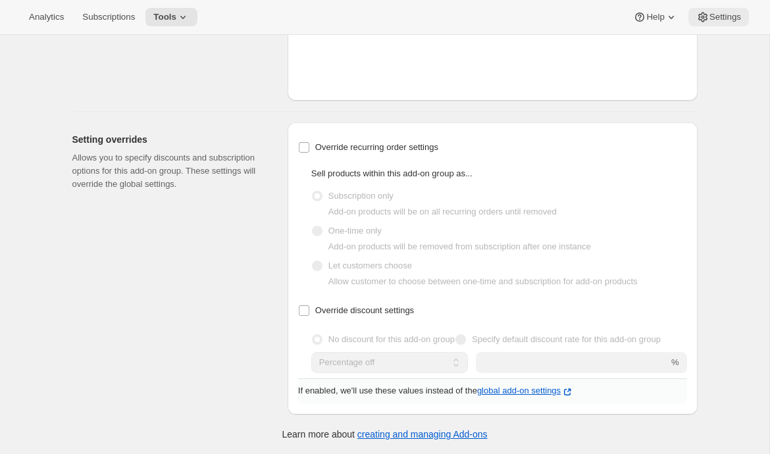
scroll to position [166, 0]
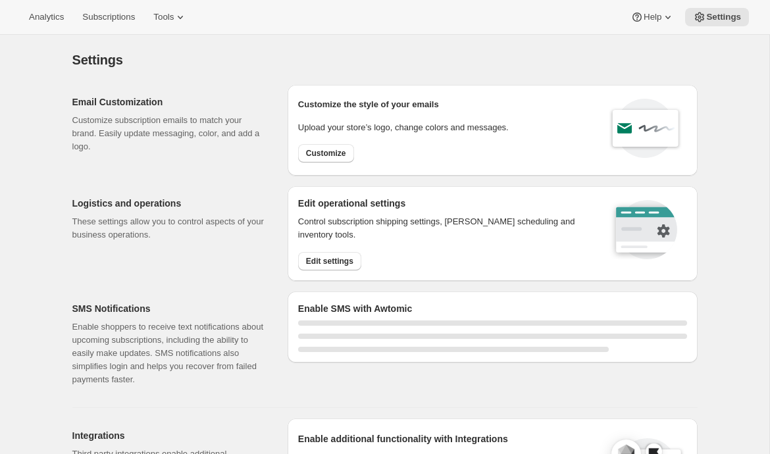
scroll to position [511, 0]
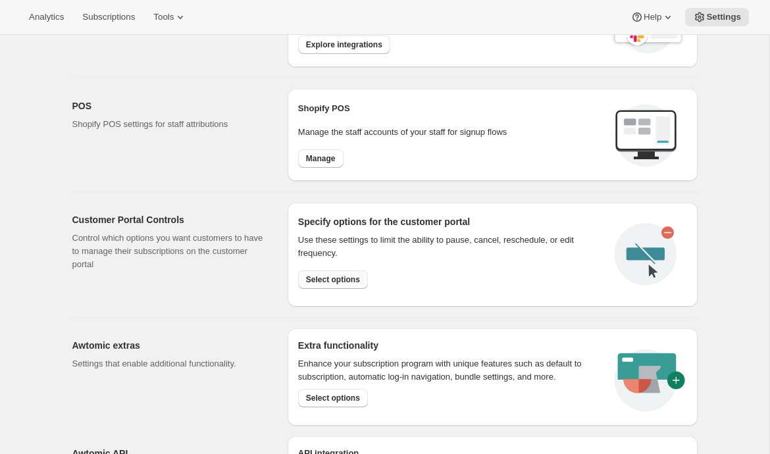
click at [340, 278] on span "Select options" at bounding box center [333, 279] width 54 height 11
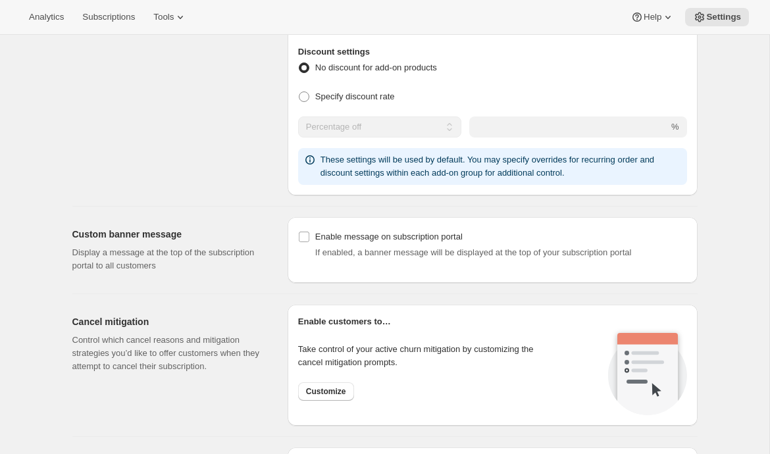
scroll to position [790, 0]
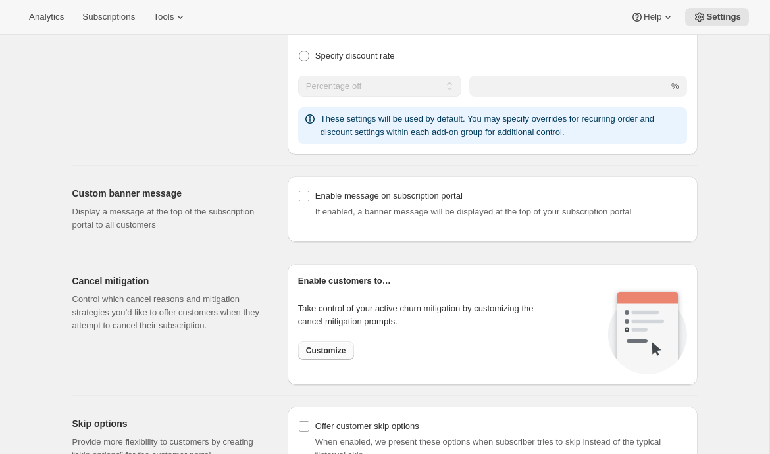
click at [332, 350] on span "Customize" at bounding box center [326, 350] width 40 height 11
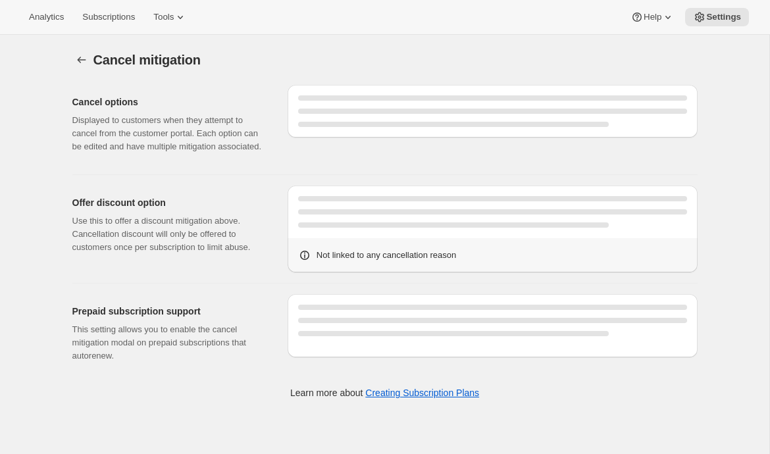
select select "SPECIFIC_INSTANCES"
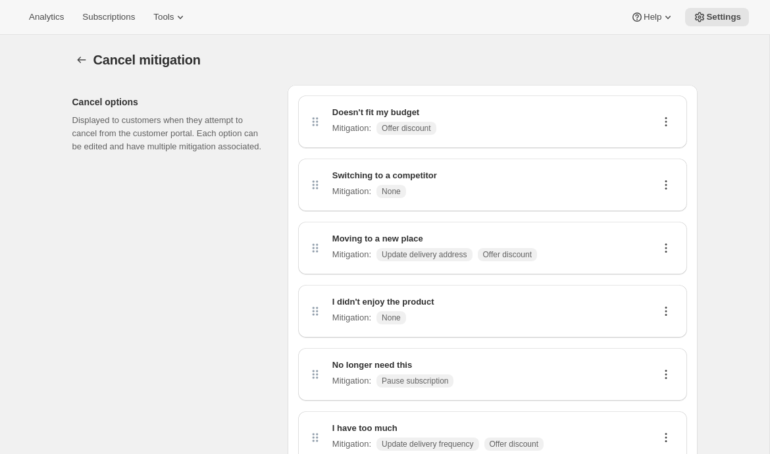
scroll to position [11, 0]
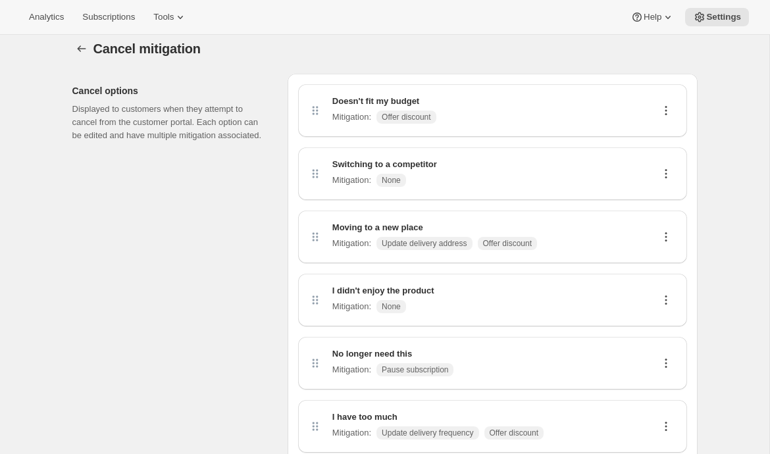
click at [669, 237] on icon at bounding box center [665, 236] width 13 height 13
click at [657, 264] on span "Edit" at bounding box center [660, 262] width 14 height 10
select select "updateAddress"
select select "showDiscount"
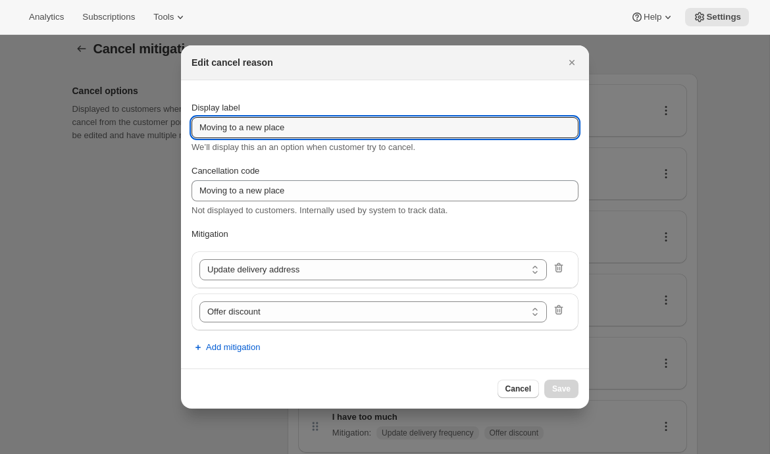
drag, startPoint x: 351, startPoint y: 134, endPoint x: 132, endPoint y: 114, distance: 220.0
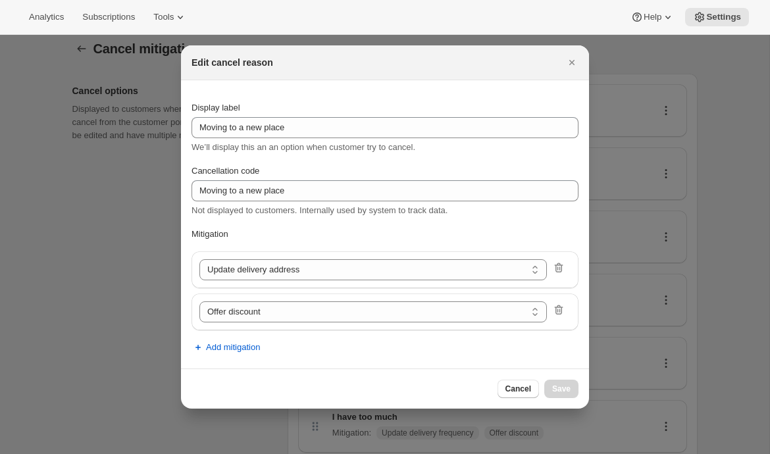
click at [315, 107] on div "Display label" at bounding box center [384, 107] width 387 height 13
click at [560, 306] on icon ":r6l:" at bounding box center [558, 309] width 13 height 13
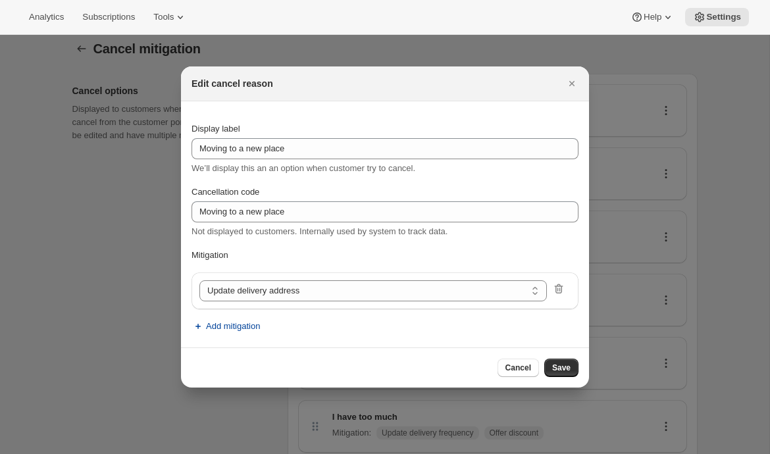
click at [227, 323] on span "Add mitigation" at bounding box center [233, 326] width 54 height 13
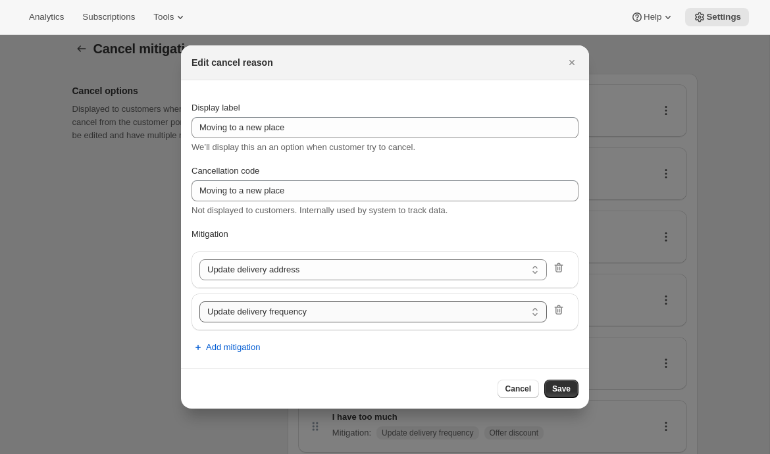
click at [233, 320] on select "Update delivery frequency Pause subscription Skip next order Reschedule next or…" at bounding box center [372, 311] width 347 height 21
select select "showDiscount"
click at [571, 65] on icon "Close" at bounding box center [571, 62] width 13 height 13
select select "frequency"
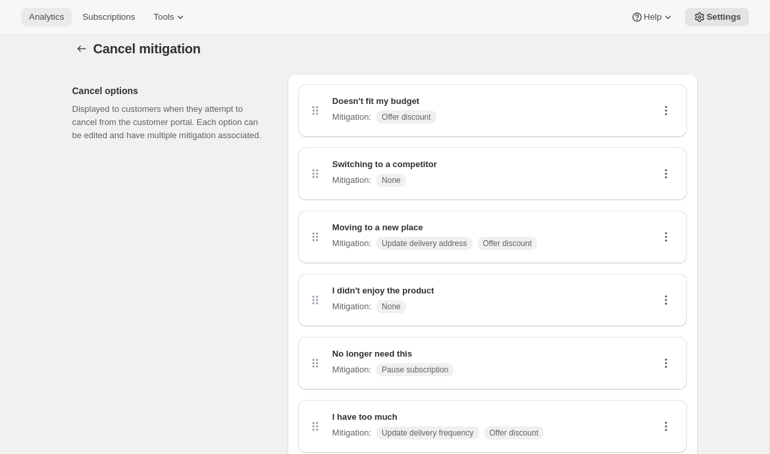
click at [36, 23] on button "Analytics" at bounding box center [46, 17] width 51 height 18
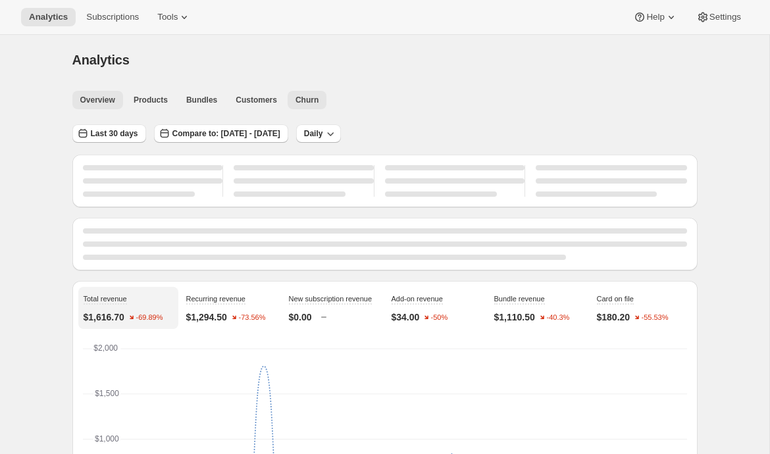
click at [311, 103] on span "Churn" at bounding box center [306, 100] width 23 height 11
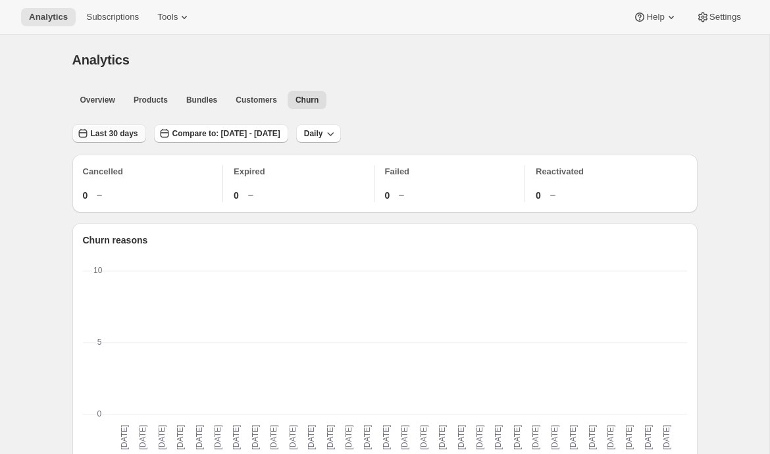
click at [120, 131] on span "Last 30 days" at bounding box center [114, 133] width 47 height 11
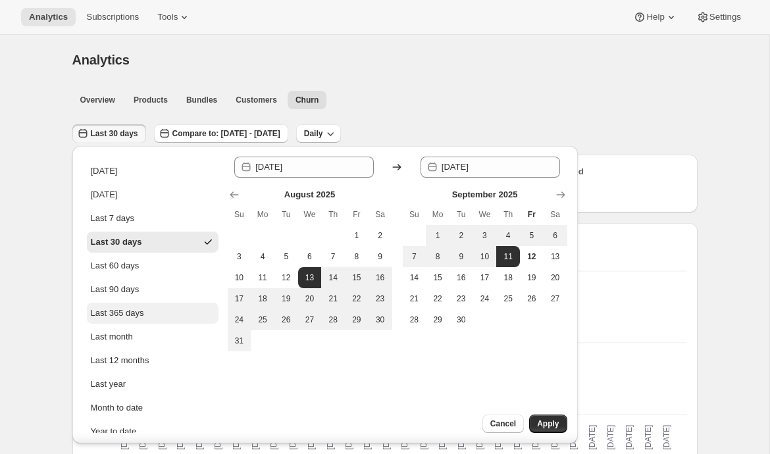
click at [126, 313] on div "Last 365 days" at bounding box center [117, 313] width 53 height 13
type input "[DATE]"
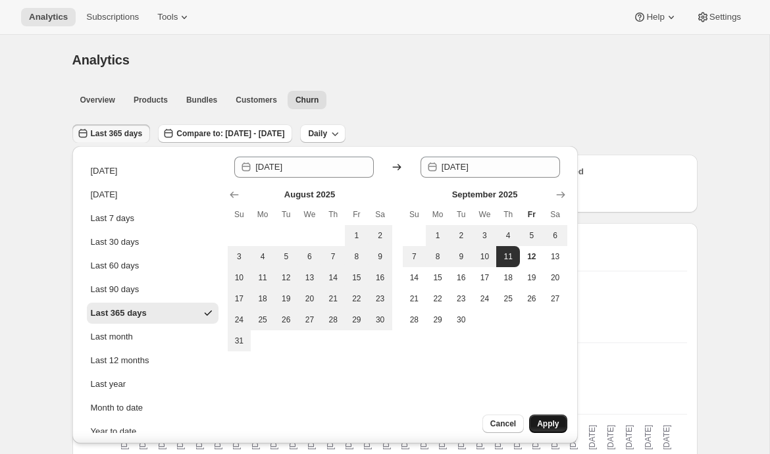
click at [555, 431] on button "Apply" at bounding box center [548, 424] width 38 height 18
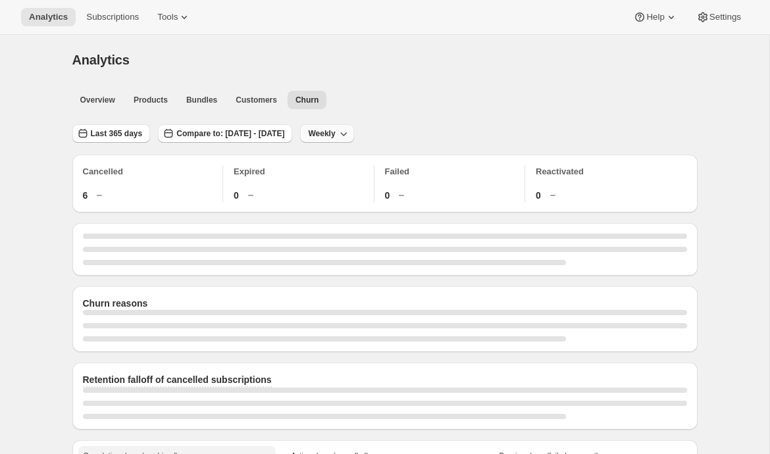
click at [335, 133] on span "Weekly" at bounding box center [321, 133] width 27 height 11
click at [367, 208] on span "Monthly" at bounding box center [378, 206] width 30 height 10
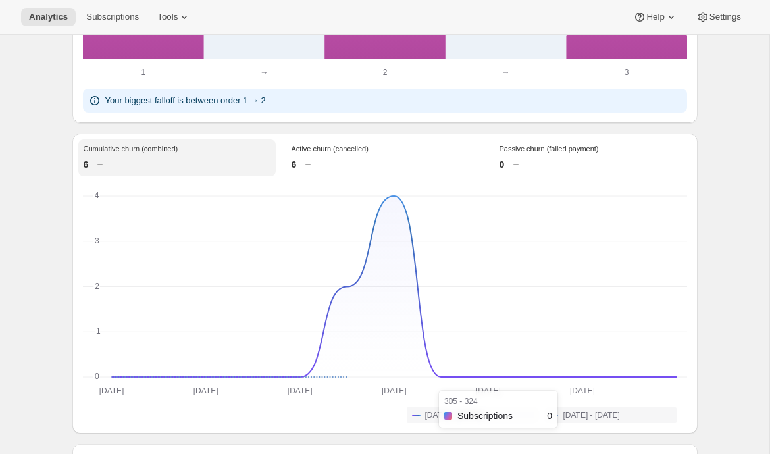
scroll to position [811, 0]
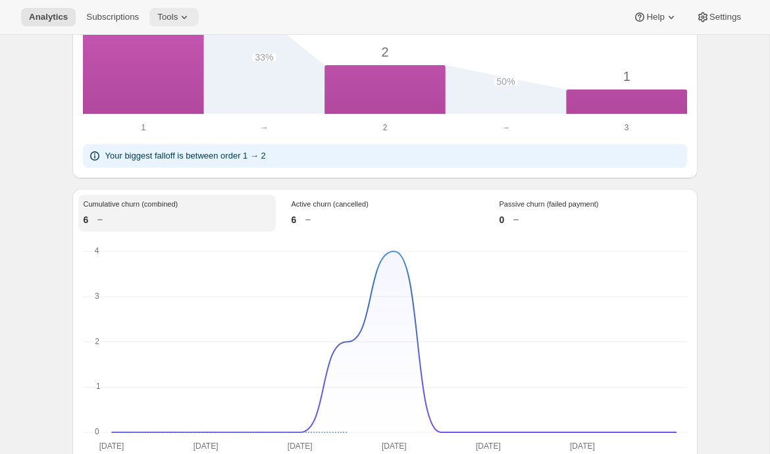
click at [178, 12] on span "Tools" at bounding box center [167, 17] width 20 height 11
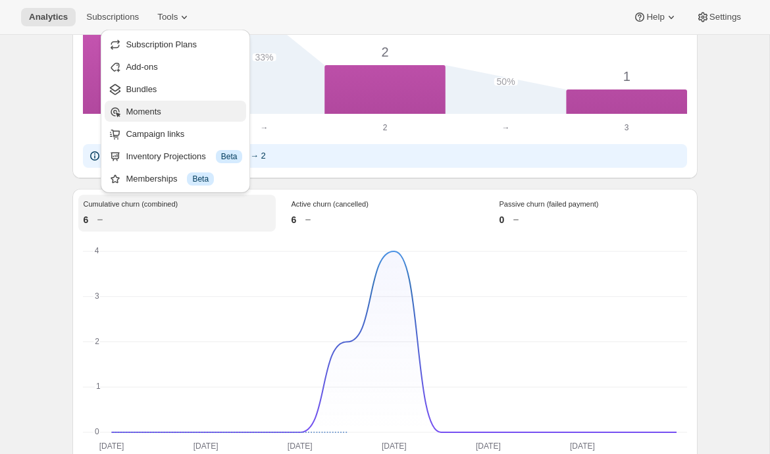
click at [155, 111] on span "Moments" at bounding box center [143, 112] width 35 height 10
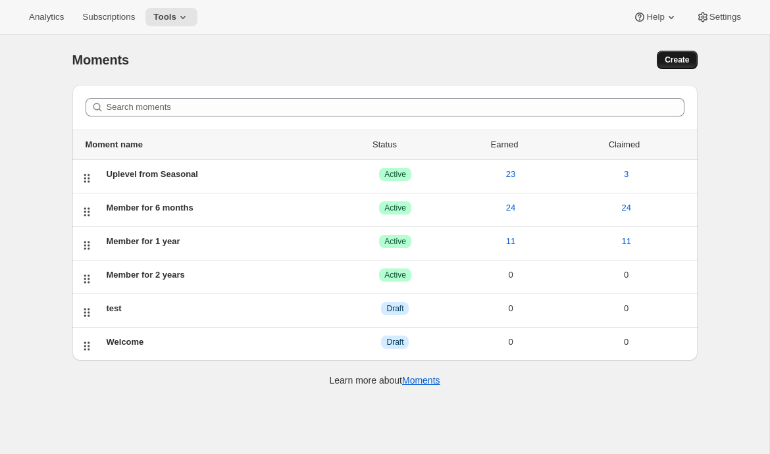
click at [684, 64] on span "Create" at bounding box center [677, 60] width 24 height 11
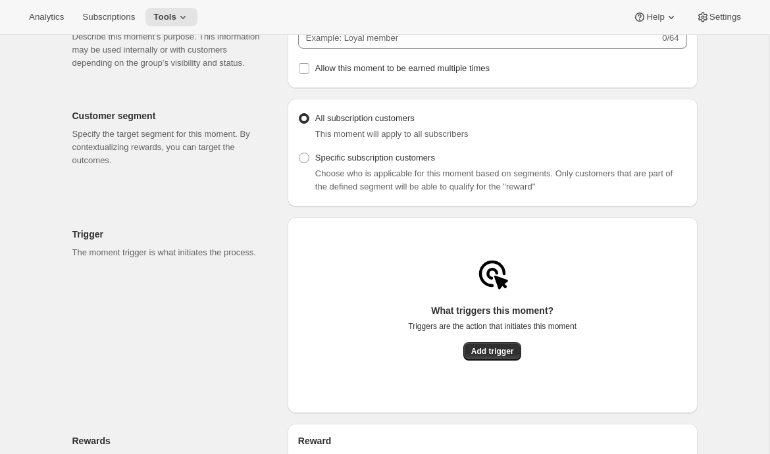
scroll to position [7, 0]
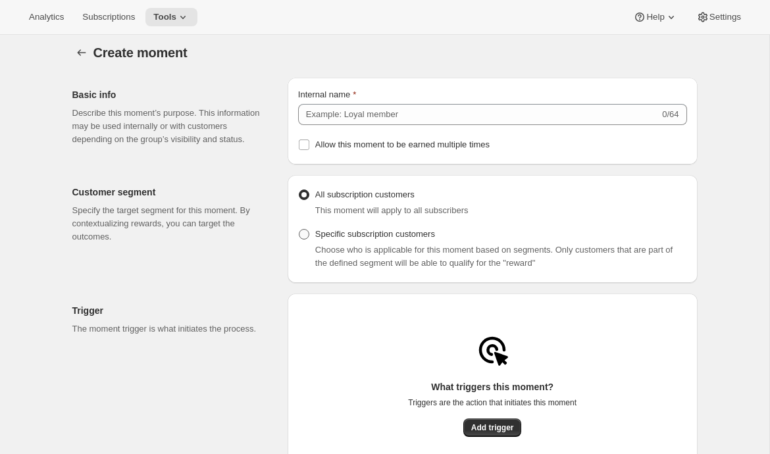
click at [344, 239] on span "Specific subscription customers" at bounding box center [375, 234] width 120 height 10
click at [299, 230] on input "Specific subscription customers" at bounding box center [299, 229] width 1 height 1
radio input "true"
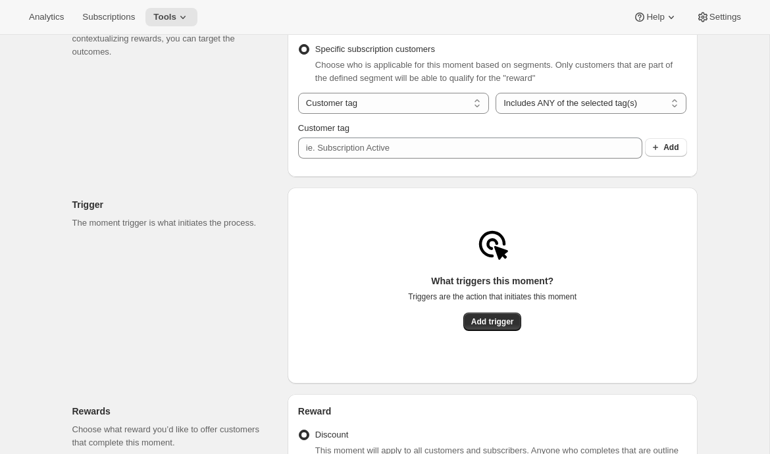
scroll to position [195, 0]
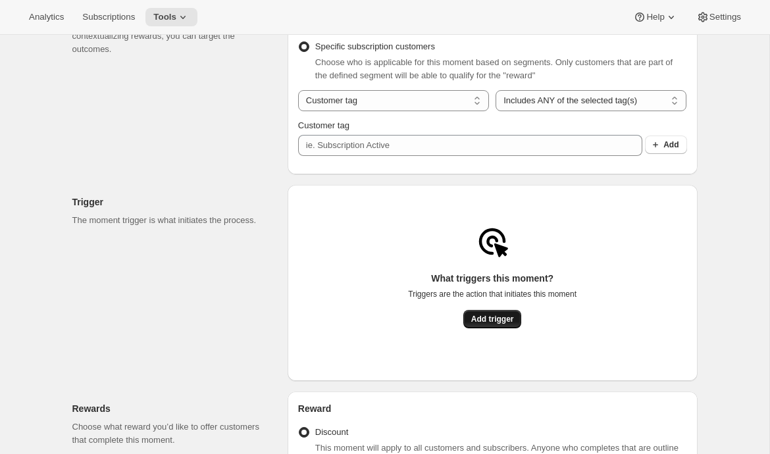
click at [499, 324] on span "Add trigger" at bounding box center [492, 319] width 43 height 11
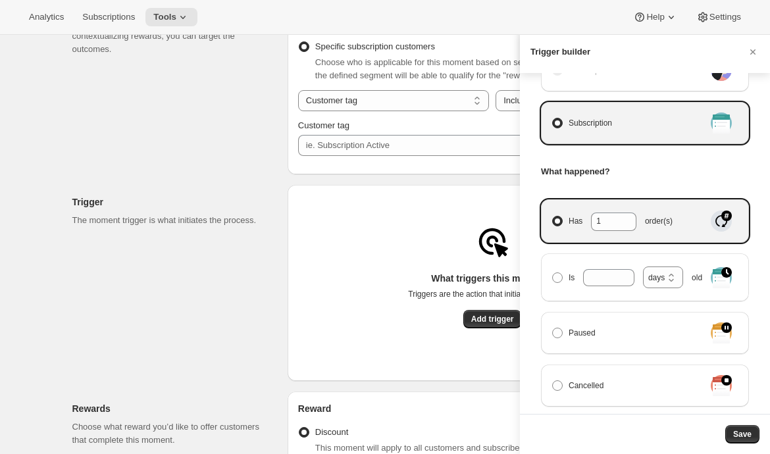
scroll to position [111, 0]
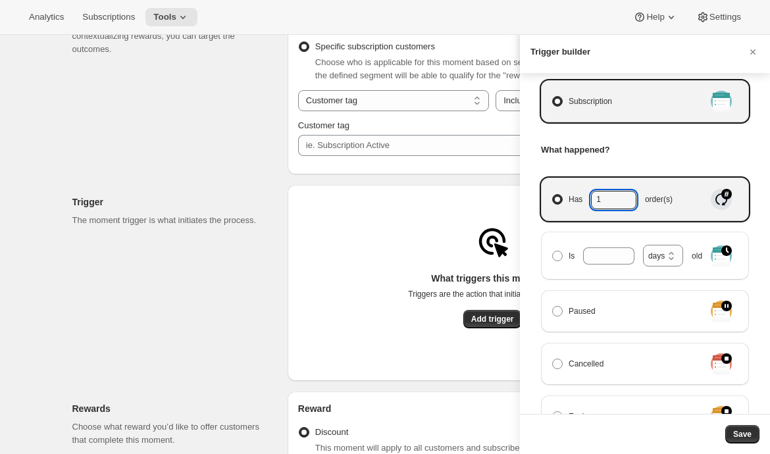
drag, startPoint x: 573, startPoint y: 202, endPoint x: 550, endPoint y: 200, distance: 22.5
click at [550, 200] on div "Has 1 order(s)" at bounding box center [645, 199] width 208 height 43
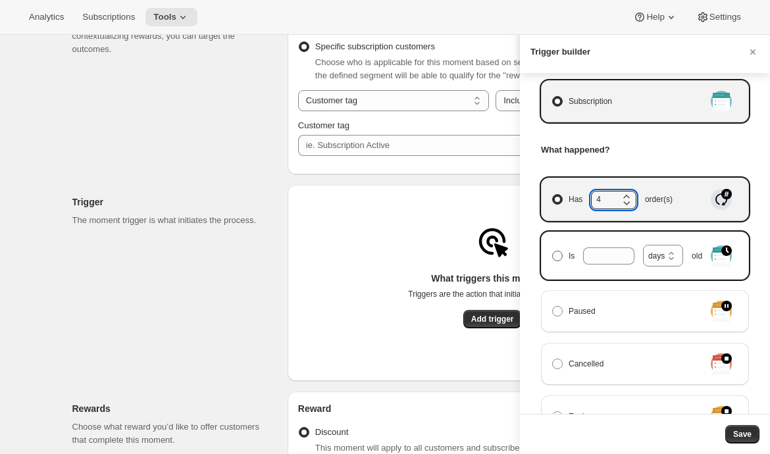
type input "4"
click at [562, 253] on span "Manage moment triggers" at bounding box center [557, 256] width 11 height 11
click at [553, 251] on input "Is days weeks months years days old" at bounding box center [552, 251] width 1 height 1
radio input "true"
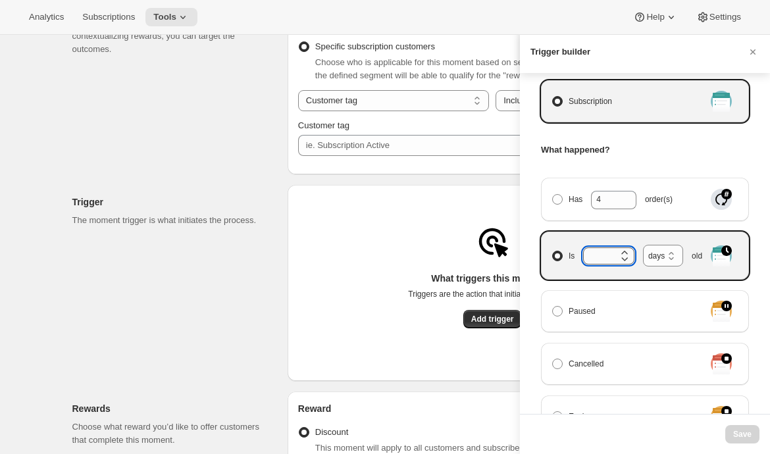
click at [605, 263] on input "Is days weeks months years days old" at bounding box center [599, 255] width 32 height 17
type input "1"
click at [657, 261] on select "days weeks months years" at bounding box center [663, 256] width 40 height 22
select select "years"
click at [643, 245] on select "days weeks months years" at bounding box center [663, 256] width 40 height 22
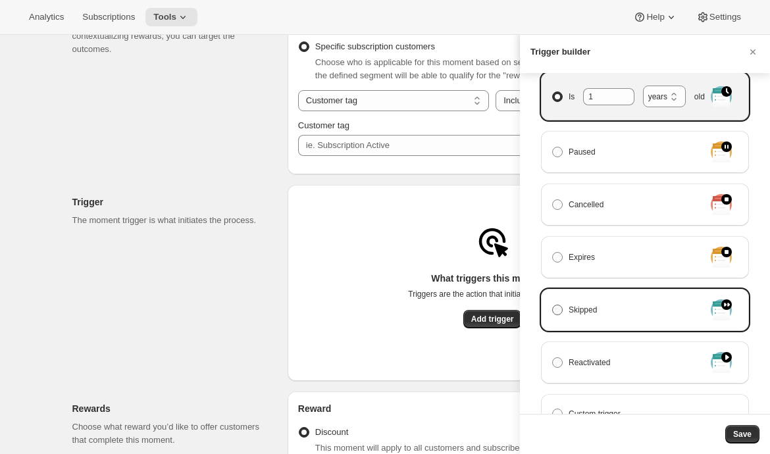
scroll to position [301, 0]
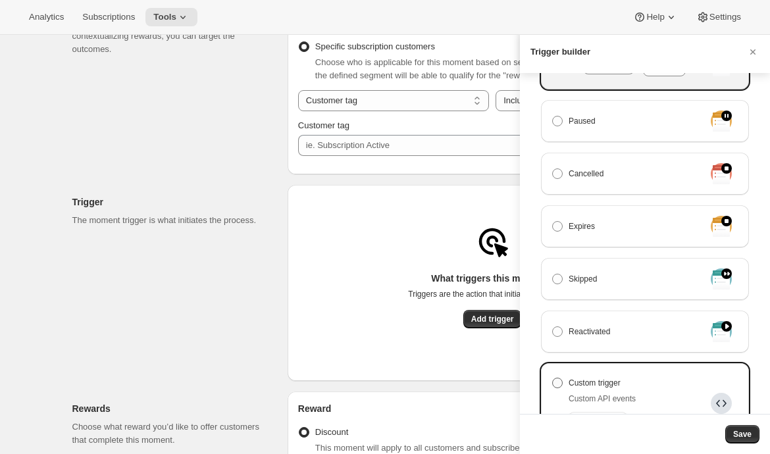
click at [602, 390] on label "Custom trigger" at bounding box center [593, 383] width 84 height 18
click at [553, 378] on input "Custom trigger" at bounding box center [552, 378] width 1 height 1
radio input "true"
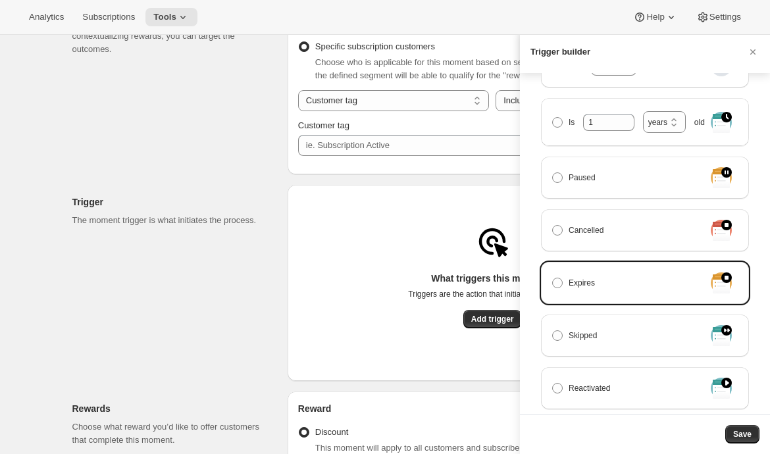
scroll to position [147, 0]
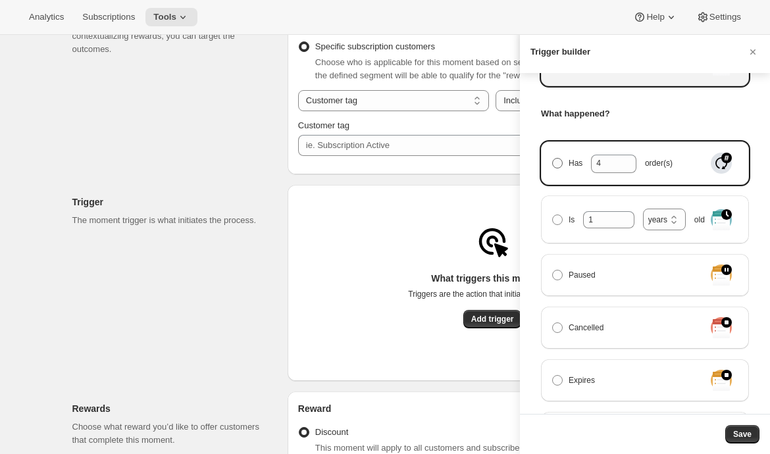
click at [557, 165] on span "Manage moment triggers" at bounding box center [557, 163] width 11 height 11
click at [553, 159] on input "Has 4 order(s)" at bounding box center [552, 158] width 1 height 1
radio input "true"
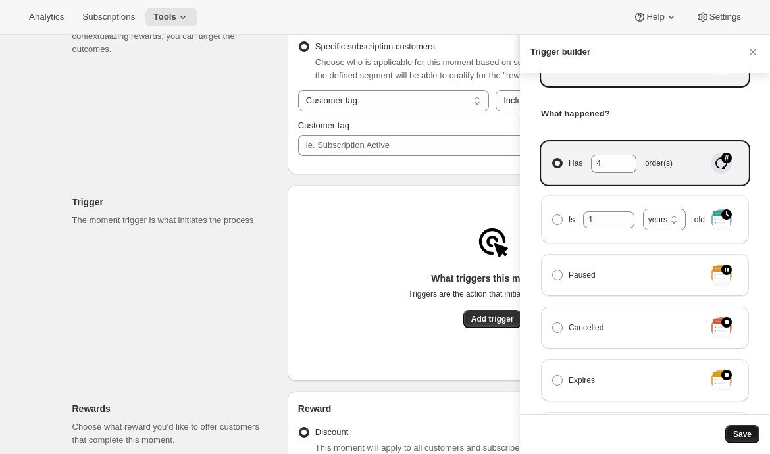
click at [739, 428] on button "Save" at bounding box center [742, 434] width 34 height 18
select select "days"
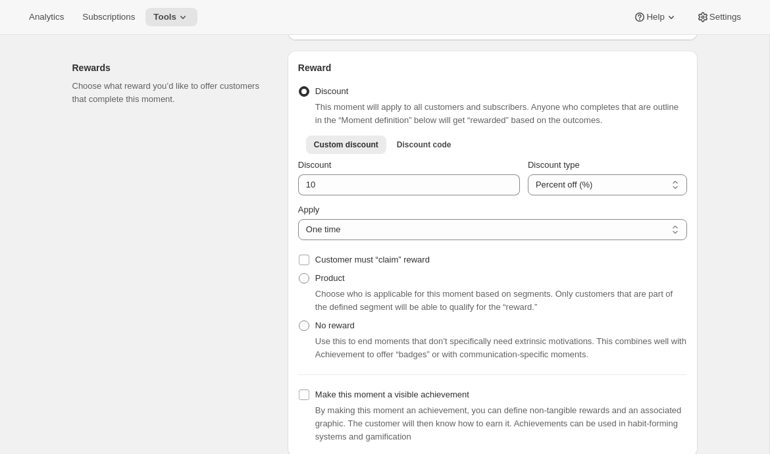
scroll to position [474, 0]
click at [344, 282] on span "Product" at bounding box center [330, 277] width 30 height 10
click at [299, 273] on input "Product" at bounding box center [299, 272] width 1 height 1
radio input "true"
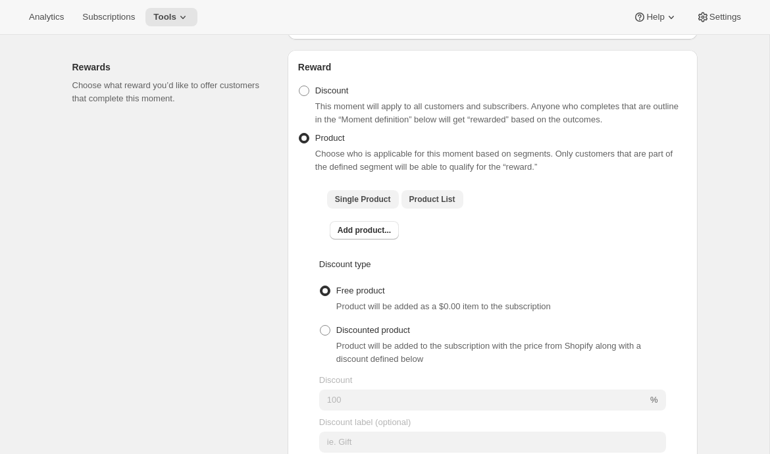
click at [440, 209] on button "Product List" at bounding box center [432, 199] width 62 height 18
checkbox input "true"
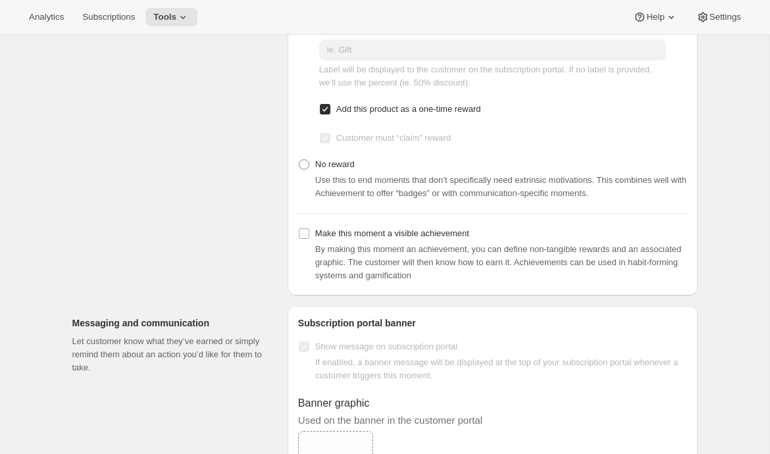
scroll to position [912, 0]
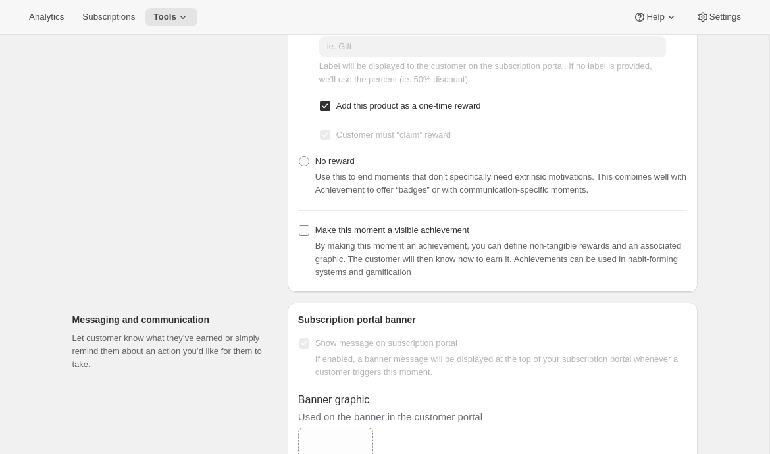
click at [344, 231] on span "Make this moment a visible achievement" at bounding box center [392, 230] width 154 height 10
click at [309, 231] on input "Make this moment a visible achievement" at bounding box center [304, 230] width 11 height 11
checkbox input "true"
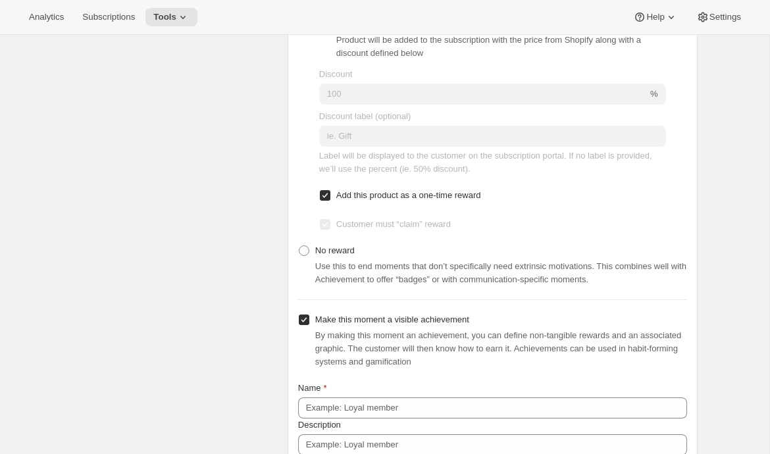
scroll to position [638, 0]
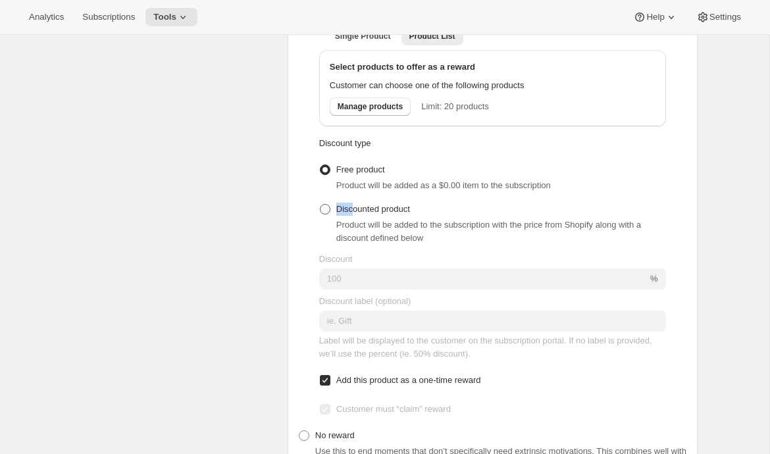
click at [352, 207] on label "Discounted product" at bounding box center [364, 209] width 91 height 18
click at [372, 214] on span "Discounted product" at bounding box center [373, 209] width 74 height 10
click at [320, 205] on input "Discounted product" at bounding box center [320, 204] width 1 height 1
radio input "true"
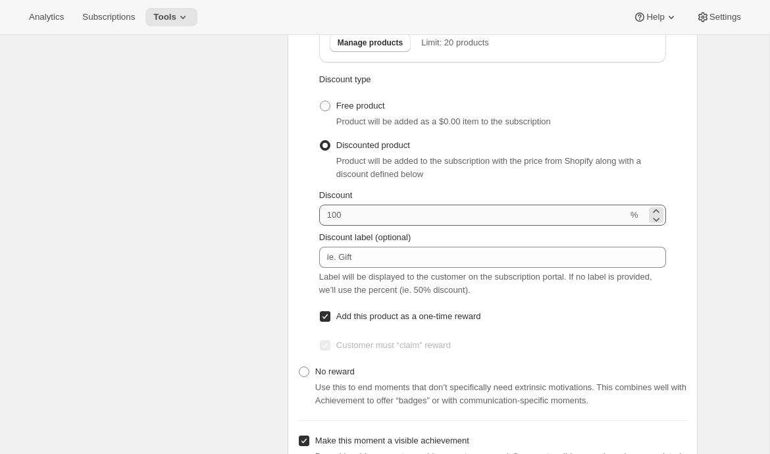
scroll to position [703, 0]
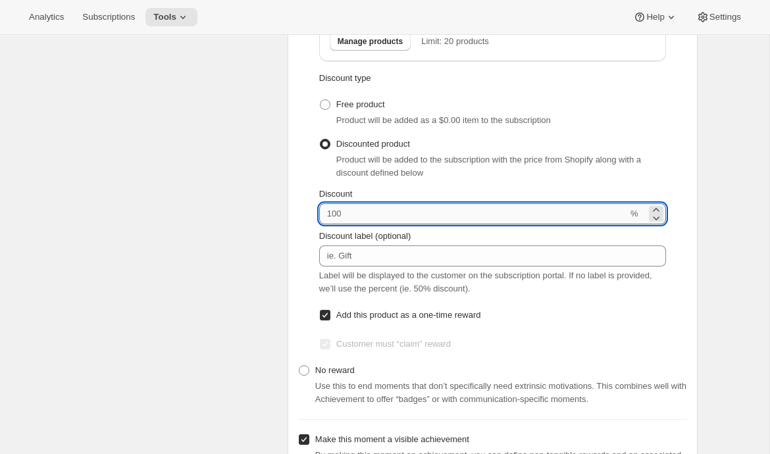
click at [367, 224] on input "Discount" at bounding box center [473, 213] width 309 height 21
type input "40"
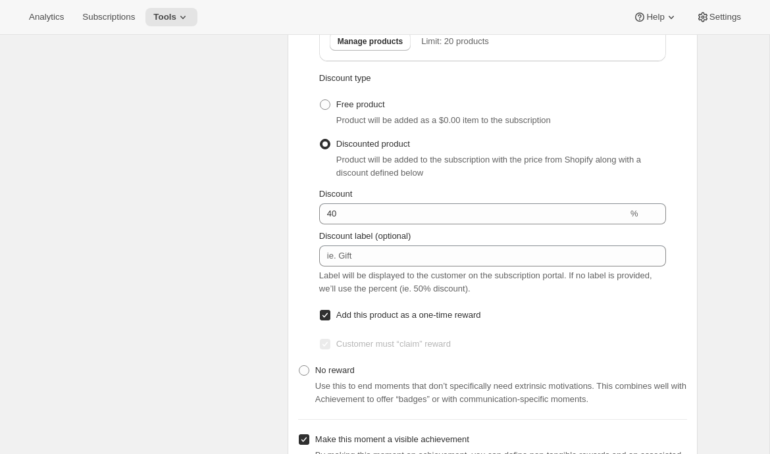
click at [182, 232] on div "Rewards Choose what reward you’d like to offer customers that complete this mom…" at bounding box center [174, 271] width 205 height 898
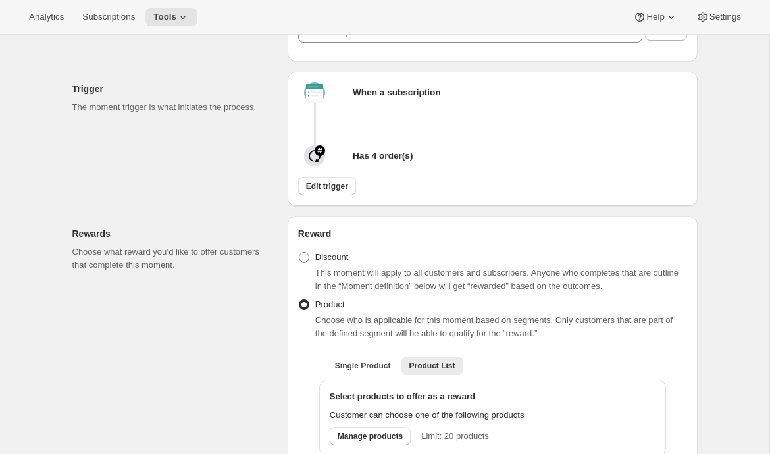
scroll to position [0, 0]
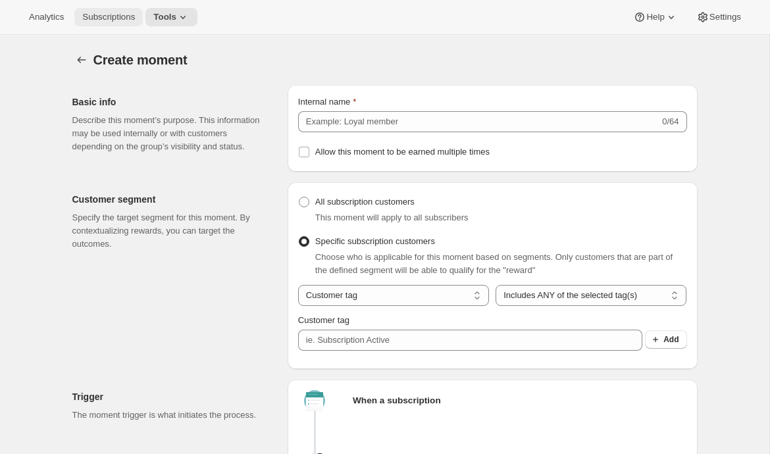
click at [113, 16] on span "Subscriptions" at bounding box center [108, 17] width 53 height 11
radio input "true"
checkbox input "false"
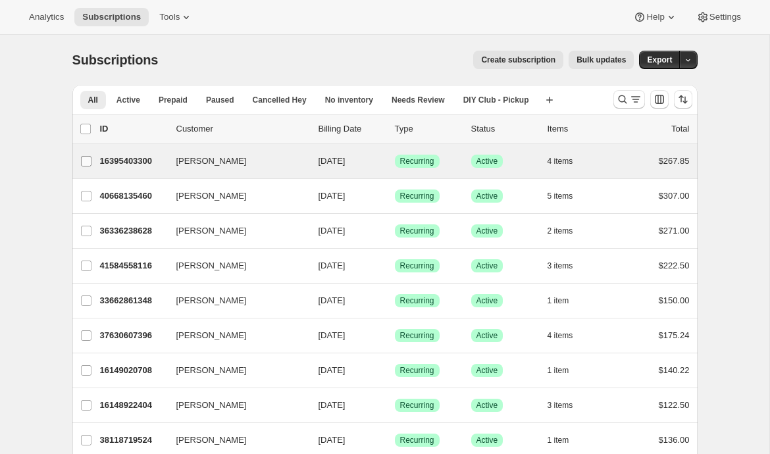
click at [84, 161] on input "[PERSON_NAME]" at bounding box center [86, 161] width 11 height 11
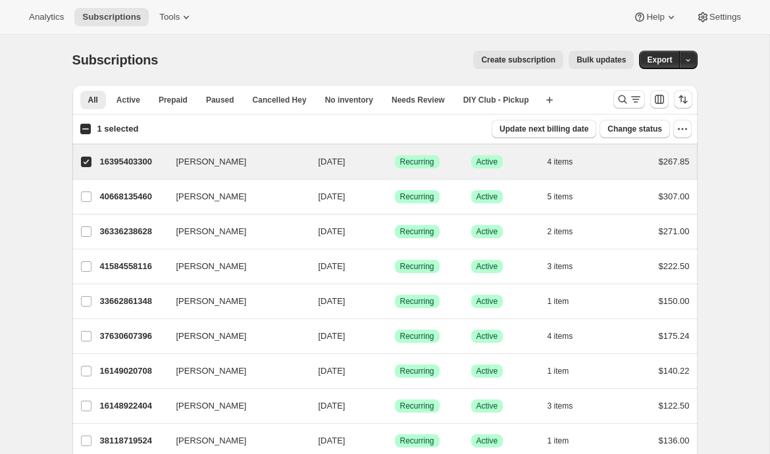
click at [80, 166] on span at bounding box center [86, 162] width 12 height 12
click at [81, 166] on input "[PERSON_NAME]" at bounding box center [86, 162] width 11 height 11
checkbox input "false"
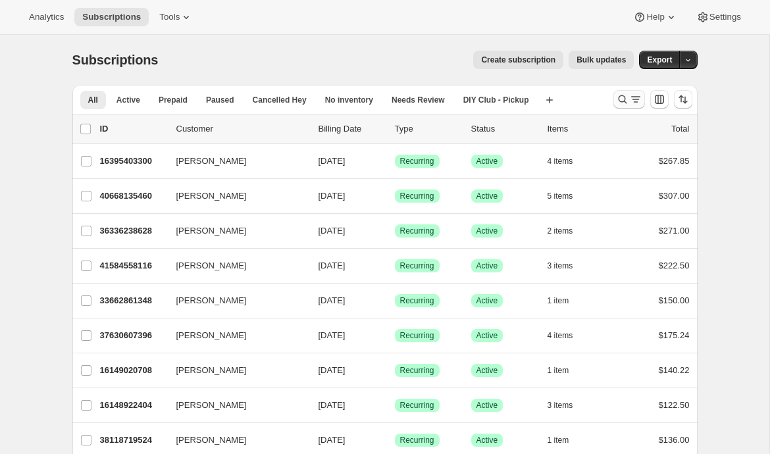
click at [626, 105] on icon "Search and filter results" at bounding box center [622, 99] width 13 height 13
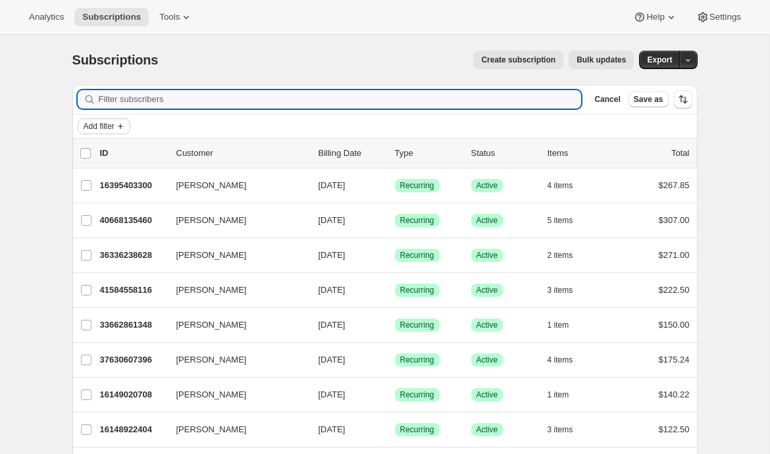
click at [112, 129] on span "Add filter" at bounding box center [99, 126] width 31 height 11
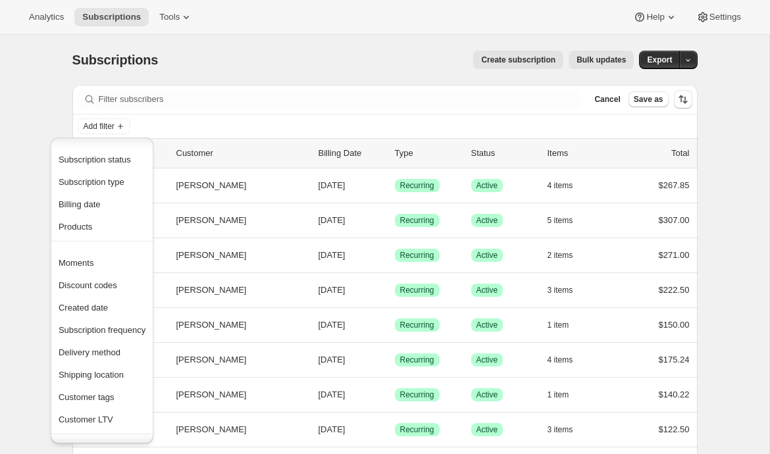
scroll to position [49, 0]
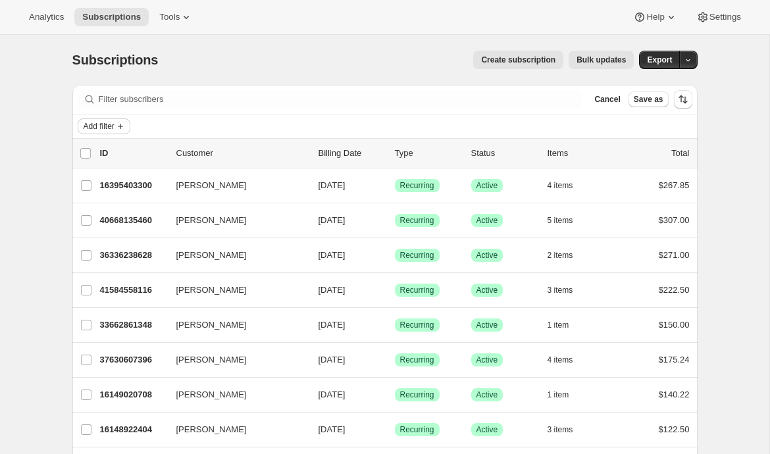
click at [110, 127] on span "Add filter" at bounding box center [99, 126] width 31 height 11
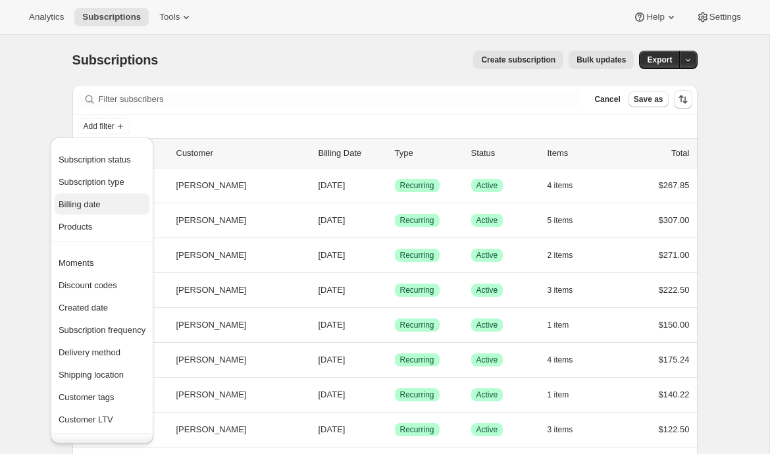
click at [98, 211] on span "Billing date" at bounding box center [102, 204] width 87 height 13
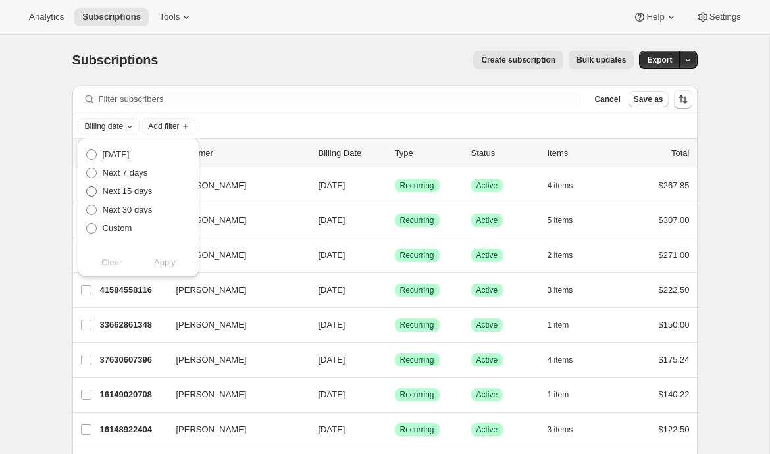
click at [141, 193] on span "Next 15 days" at bounding box center [128, 191] width 50 height 10
click at [87, 187] on input "Next 15 days" at bounding box center [86, 186] width 1 height 1
radio input "true"
click at [170, 258] on span "Apply" at bounding box center [165, 262] width 22 height 13
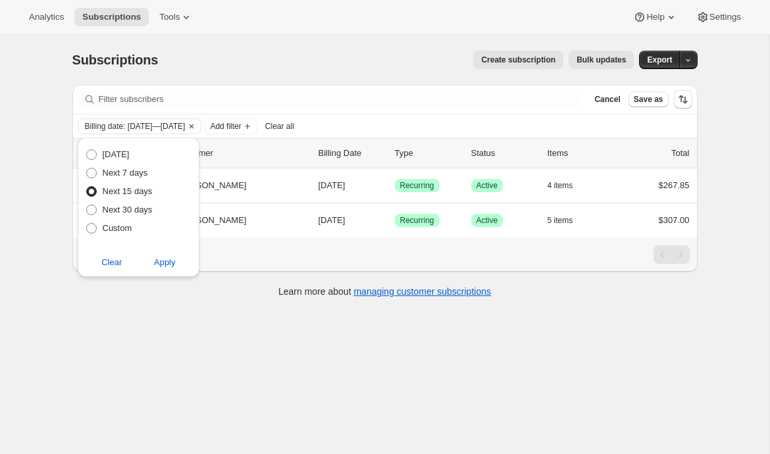
click at [25, 257] on div "Subscriptions. This page is ready Subscriptions Create subscription Bulk update…" at bounding box center [384, 262] width 769 height 454
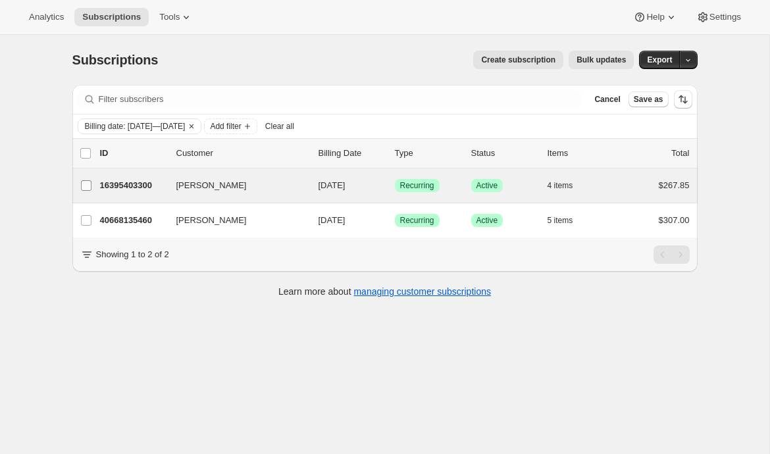
click at [86, 183] on input "[PERSON_NAME]" at bounding box center [86, 185] width 11 height 11
checkbox input "true"
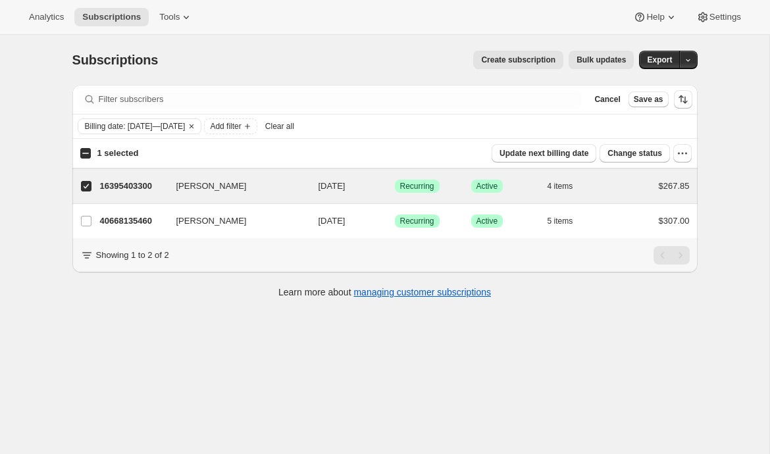
click at [605, 63] on span "Bulk updates" at bounding box center [600, 60] width 49 height 11
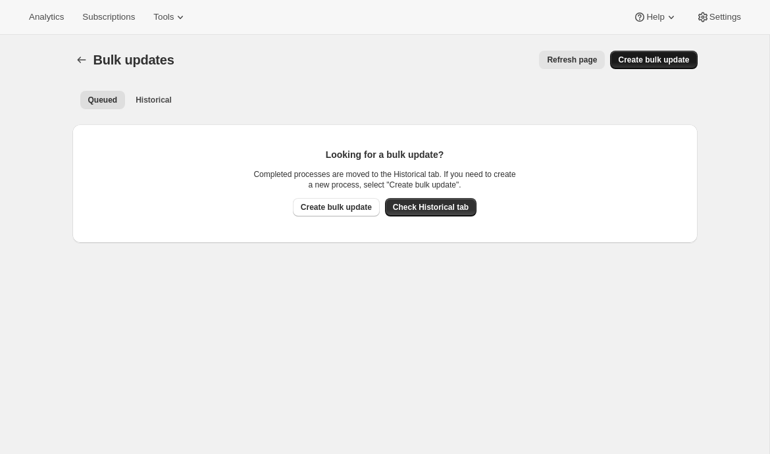
click at [653, 62] on span "Create bulk update" at bounding box center [653, 60] width 71 height 11
select select "14"
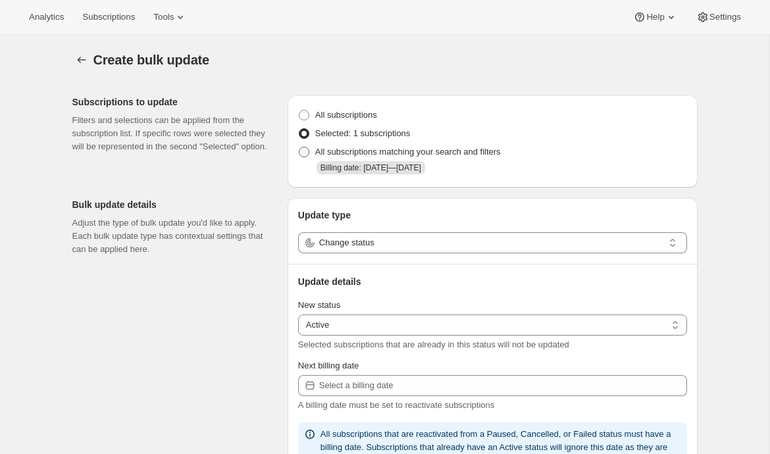
click at [364, 155] on span "All subscriptions matching your search and filters" at bounding box center [408, 152] width 186 height 10
click at [299, 147] on input "All subscriptions matching your search and filters" at bounding box center [299, 147] width 1 height 1
radio input "true"
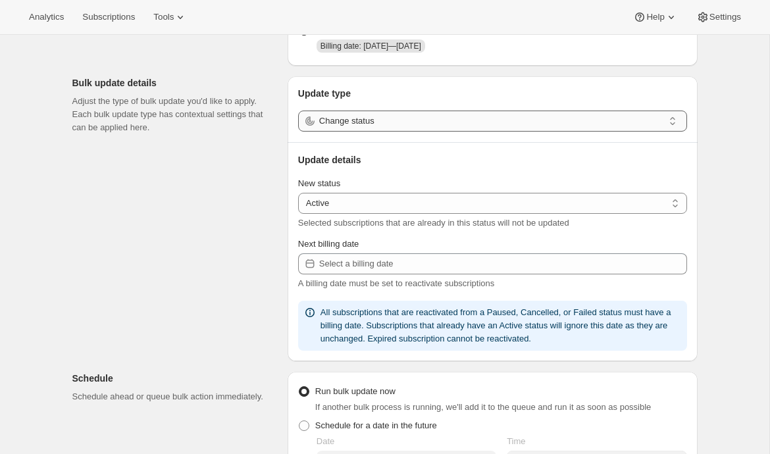
scroll to position [131, 0]
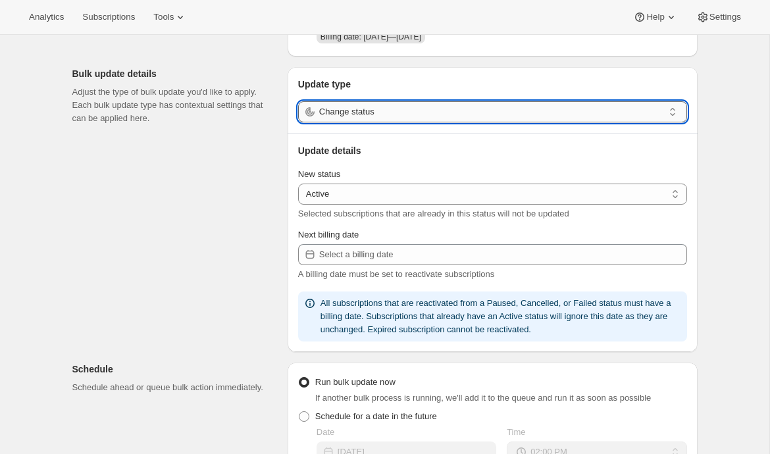
click at [486, 111] on input "Change status" at bounding box center [491, 111] width 344 height 21
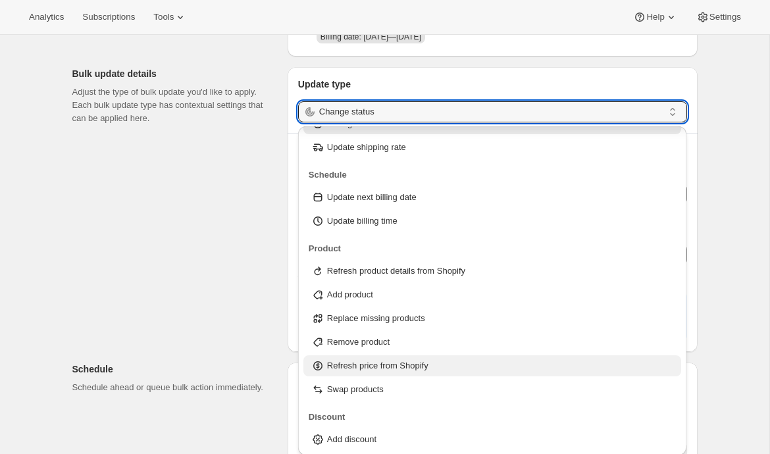
scroll to position [42, 0]
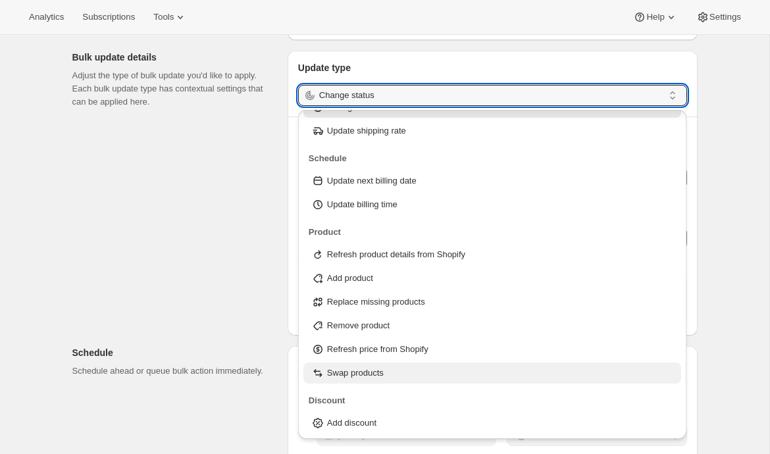
click at [344, 371] on p "Swap products" at bounding box center [355, 373] width 57 height 13
type input "Swap products"
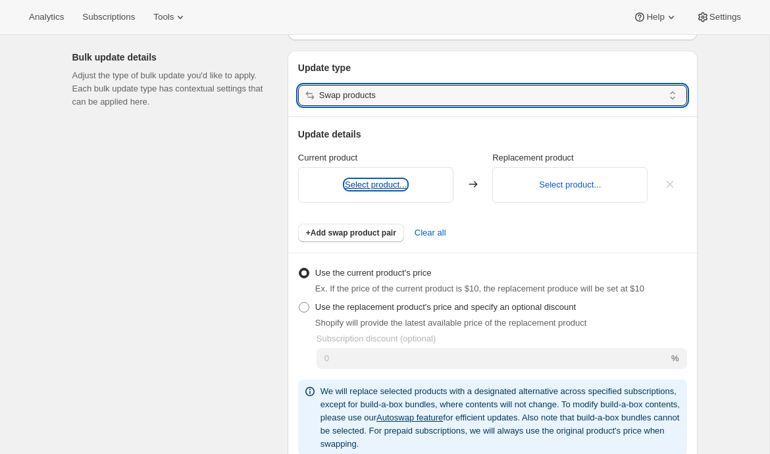
click at [392, 185] on button "Select product..." at bounding box center [376, 185] width 62 height 10
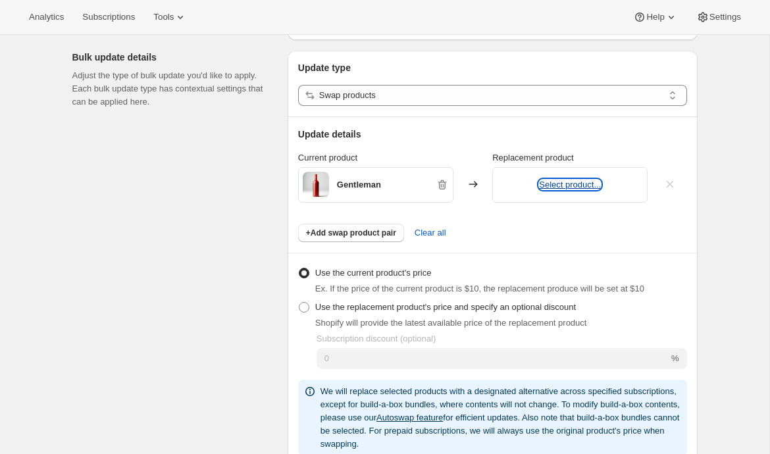
click at [567, 185] on button "Select product..." at bounding box center [570, 185] width 62 height 10
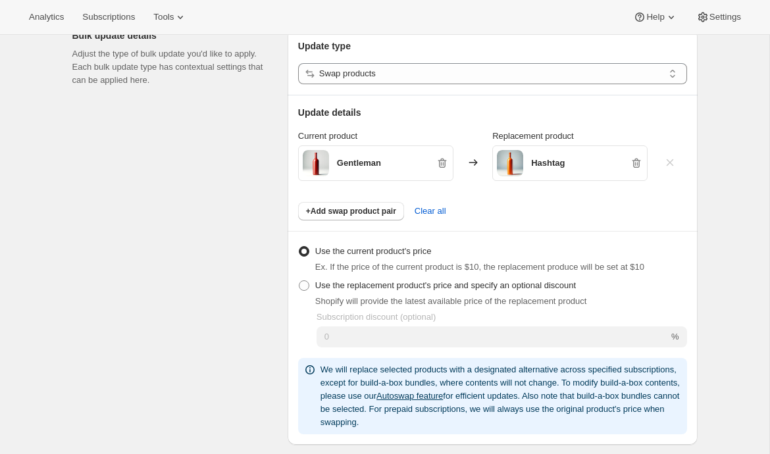
scroll to position [170, 0]
click at [358, 284] on span "Use the replacement product's price and specify an optional discount" at bounding box center [445, 285] width 261 height 10
click at [299, 280] on input "Use the replacement product's price and specify an optional discount" at bounding box center [299, 280] width 1 height 1
radio input "true"
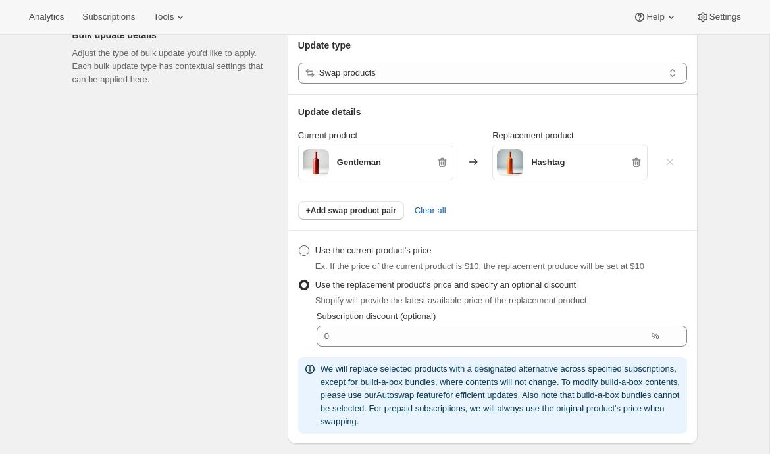
click at [361, 245] on span "Use the current product's price" at bounding box center [373, 250] width 116 height 13
click at [299, 245] on input "Use the current product's price" at bounding box center [299, 245] width 1 height 1
radio input "true"
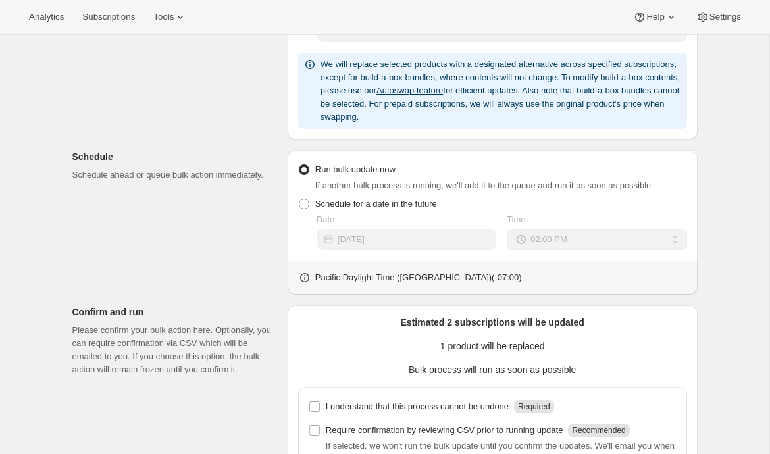
scroll to position [479, 0]
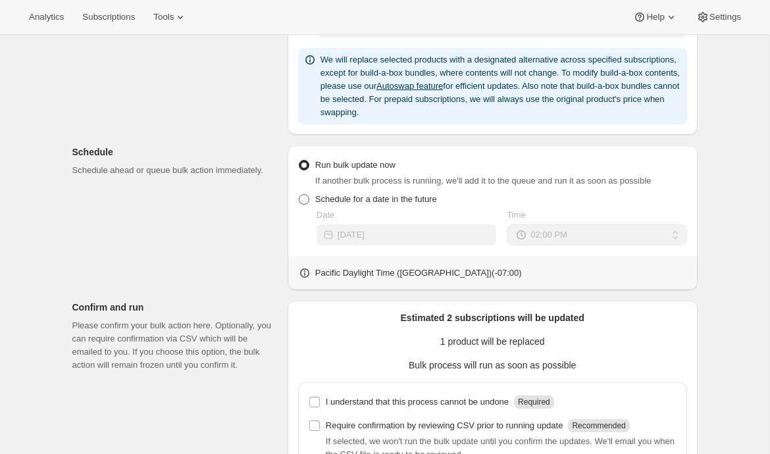
click at [418, 201] on span "Schedule for a date in the future" at bounding box center [376, 199] width 122 height 10
click at [299, 195] on input "Schedule for a date in the future" at bounding box center [299, 194] width 1 height 1
radio input "true"
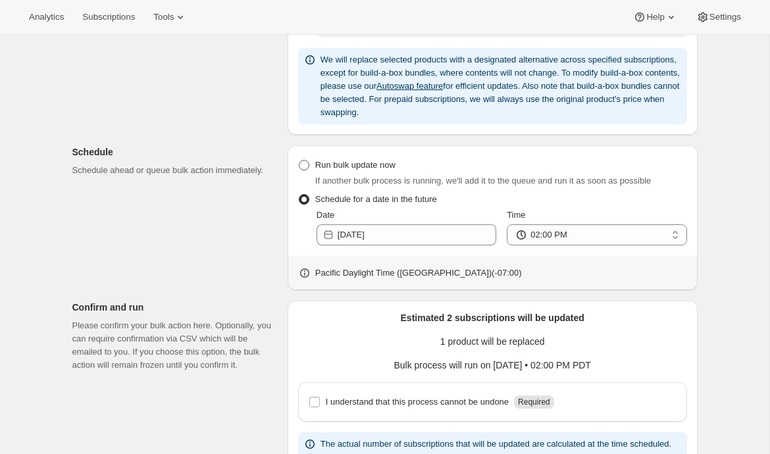
click at [320, 167] on span "Run bulk update now" at bounding box center [355, 165] width 80 height 10
click at [299, 161] on input "Run bulk update now" at bounding box center [299, 160] width 1 height 1
radio input "true"
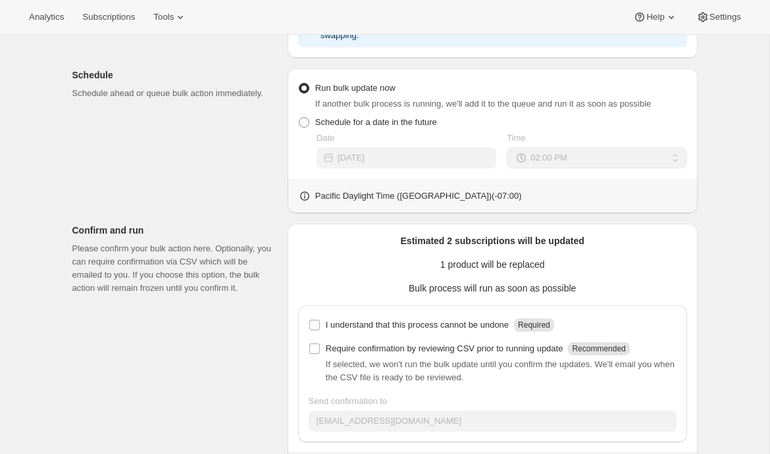
scroll to position [562, 0]
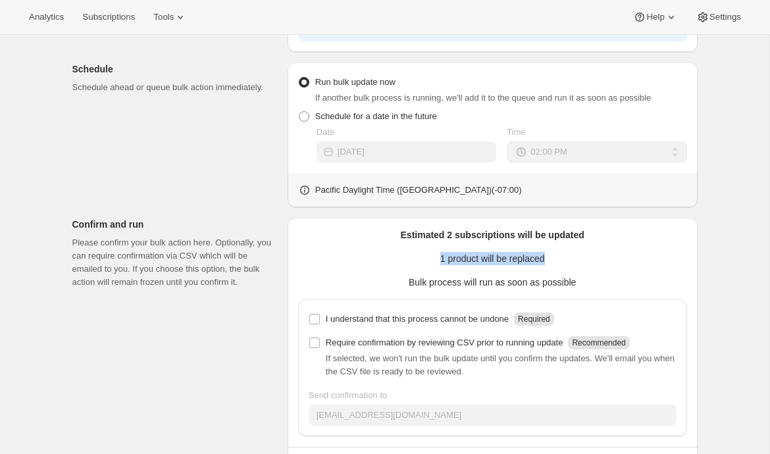
drag, startPoint x: 567, startPoint y: 253, endPoint x: 406, endPoint y: 255, distance: 160.6
click at [406, 255] on p "1 product will be replaced" at bounding box center [492, 258] width 389 height 13
click at [374, 344] on p "Require confirmation by reviewing CSV prior to running update" at bounding box center [445, 342] width 238 height 13
click at [320, 344] on input "Require confirmation by reviewing CSV prior to running update Recommended" at bounding box center [314, 343] width 11 height 11
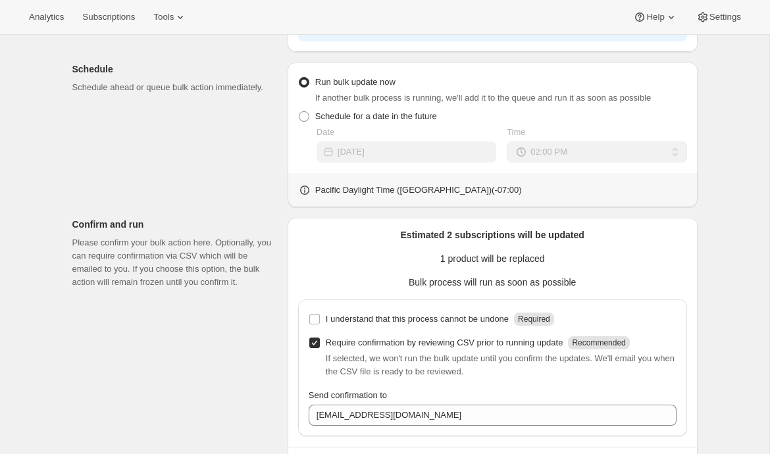
click at [413, 342] on p "Require confirmation by reviewing CSV prior to running update" at bounding box center [445, 342] width 238 height 13
click at [320, 342] on input "Require confirmation by reviewing CSV prior to running update Recommended" at bounding box center [314, 343] width 11 height 11
checkbox input "false"
click at [414, 322] on p "I understand that this process cannot be undone" at bounding box center [417, 319] width 183 height 13
click at [320, 322] on input "I understand that this process cannot be undone Required" at bounding box center [314, 319] width 11 height 11
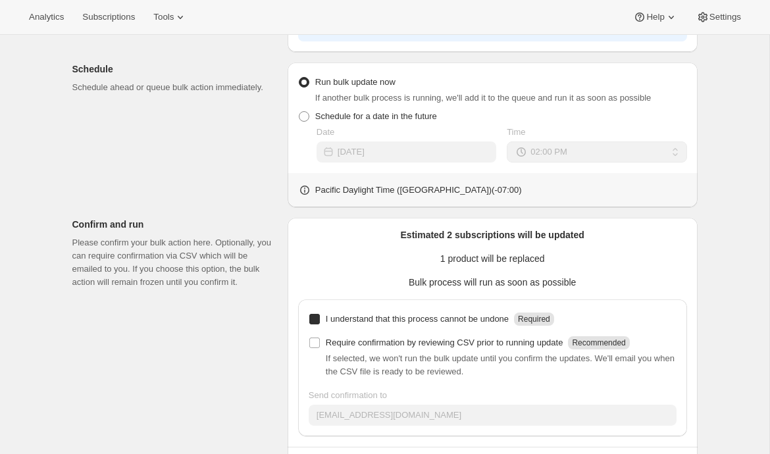
checkbox input "true"
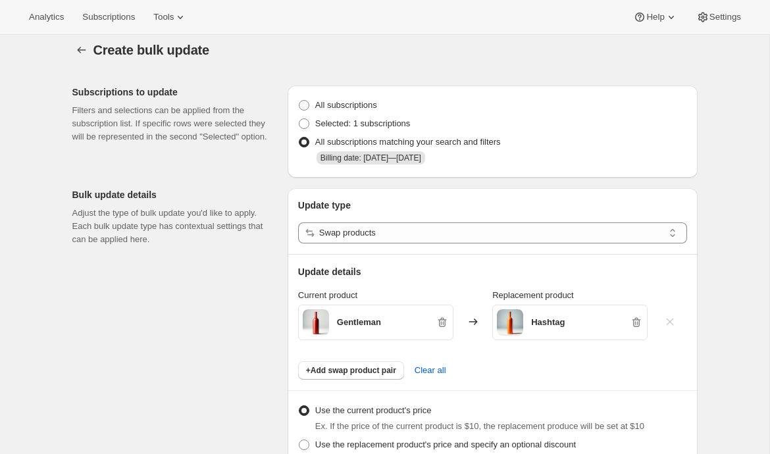
scroll to position [0, 0]
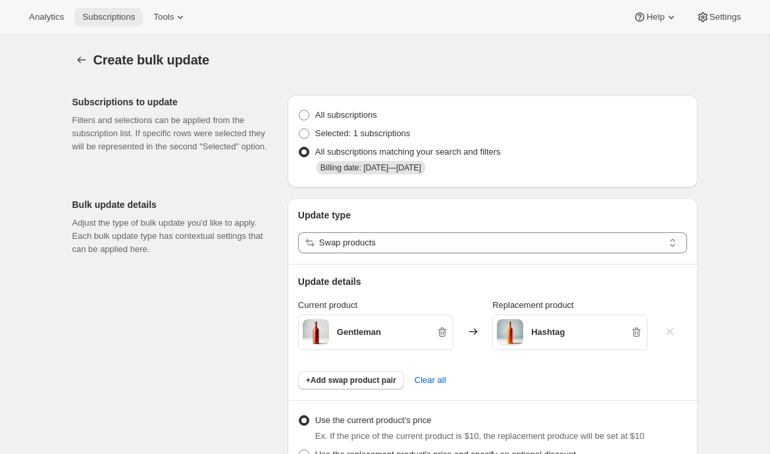
click at [93, 14] on span "Subscriptions" at bounding box center [108, 17] width 53 height 11
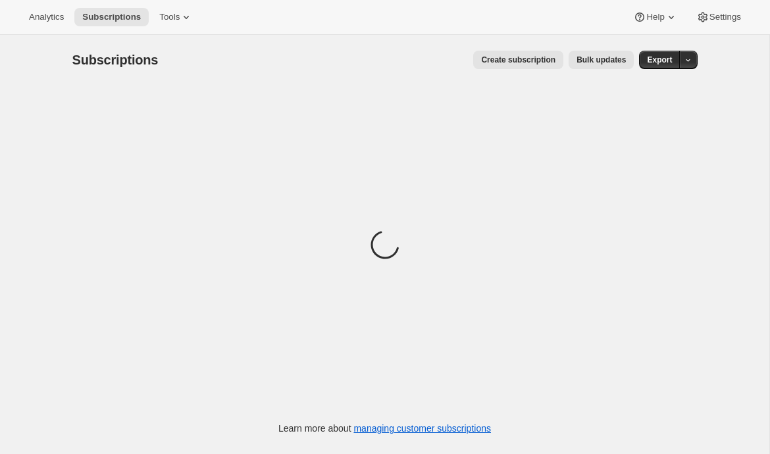
click at [512, 66] on button "Create subscription" at bounding box center [518, 60] width 90 height 18
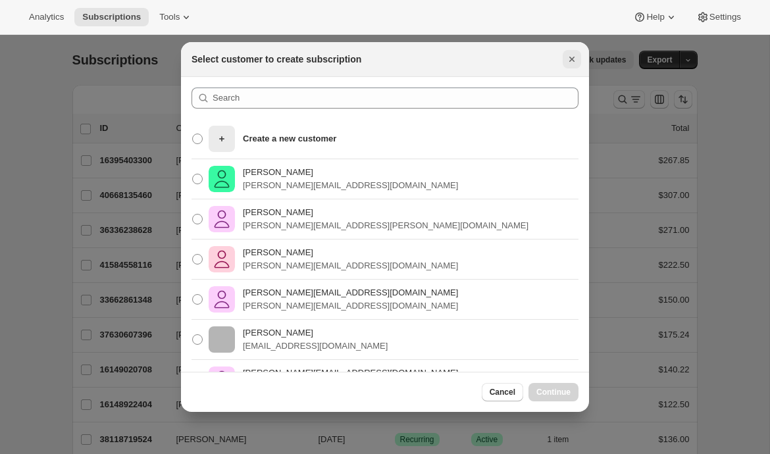
click at [574, 59] on icon "Close" at bounding box center [571, 59] width 13 height 13
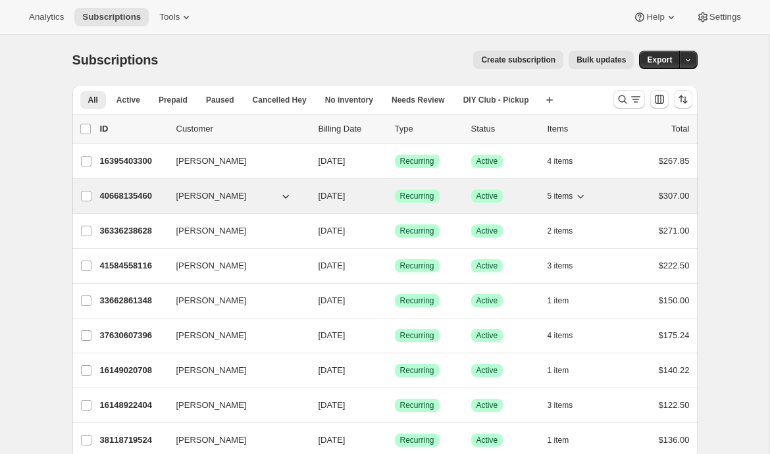
click at [117, 194] on p "40668135460" at bounding box center [133, 196] width 66 height 13
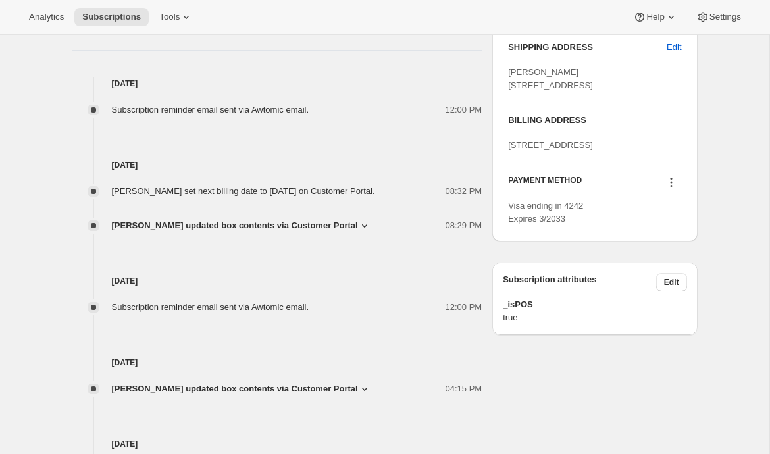
scroll to position [557, 0]
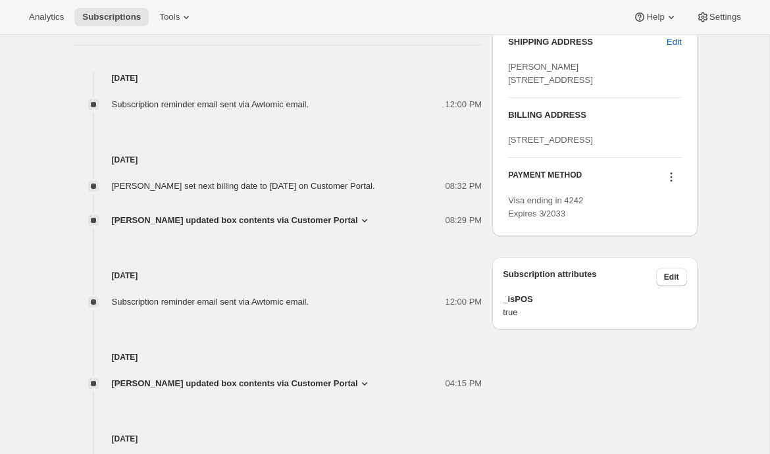
click at [358, 227] on icon at bounding box center [364, 220] width 13 height 13
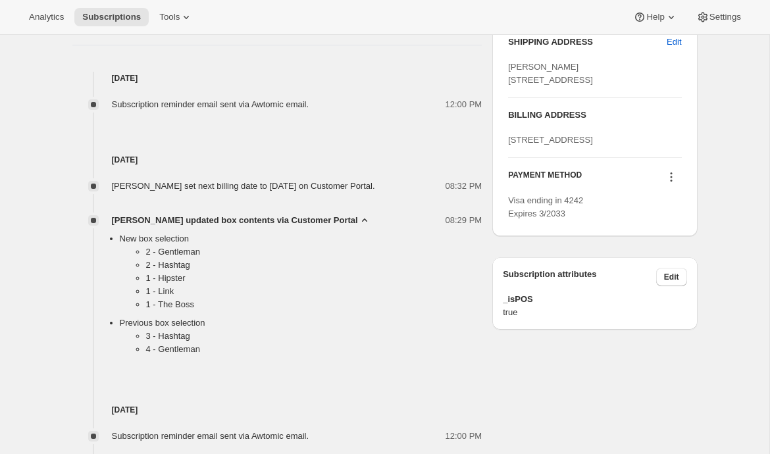
click at [362, 222] on icon at bounding box center [364, 219] width 5 height 3
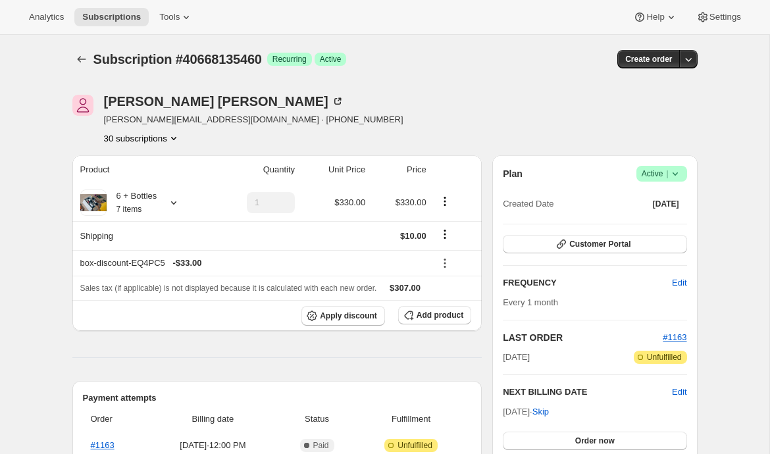
scroll to position [0, 0]
click at [692, 63] on icon "button" at bounding box center [688, 59] width 13 height 13
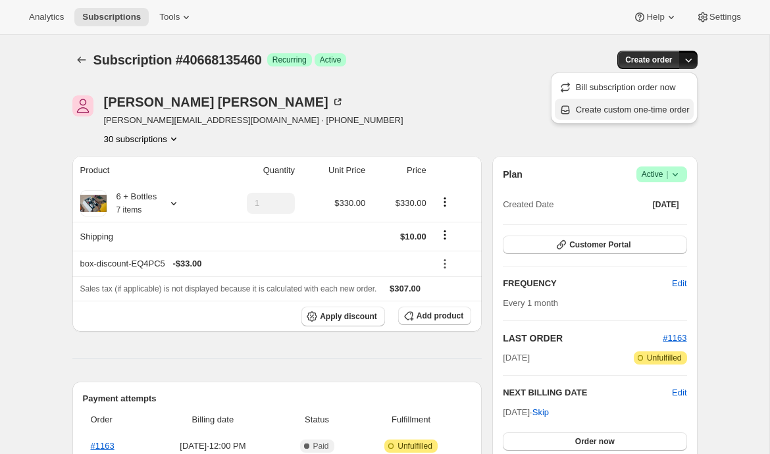
click at [642, 111] on span "Create custom one-time order" at bounding box center [633, 110] width 114 height 10
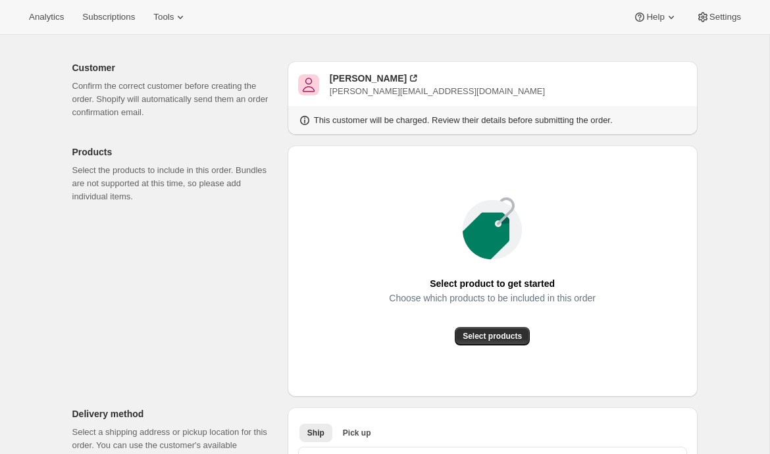
scroll to position [73, 0]
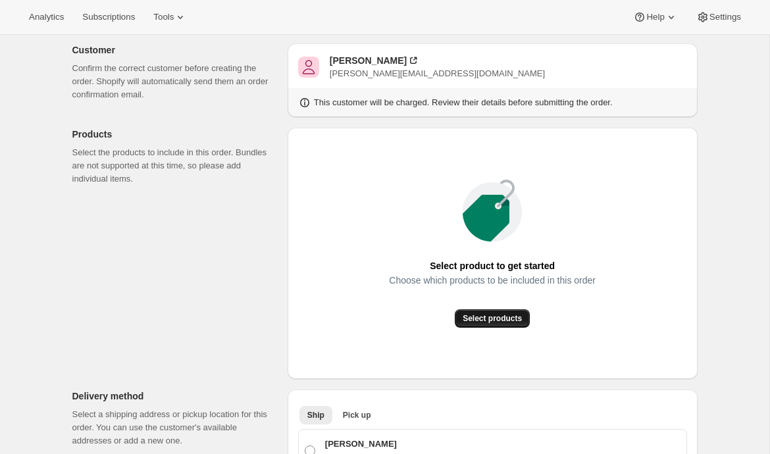
click at [501, 318] on span "Select products" at bounding box center [492, 318] width 59 height 11
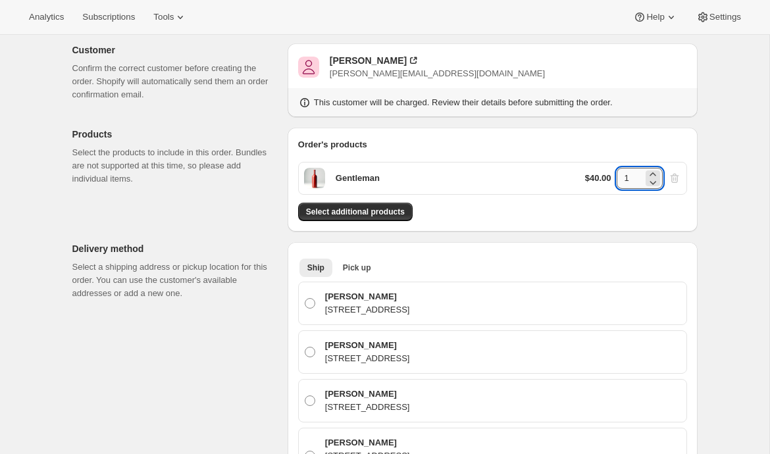
click at [628, 180] on input "1" at bounding box center [630, 178] width 26 height 21
type input "12"
click at [410, 308] on p "[STREET_ADDRESS]" at bounding box center [367, 309] width 85 height 13
click at [305, 299] on input "[PERSON_NAME] [STREET_ADDRESS]" at bounding box center [305, 298] width 1 height 1
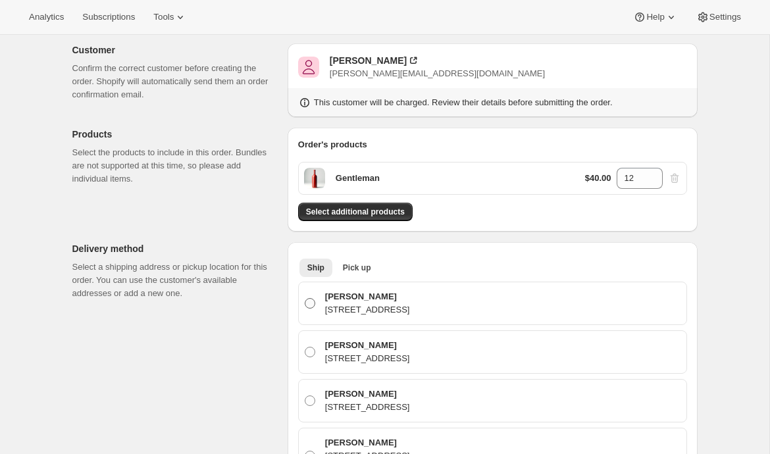
radio input "true"
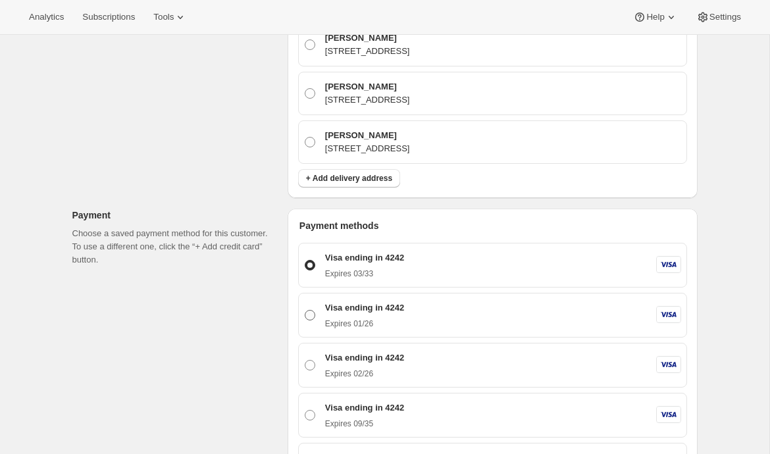
scroll to position [761, 0]
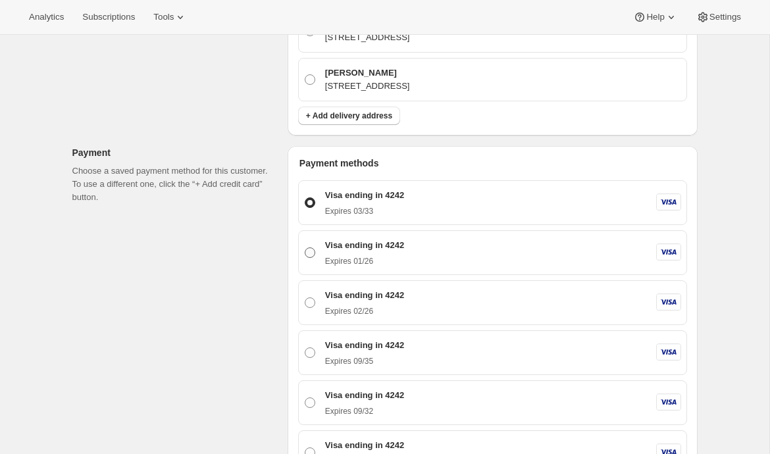
click at [374, 239] on p "Visa ending in 4242" at bounding box center [364, 245] width 79 height 13
click at [305, 247] on input "Visa ending in 4242 Expires [CREDIT_CARD_DATA]" at bounding box center [305, 247] width 1 height 1
radio input "true"
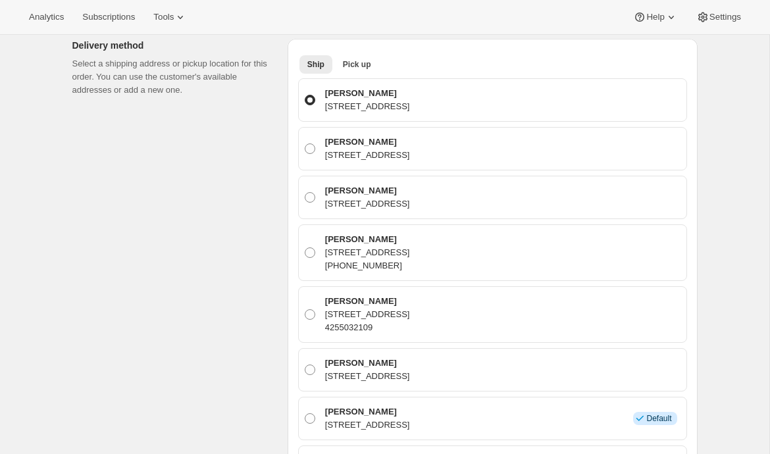
scroll to position [0, 0]
